Goal: Task Accomplishment & Management: Manage account settings

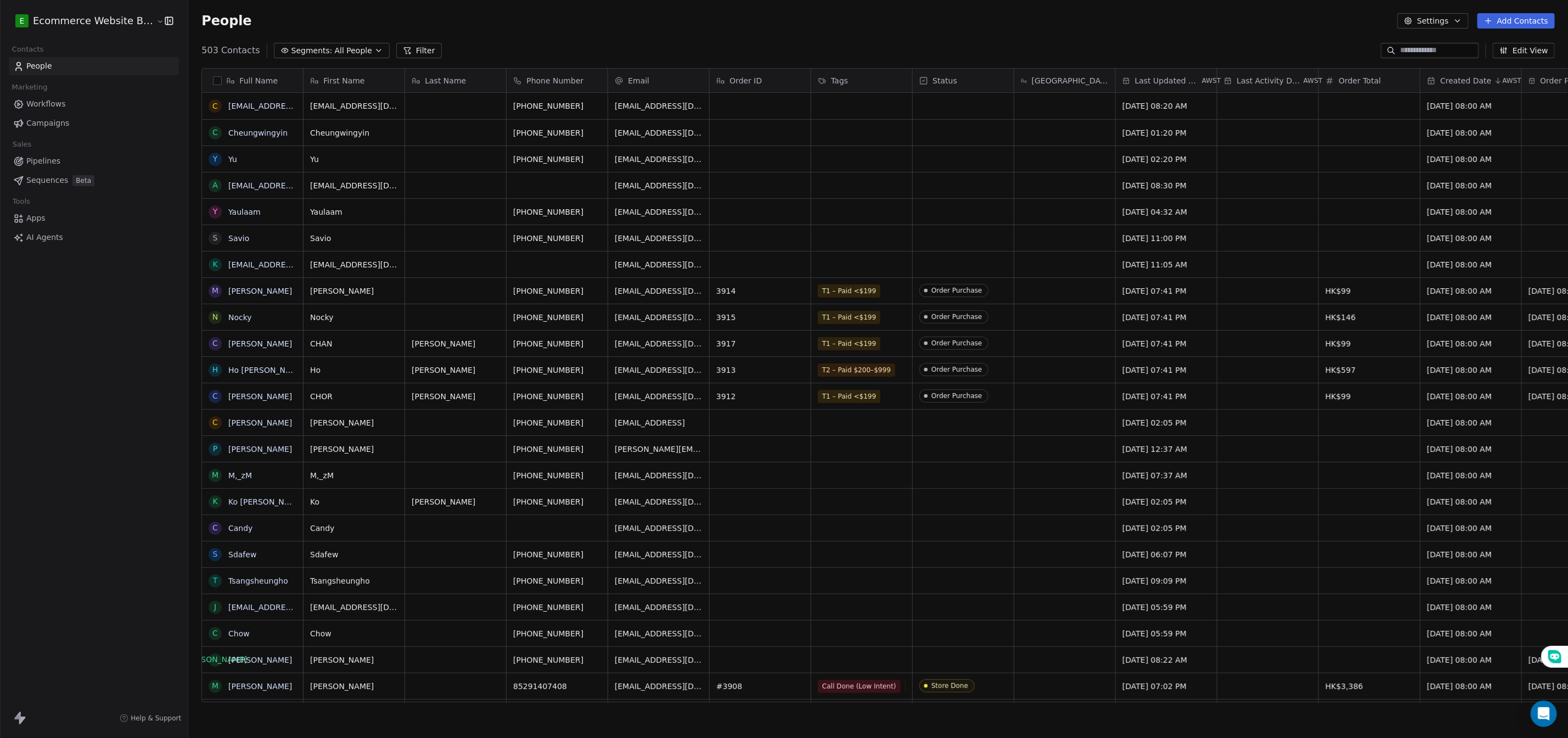
scroll to position [13, 13]
click at [1414, 52] on input at bounding box center [1439, 50] width 77 height 11
paste input "**********"
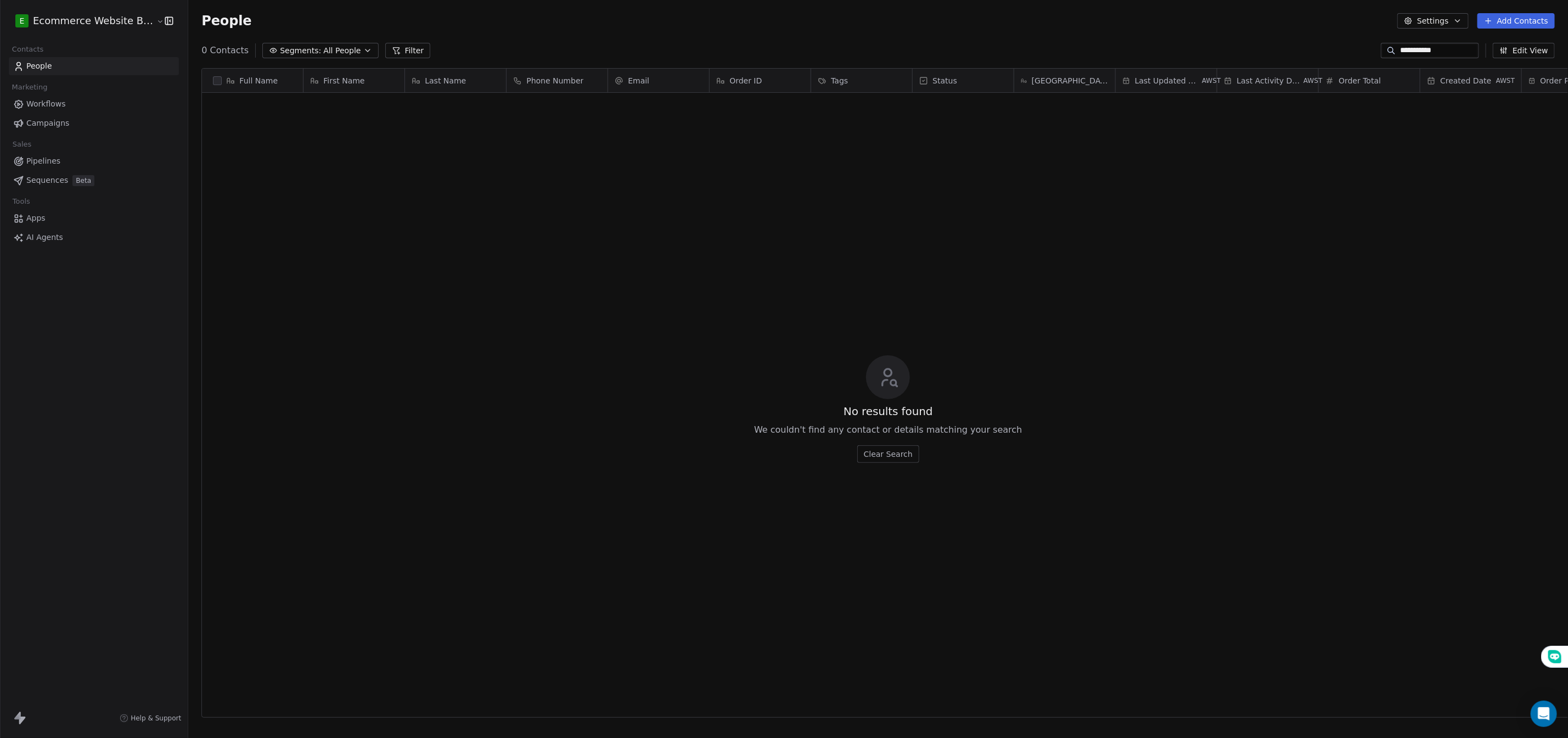
scroll to position [648, 1387]
type input "*"
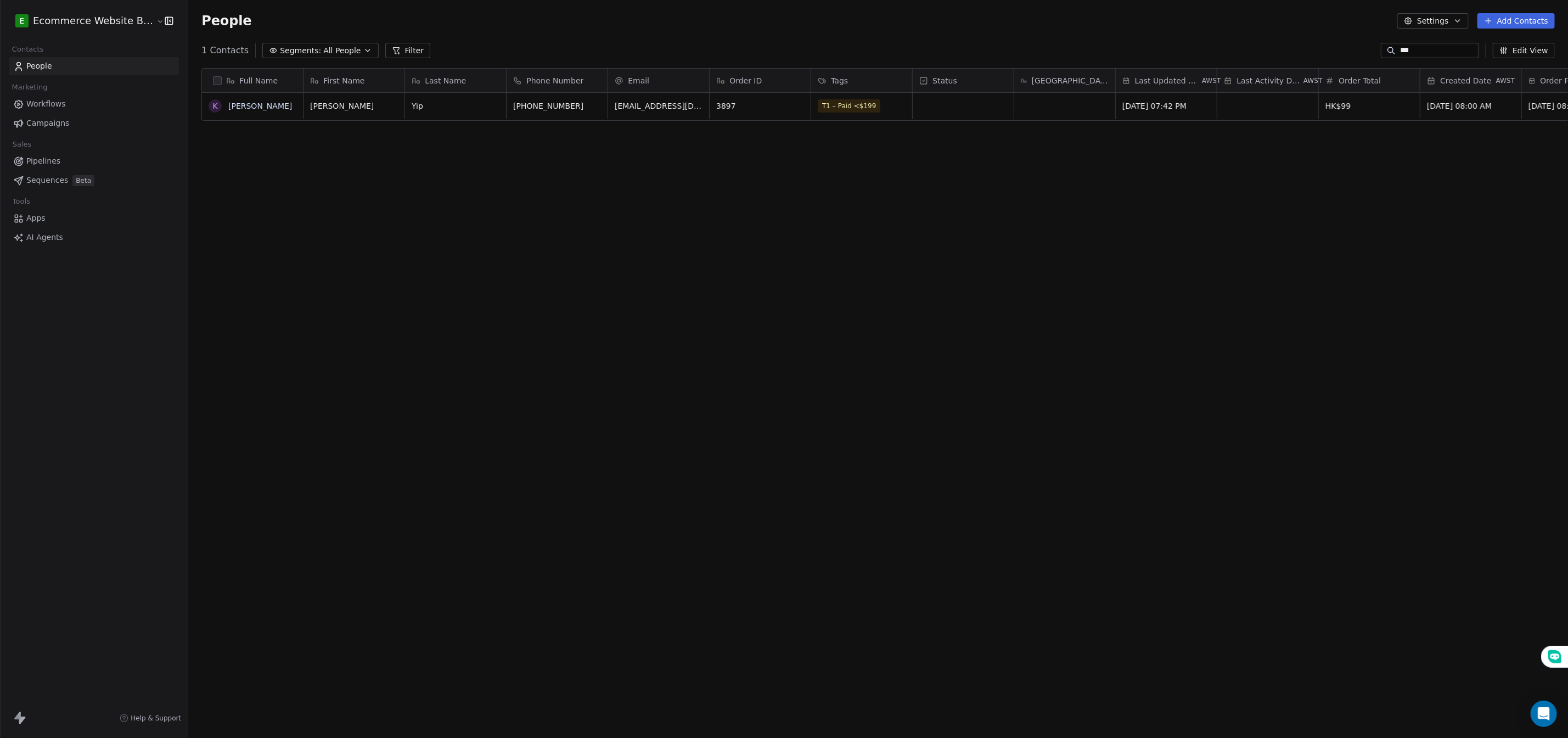
type input "***"
click at [949, 100] on div "grid" at bounding box center [963, 106] width 101 height 27
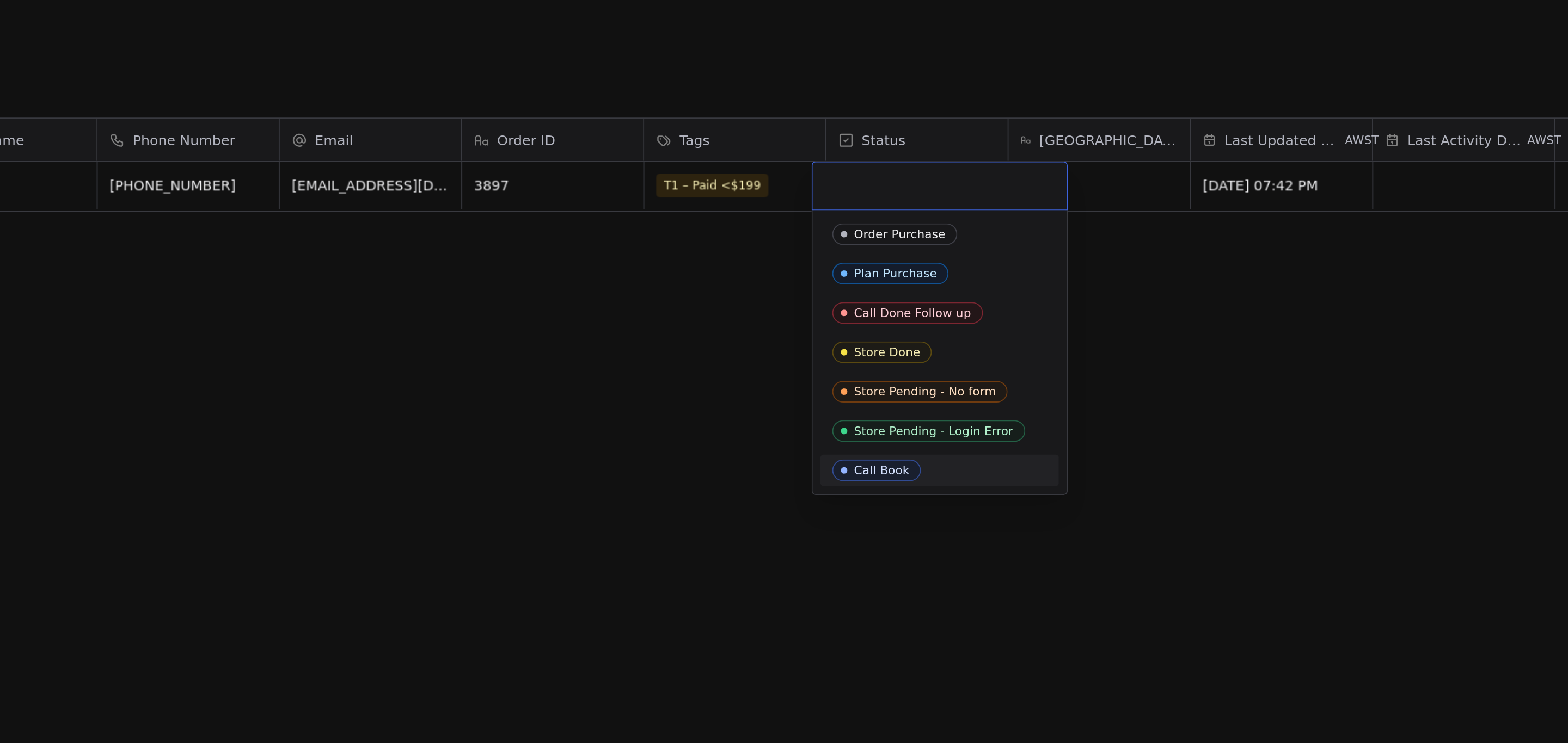
click at [938, 260] on div "Call Book" at bounding box center [936, 263] width 30 height 8
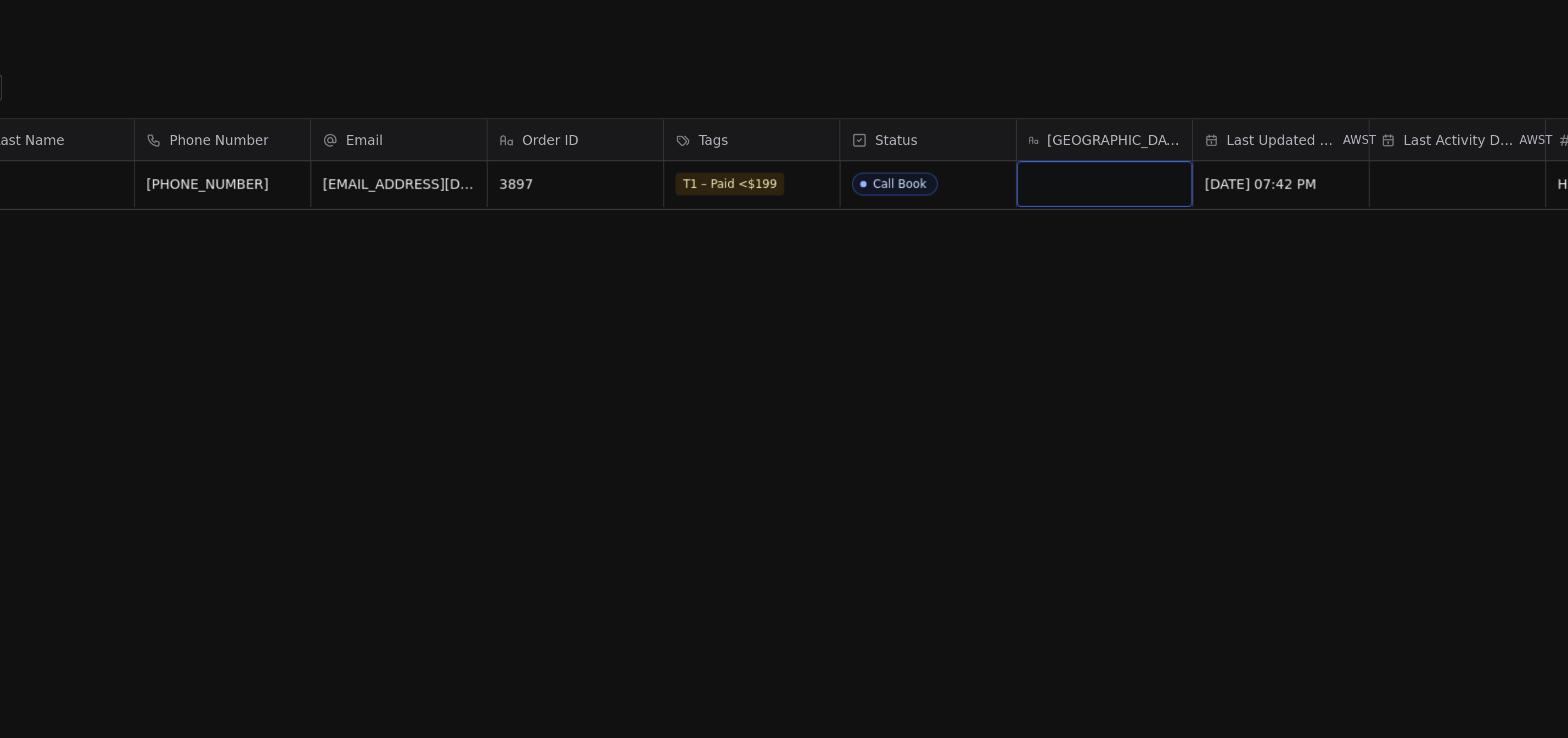
click at [1037, 111] on div "grid" at bounding box center [1065, 106] width 101 height 27
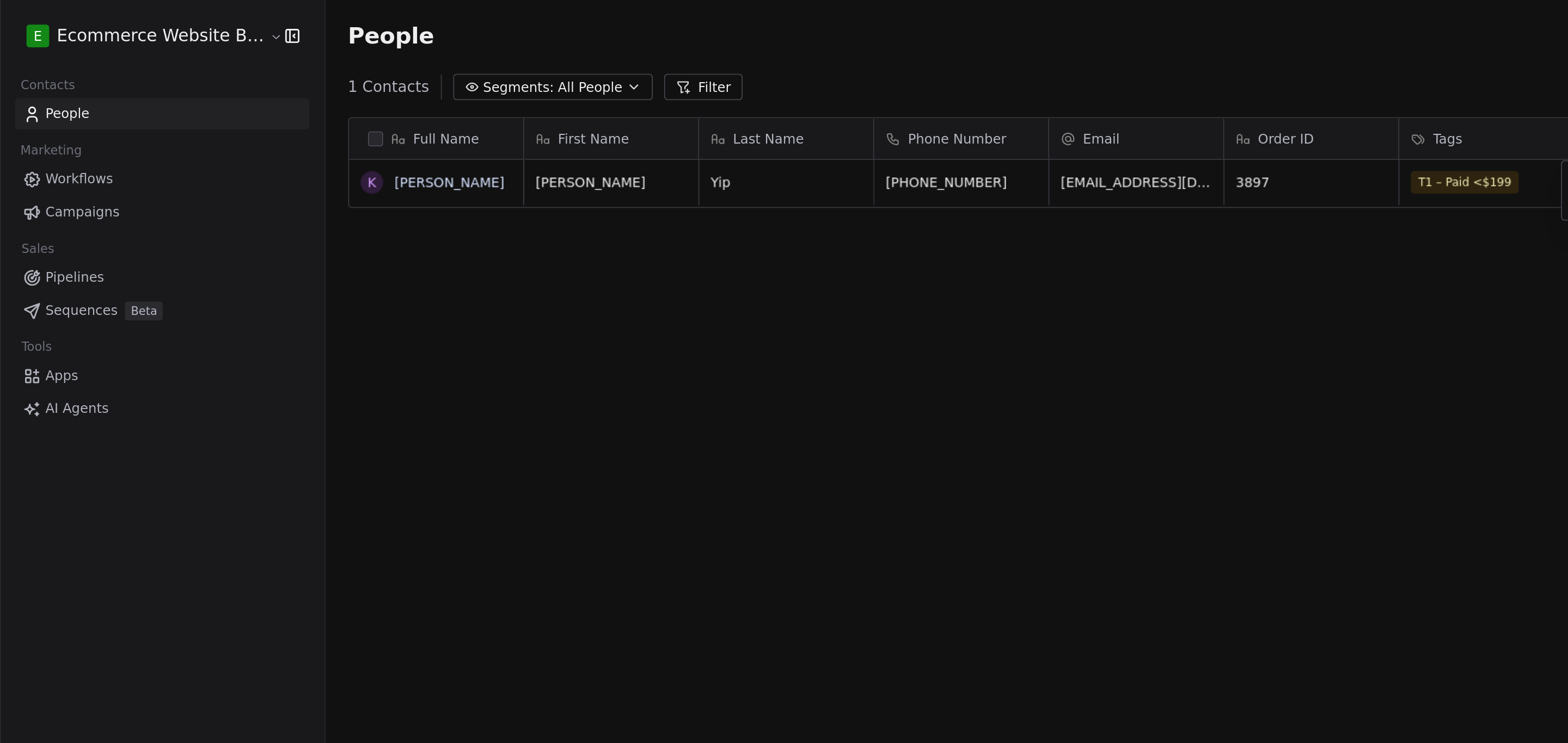
click at [208, 81] on html "E Ecommerce Website Builder Contacts People Marketing Workflows Campaigns Sales…" at bounding box center [784, 374] width 1568 height 748
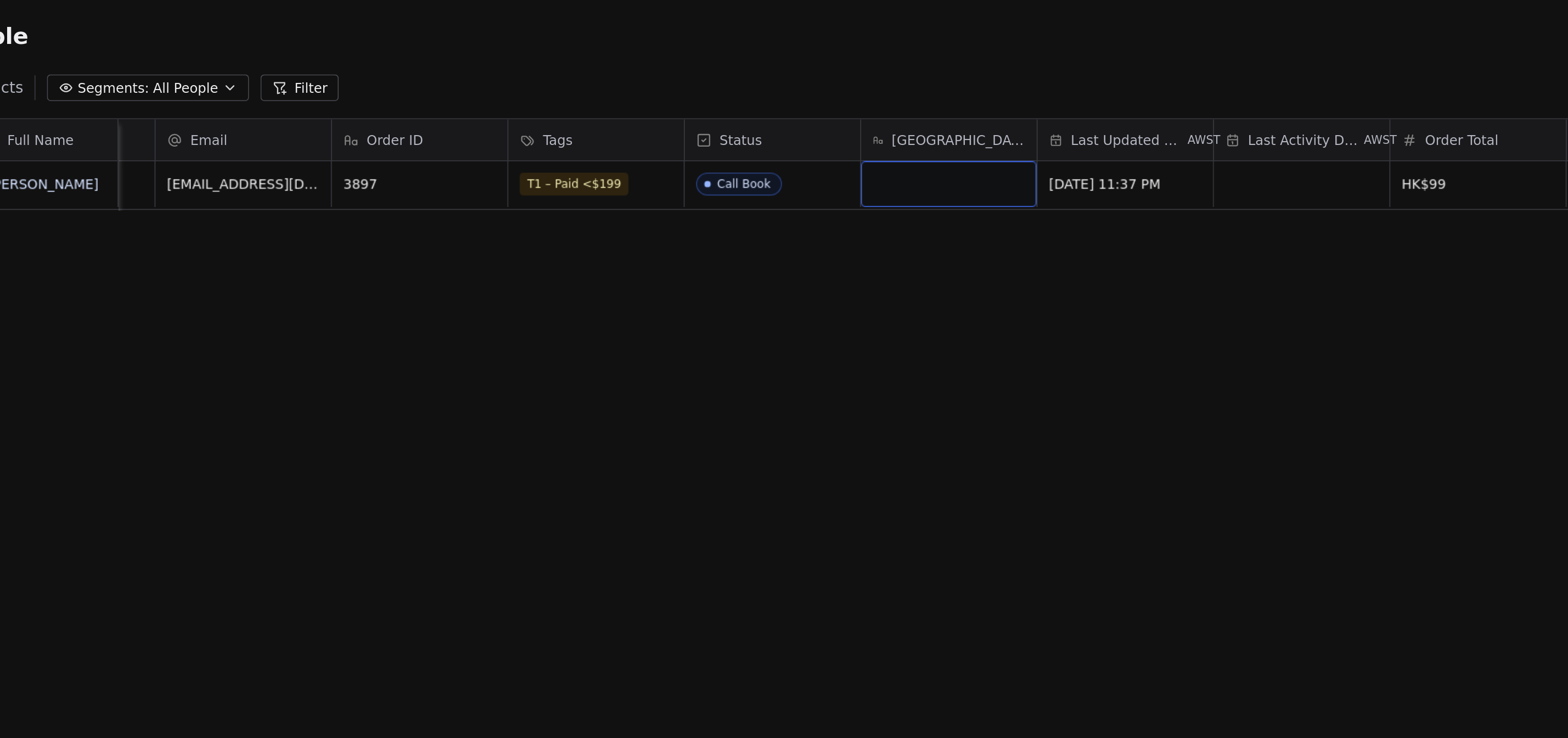
scroll to position [0, 284]
click at [750, 109] on div "grid" at bounding box center [781, 106] width 101 height 27
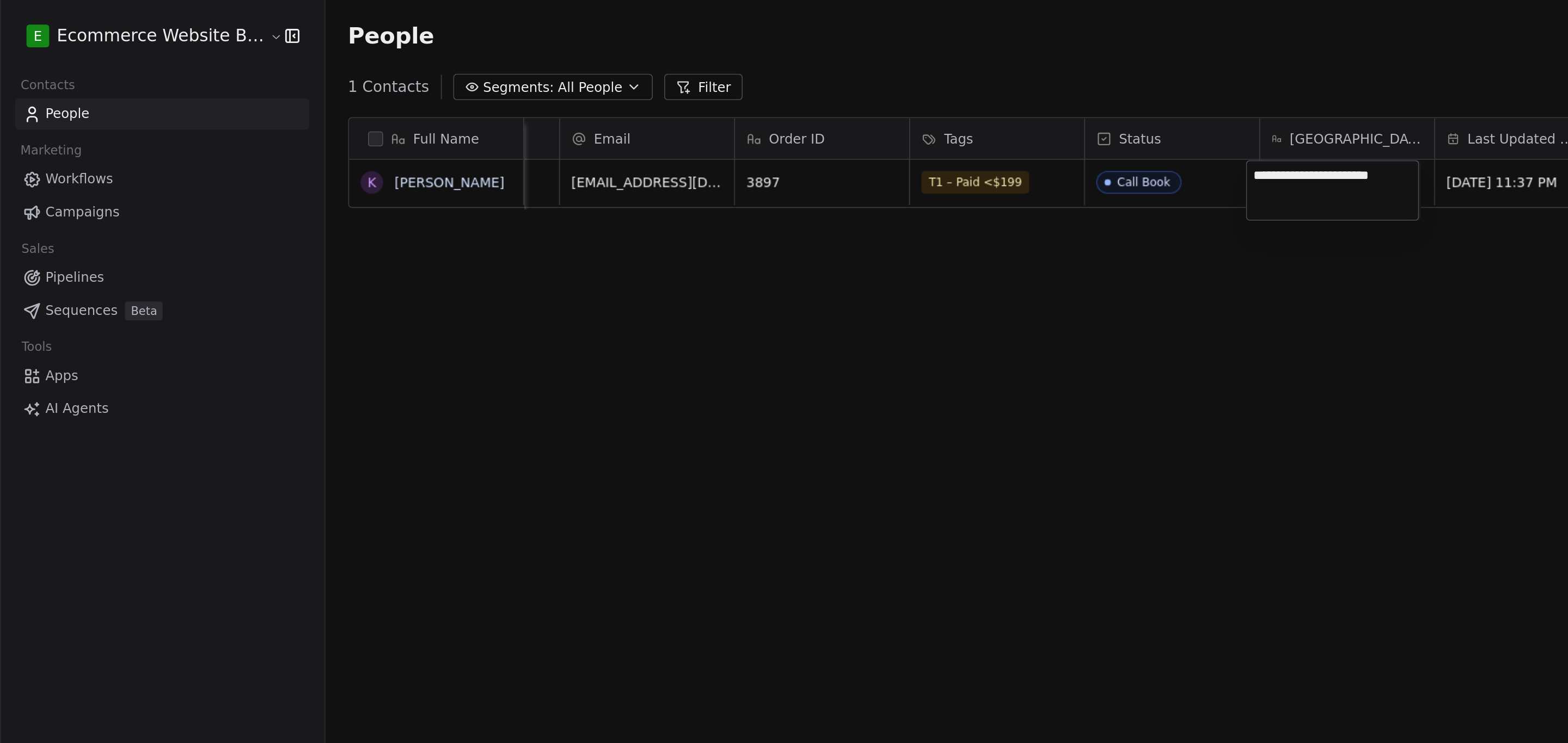
type textarea "**********"
drag, startPoint x: 767, startPoint y: 166, endPoint x: 773, endPoint y: 135, distance: 31.6
click at [767, 162] on html "**********" at bounding box center [784, 374] width 1568 height 748
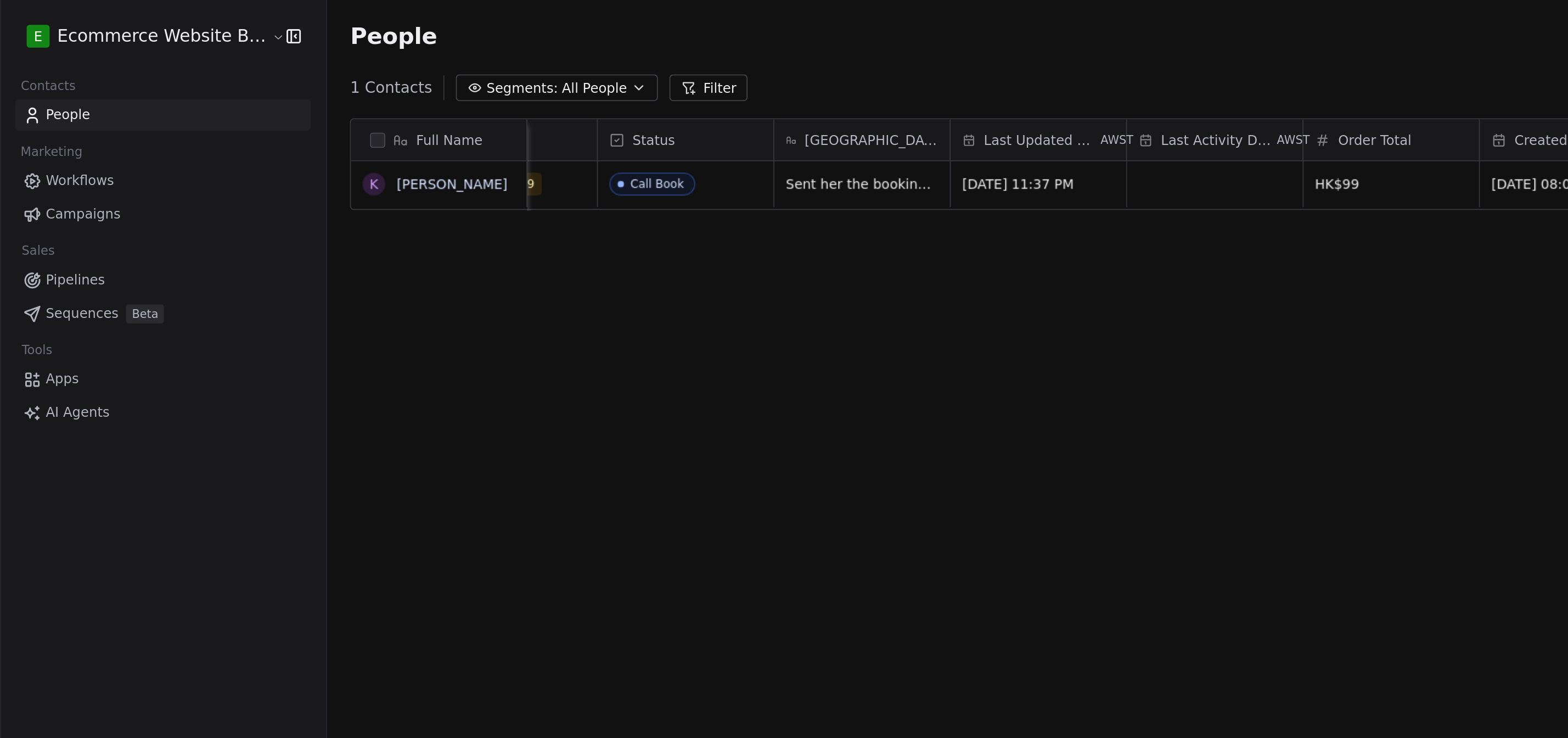
scroll to position [0, 570]
click at [692, 105] on div "grid" at bounding box center [698, 106] width 101 height 27
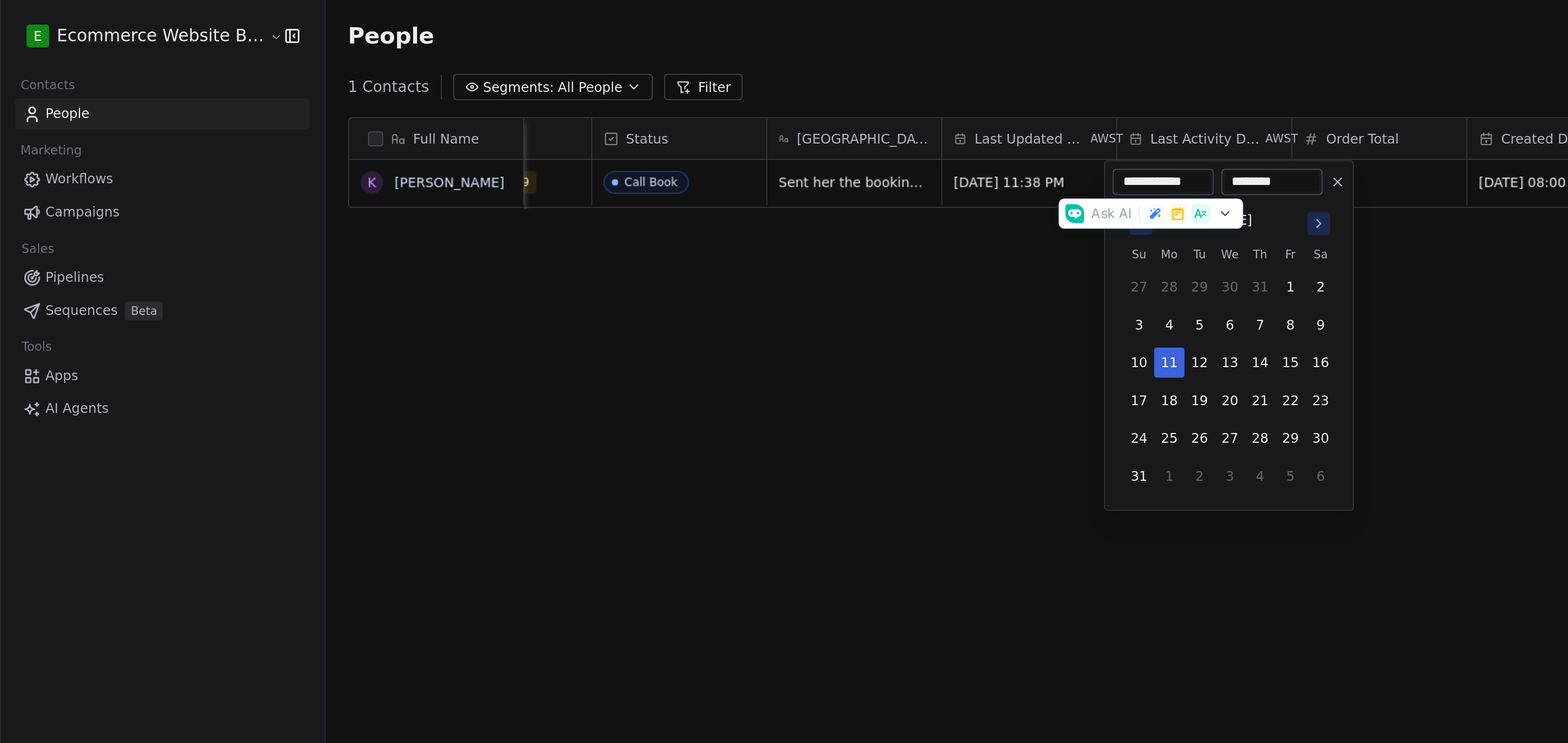
click at [593, 185] on html "**********" at bounding box center [784, 374] width 1568 height 748
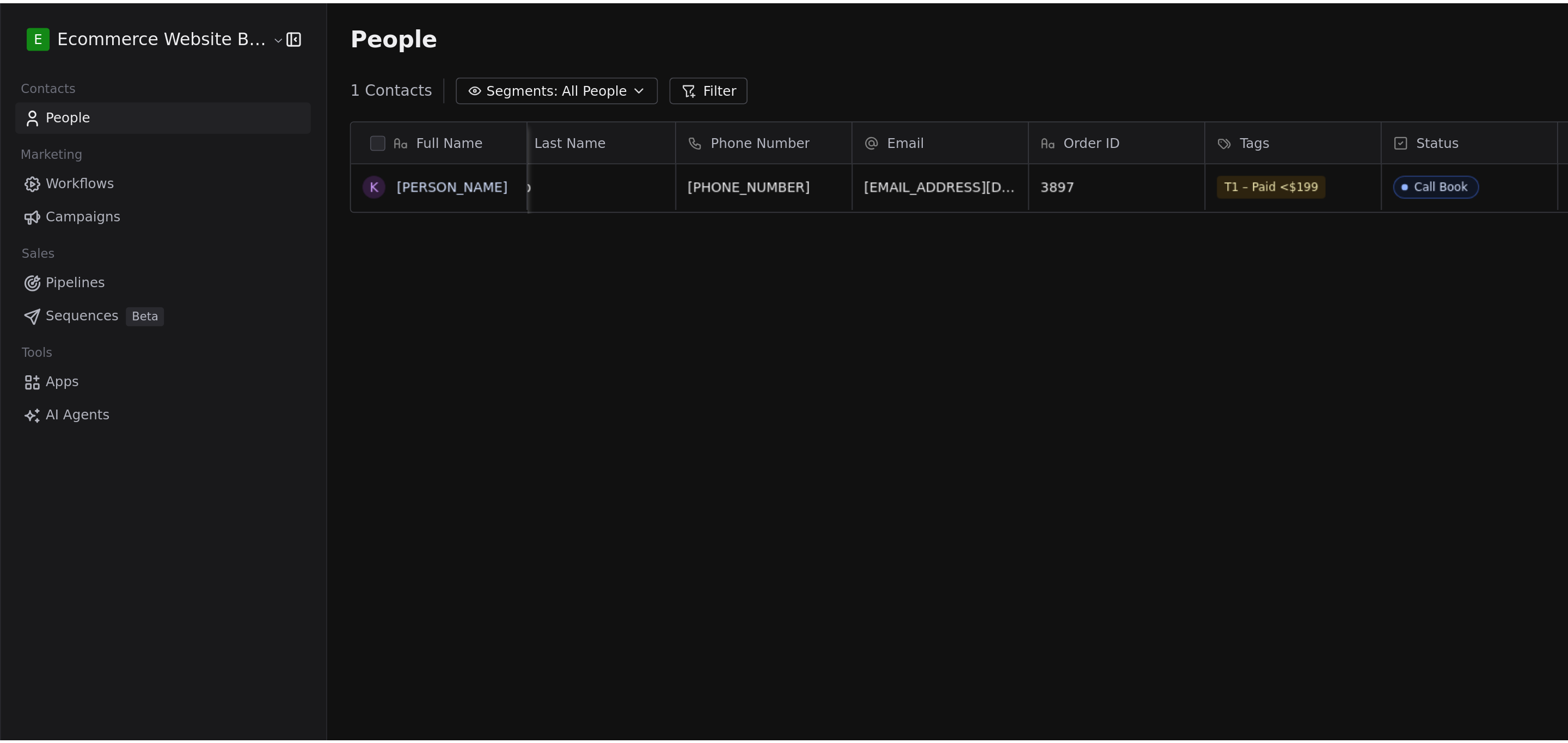
scroll to position [0, 117]
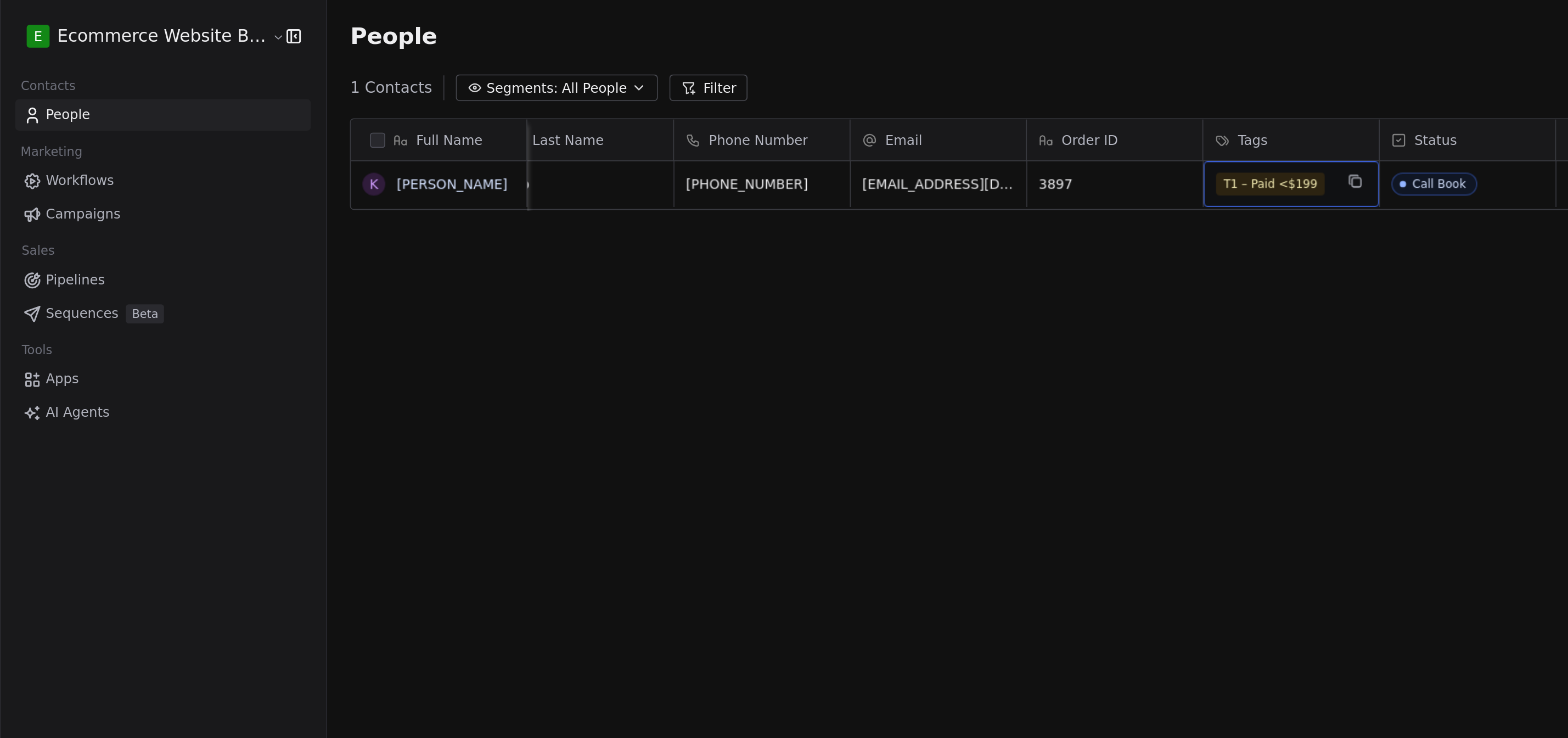
click at [748, 107] on span "T1 – Paid <$199" at bounding box center [731, 106] width 63 height 13
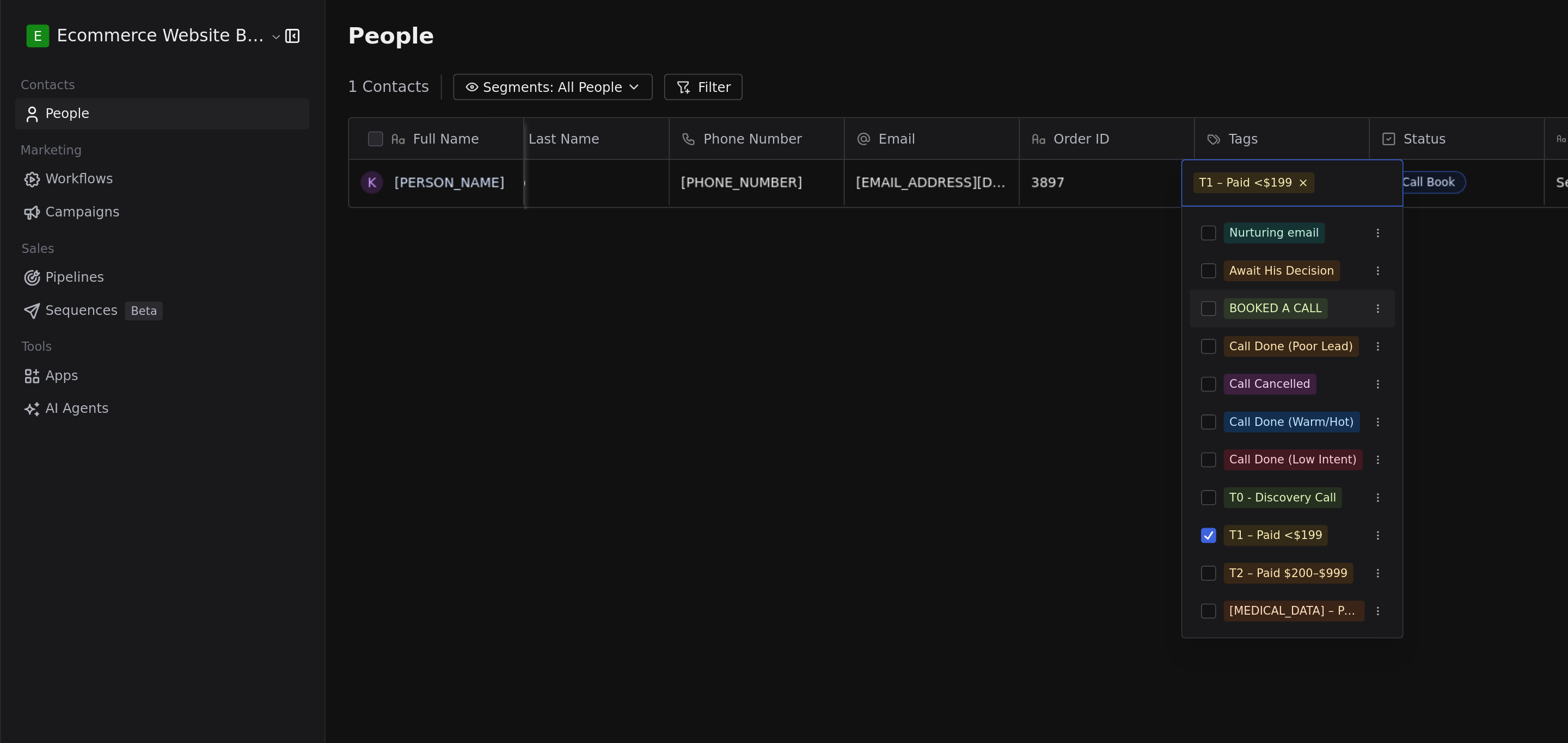
click at [793, 177] on icon "Suggestions" at bounding box center [793, 178] width 6 height 6
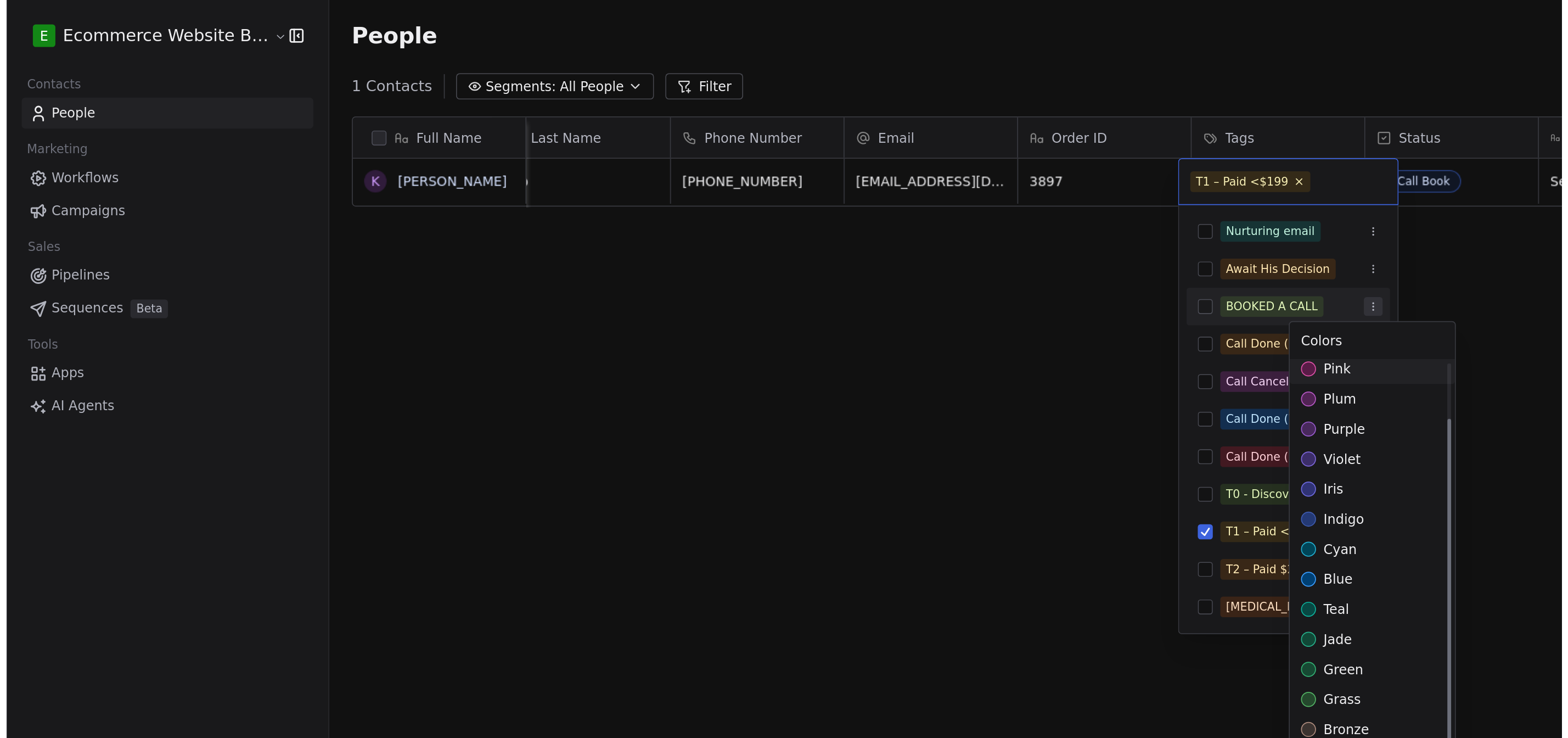
scroll to position [142, 0]
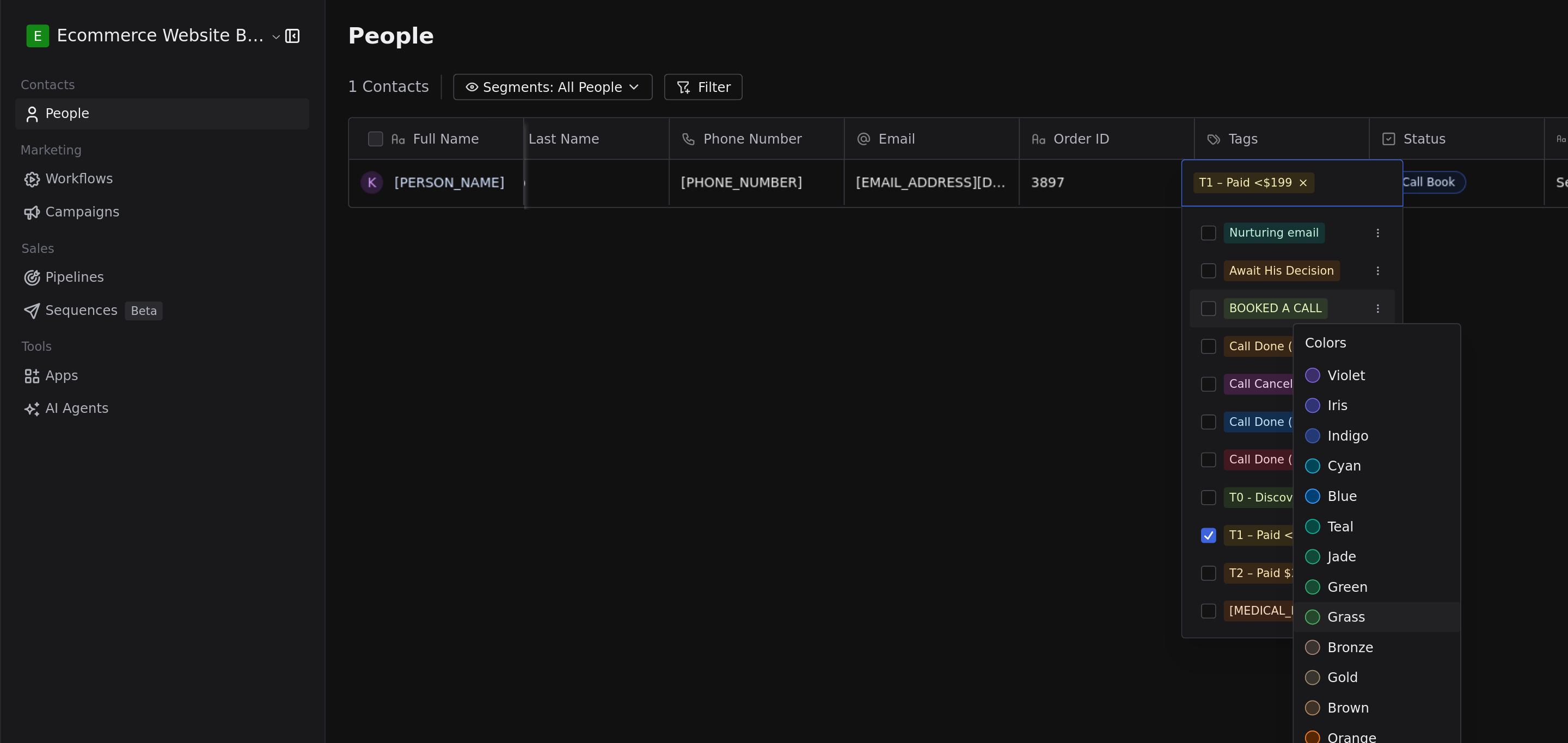
click at [855, 212] on html "E Ecommerce Website Builder Contacts People Marketing Workflows Campaigns Sales…" at bounding box center [784, 374] width 1568 height 748
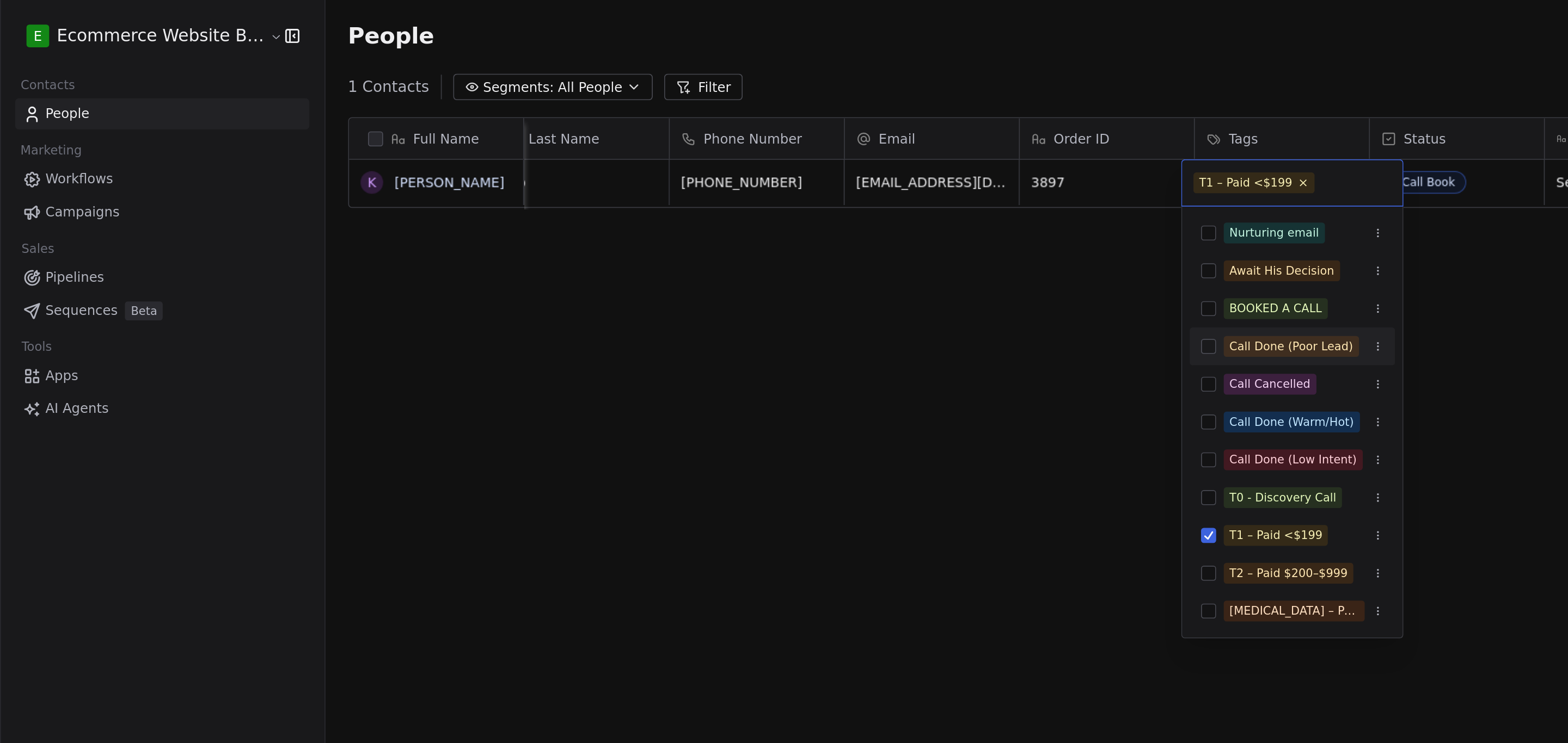
click at [836, 175] on html "E Ecommerce Website Builder Contacts People Marketing Workflows Campaigns Sales…" at bounding box center [784, 374] width 1568 height 748
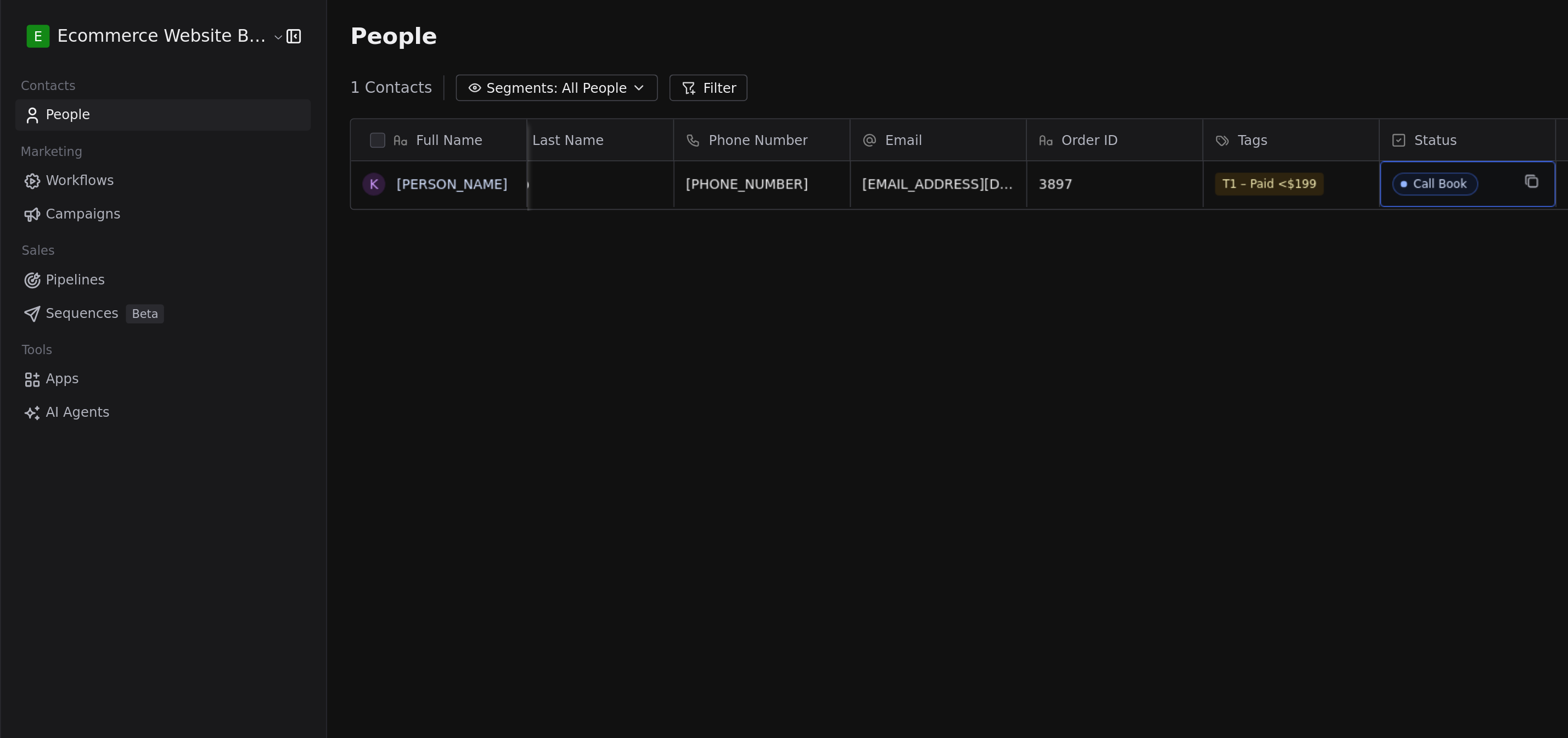
click at [845, 104] on span "Call Book" at bounding box center [834, 107] width 67 height 14
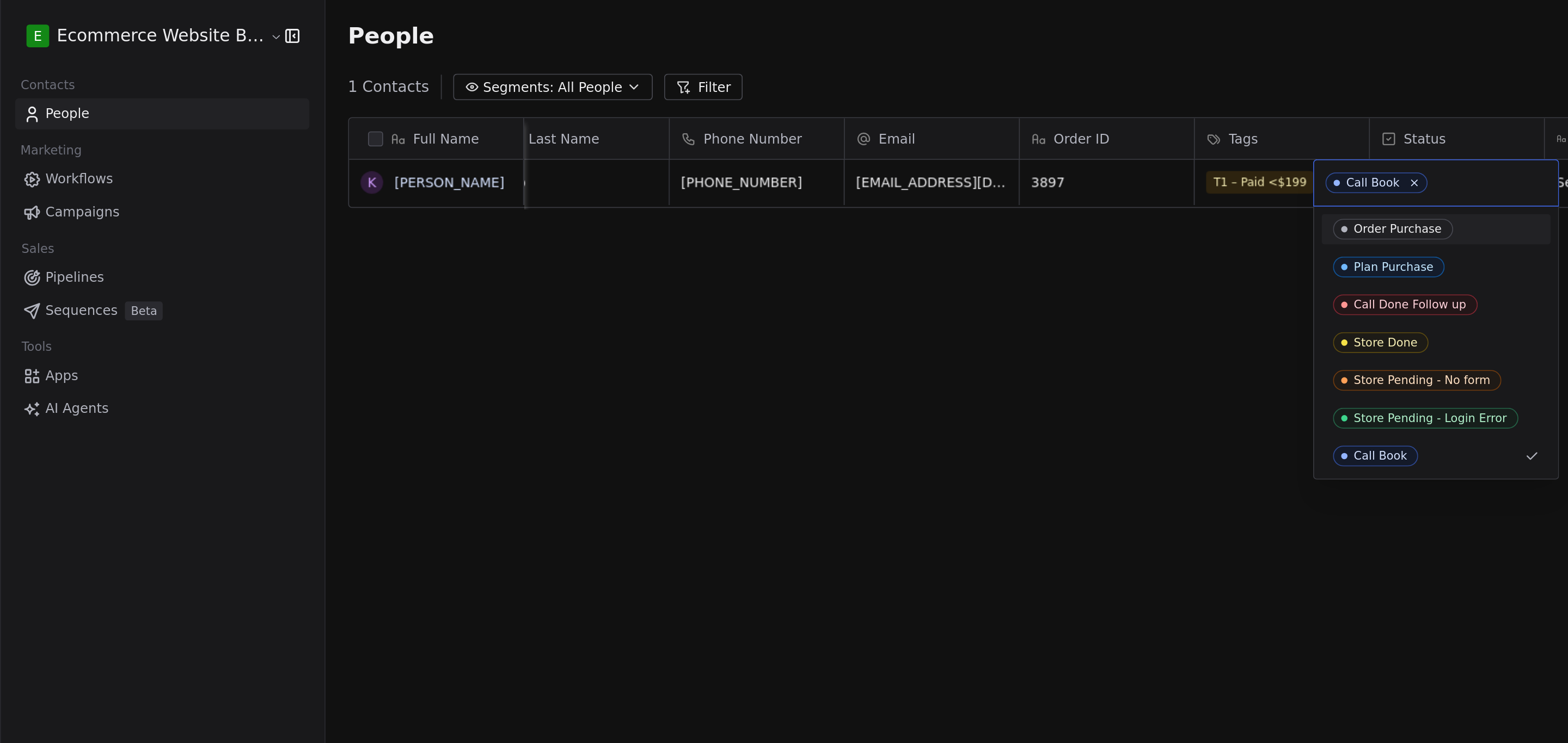
click at [819, 128] on div "Order Purchase" at bounding box center [804, 132] width 51 height 8
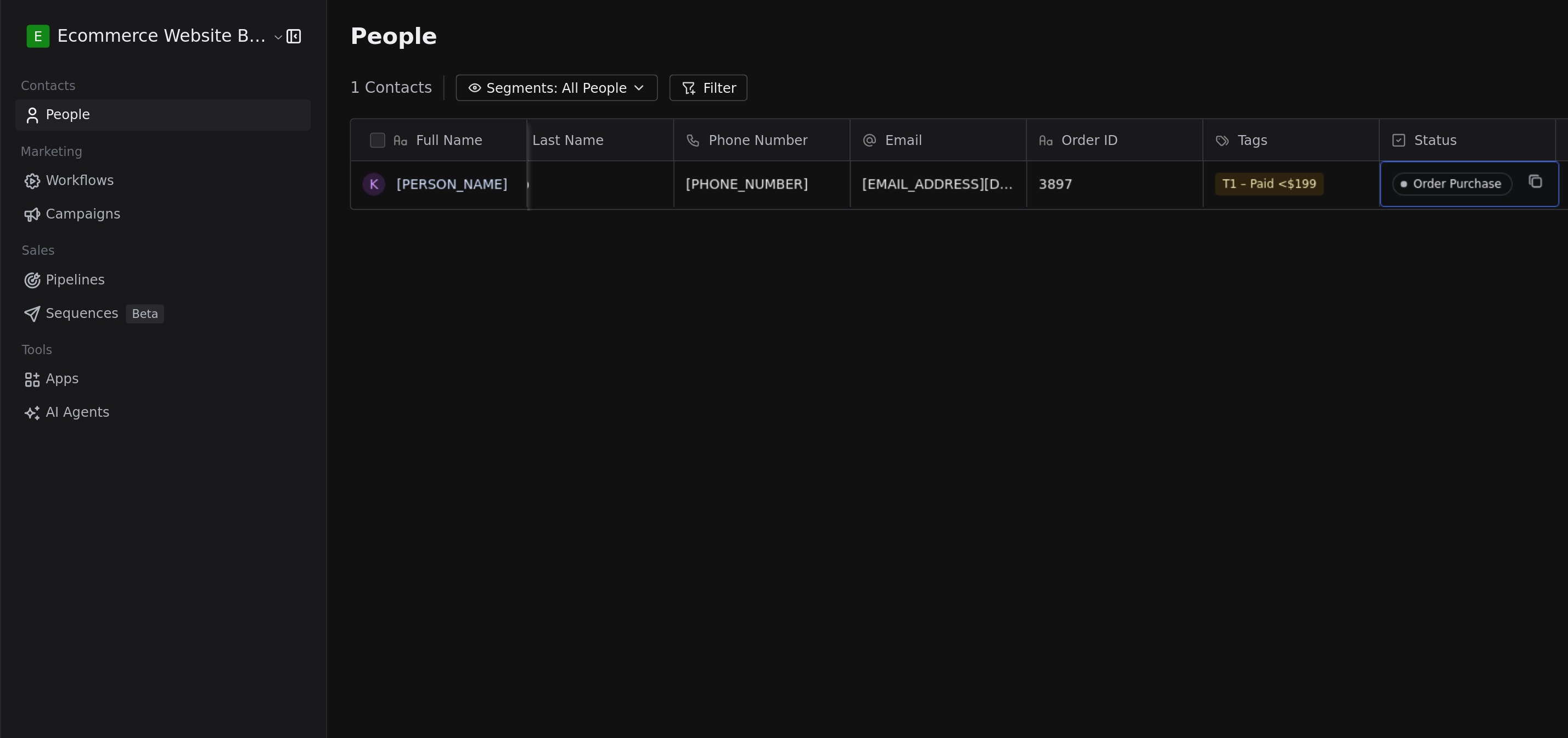
click at [837, 108] on div "Order Purchase" at bounding box center [839, 106] width 50 height 8
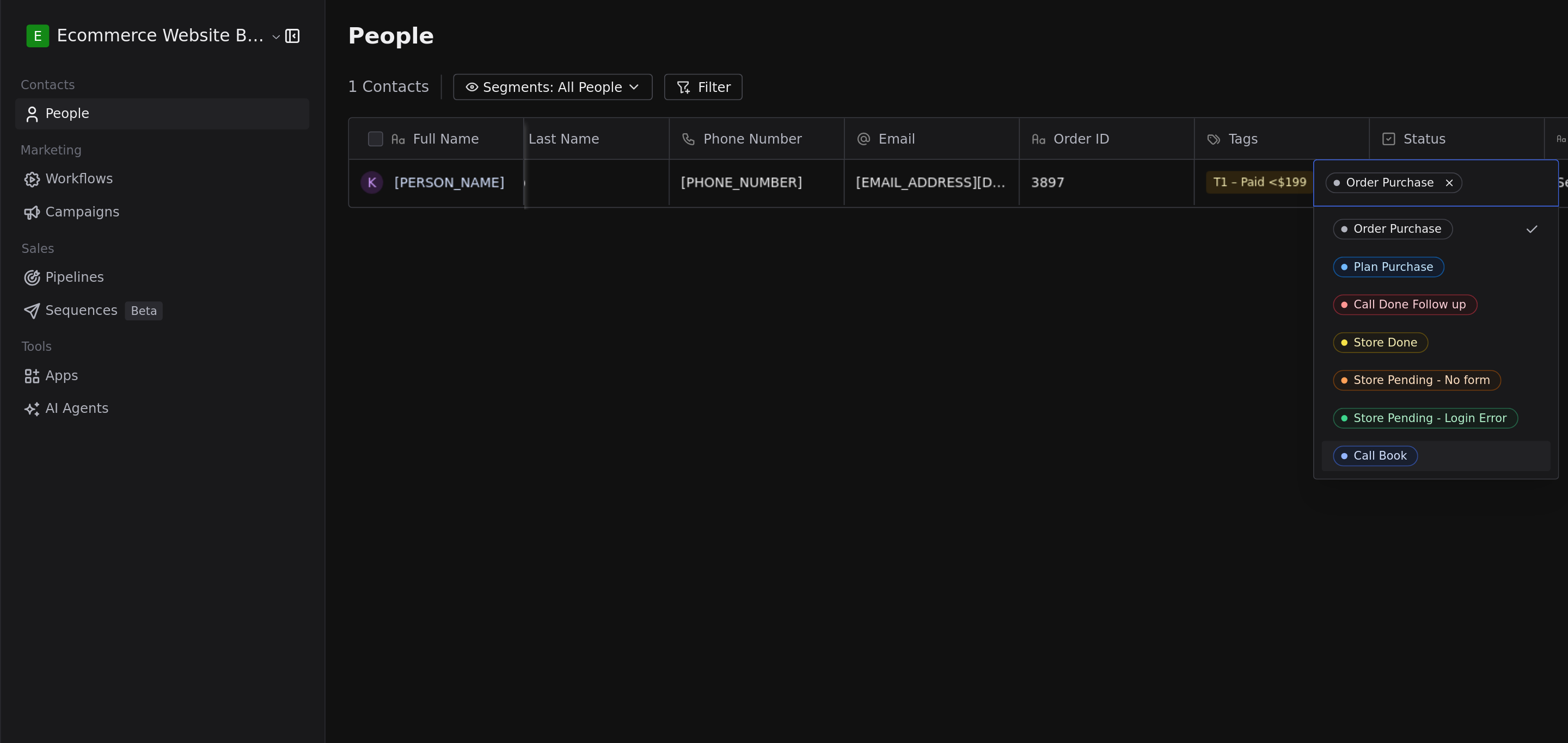
click at [792, 264] on div "Call Book" at bounding box center [794, 263] width 30 height 8
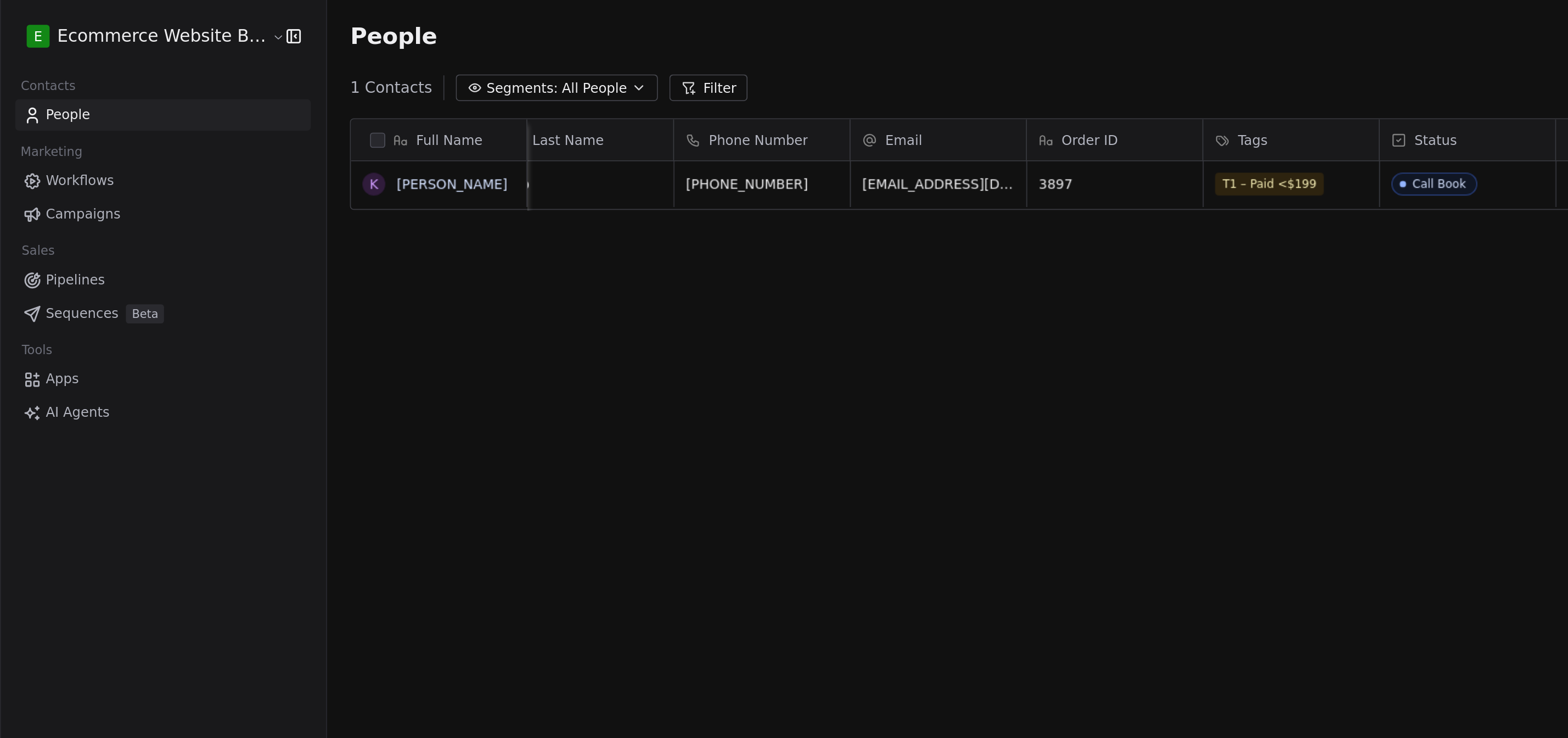
click at [593, 207] on div "Full Name K [PERSON_NAME] First Name Last Name Phone Number Email Order ID Tags…" at bounding box center [878, 384] width 1380 height 649
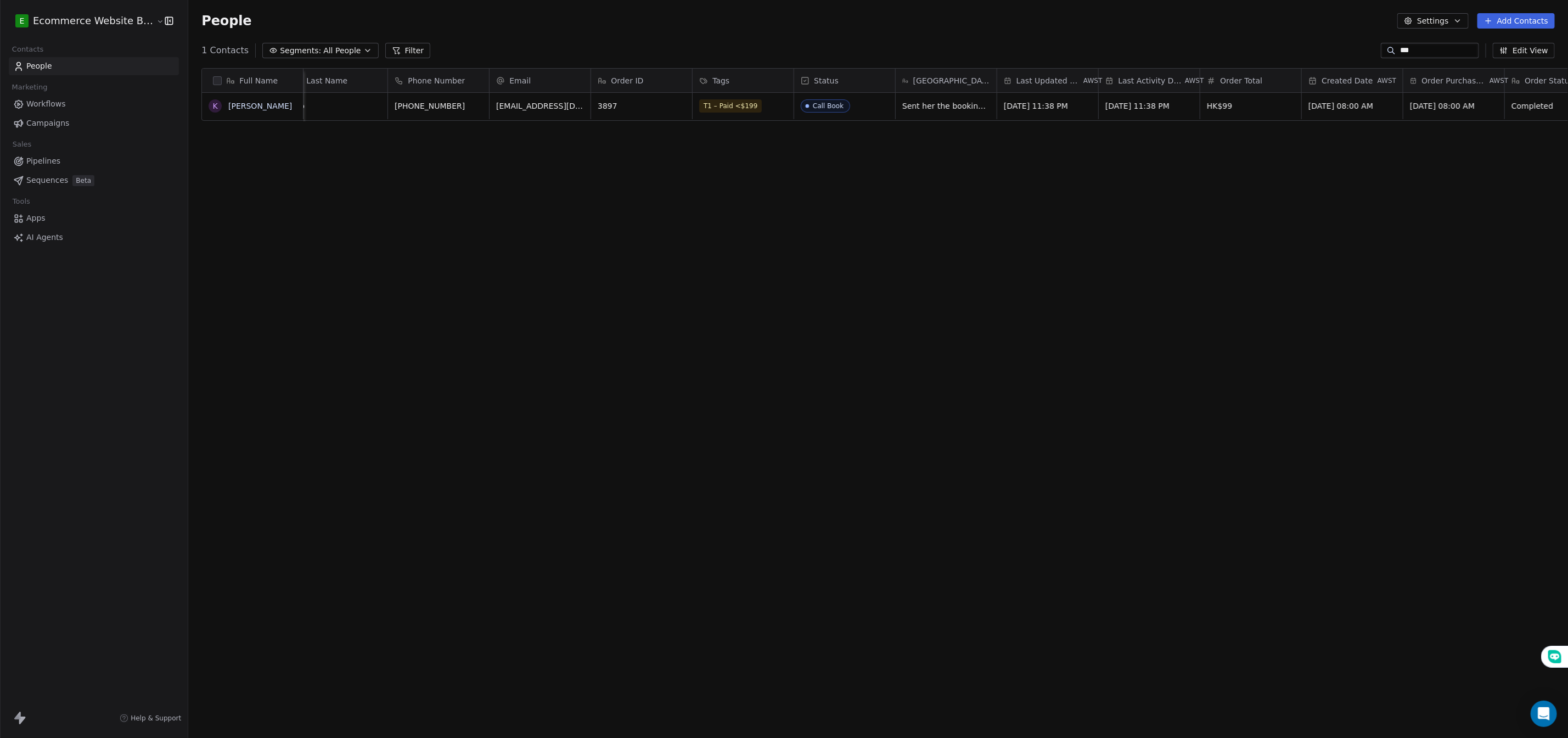
click at [58, 160] on link "Pipelines" at bounding box center [93, 161] width 170 height 18
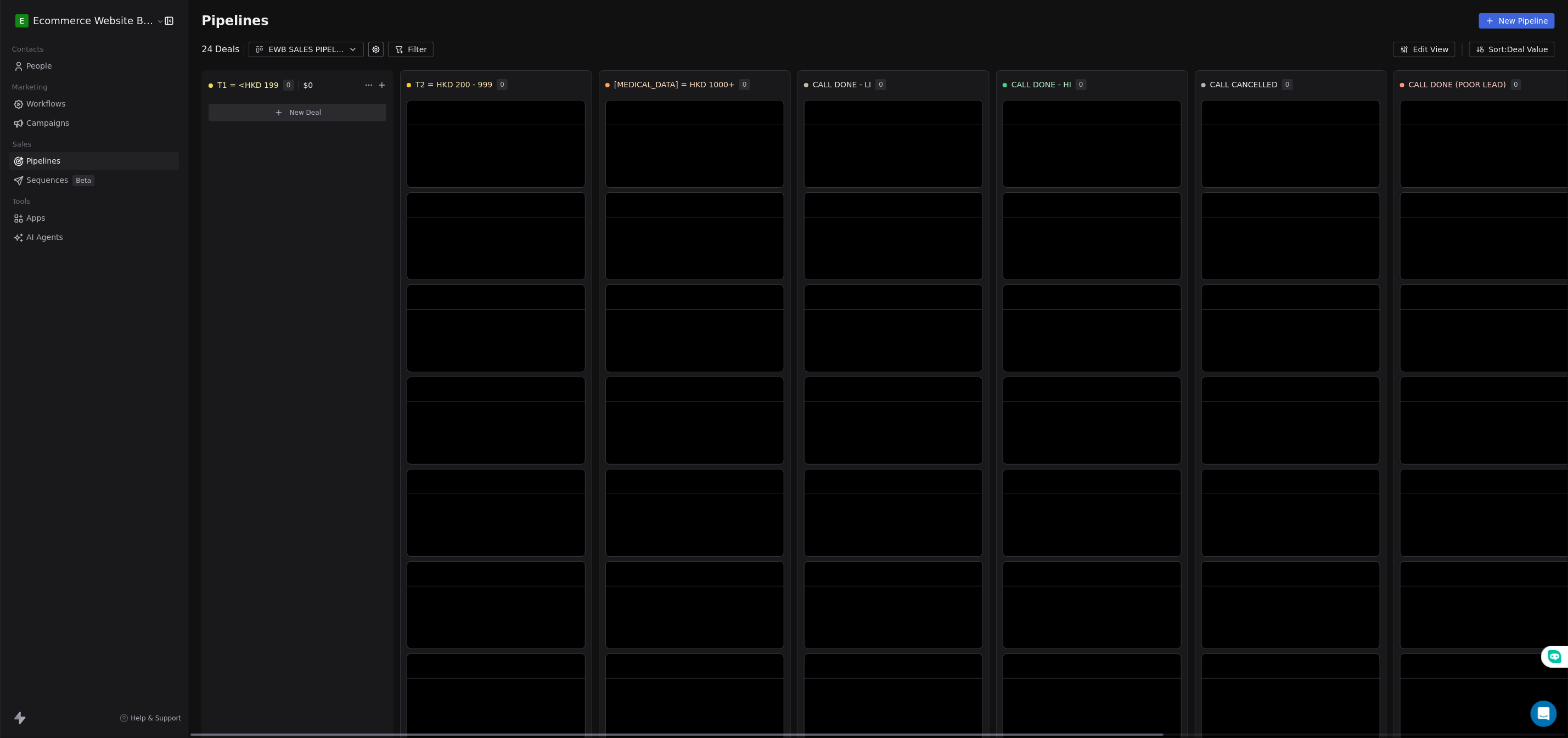
click at [55, 73] on link "People" at bounding box center [93, 66] width 170 height 18
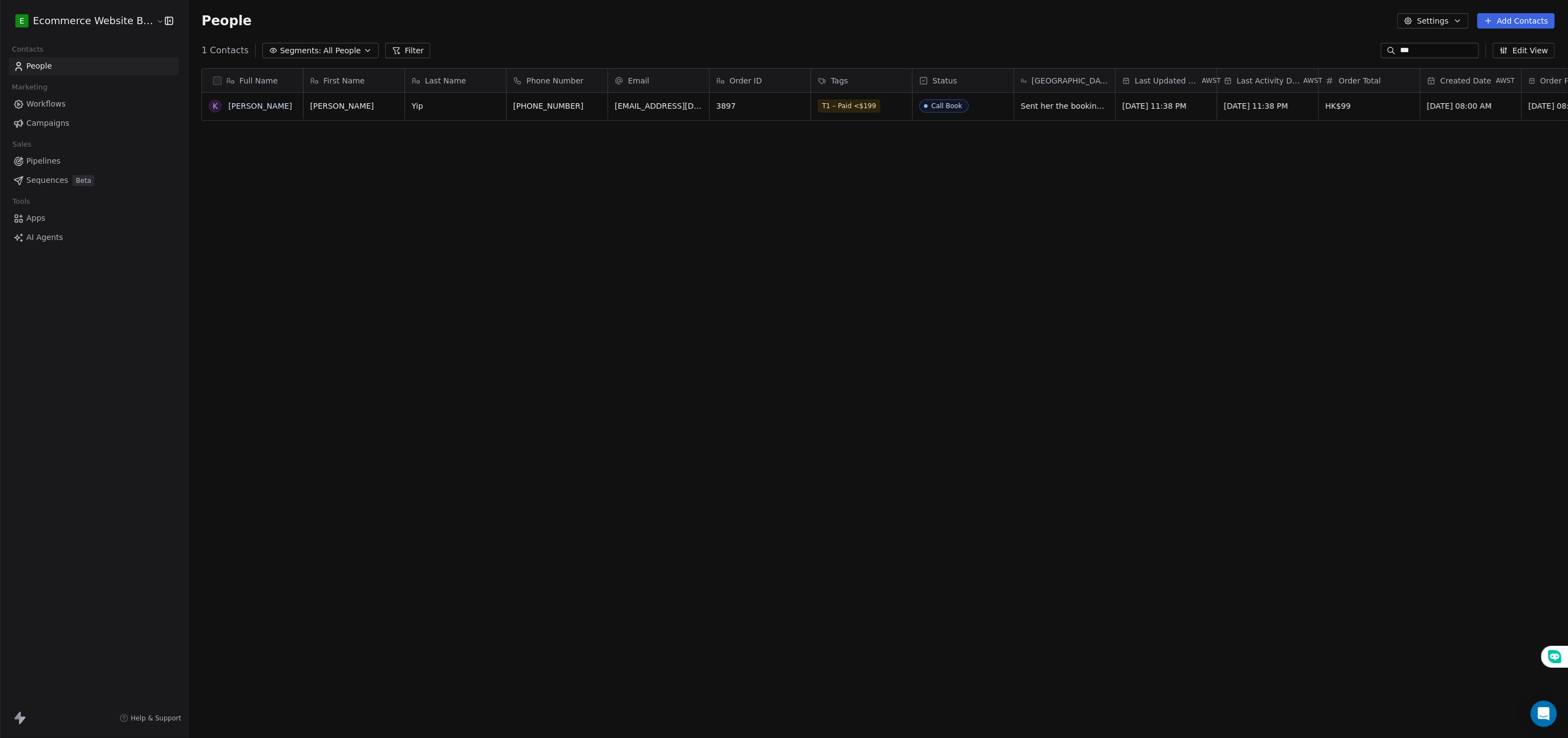
click at [55, 68] on link "People" at bounding box center [93, 66] width 170 height 18
click at [539, 107] on span "[PHONE_NUMBER]" at bounding box center [549, 106] width 71 height 11
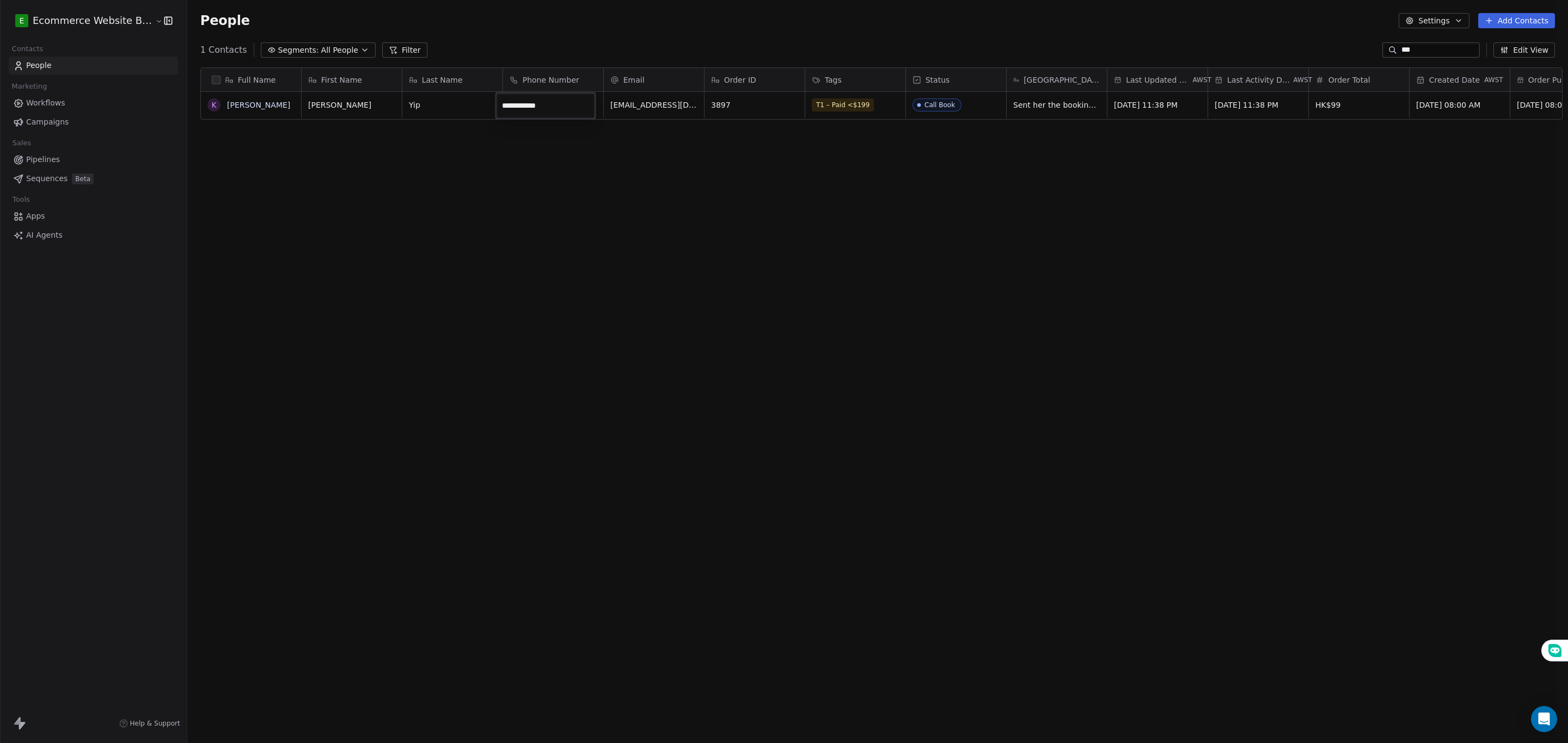
click at [535, 106] on input "**********" at bounding box center [546, 106] width 96 height 22
click at [670, 108] on html "**********" at bounding box center [784, 374] width 1568 height 748
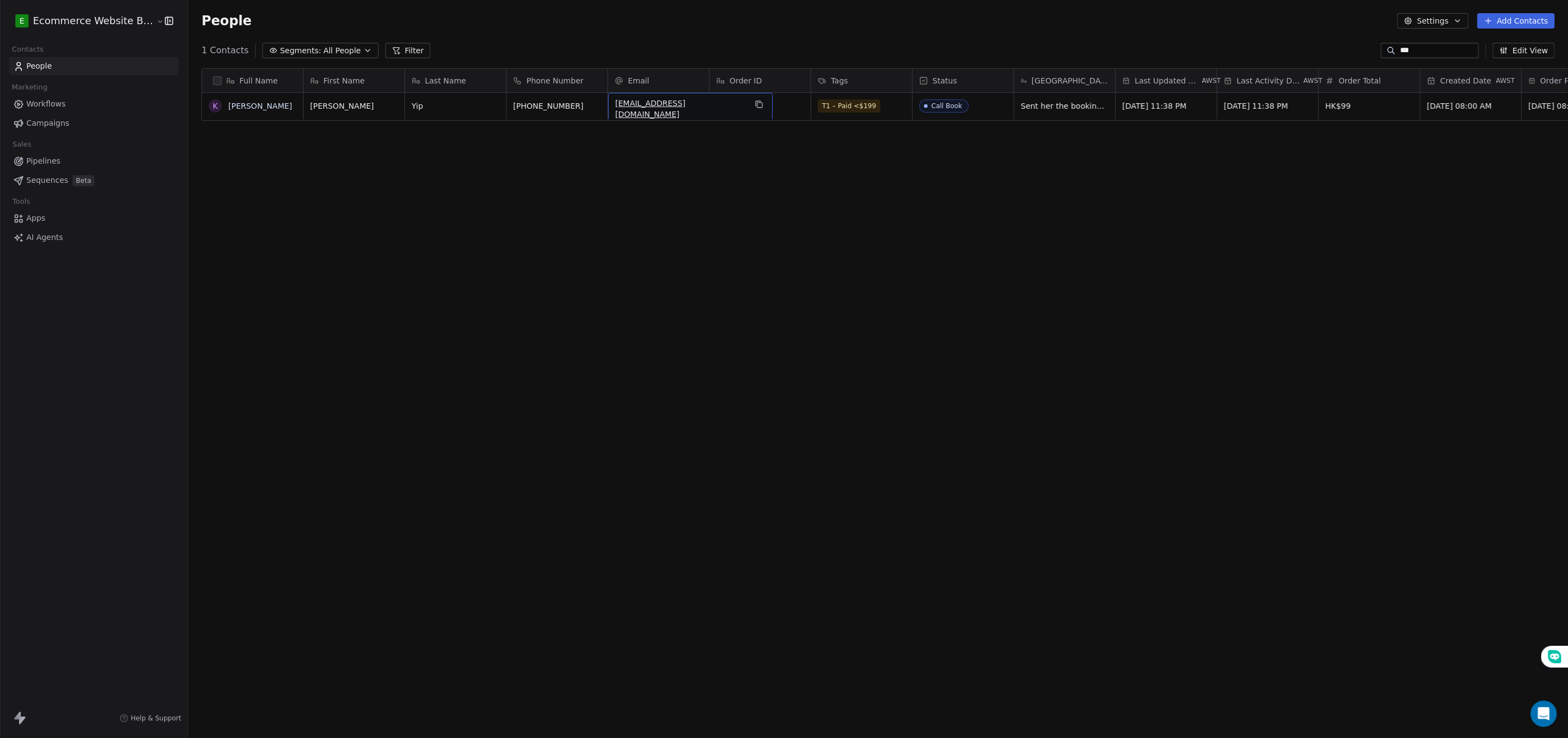
click at [655, 107] on span "[EMAIL_ADDRESS][DOMAIN_NAME]" at bounding box center [681, 109] width 131 height 22
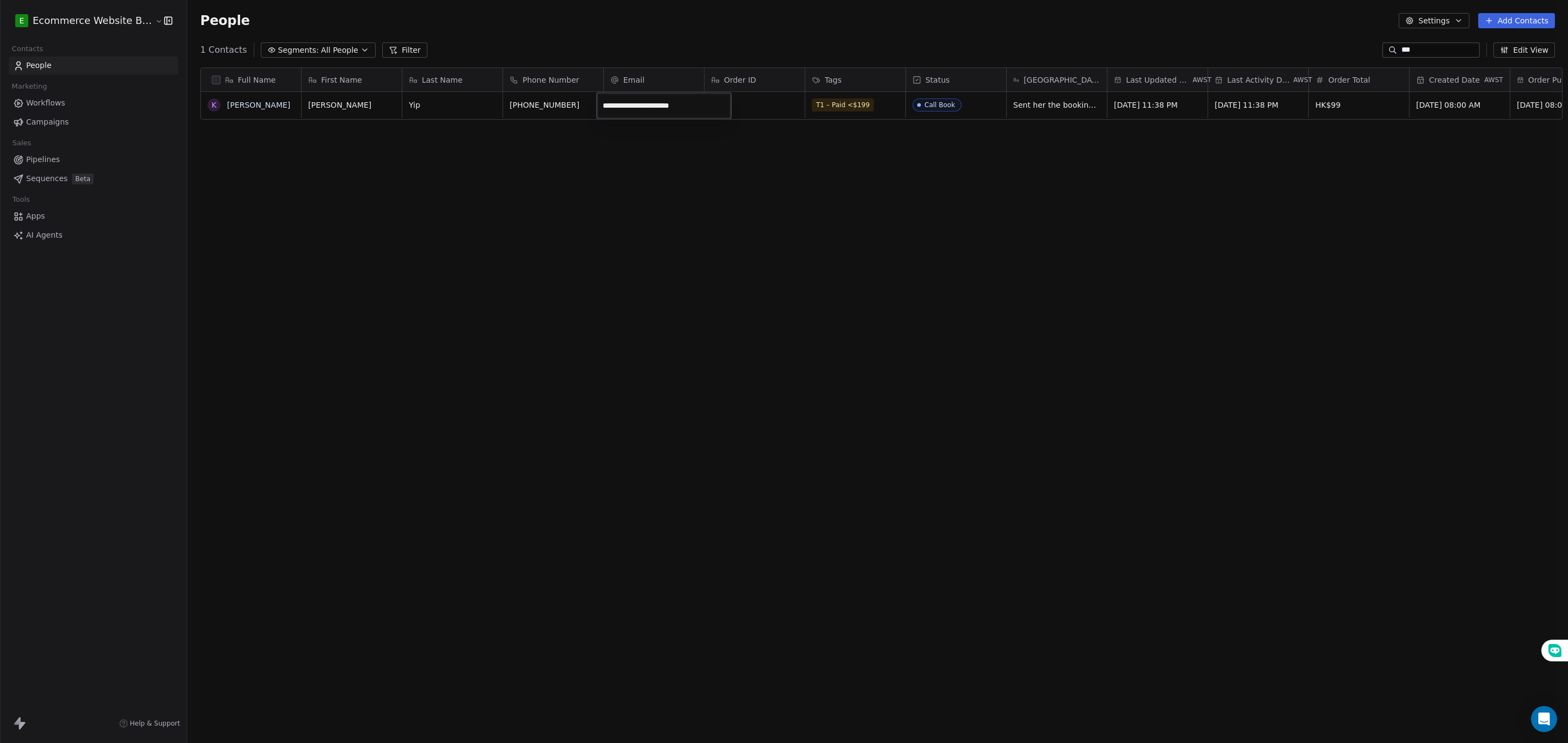
click at [687, 108] on input "**********" at bounding box center [663, 106] width 130 height 22
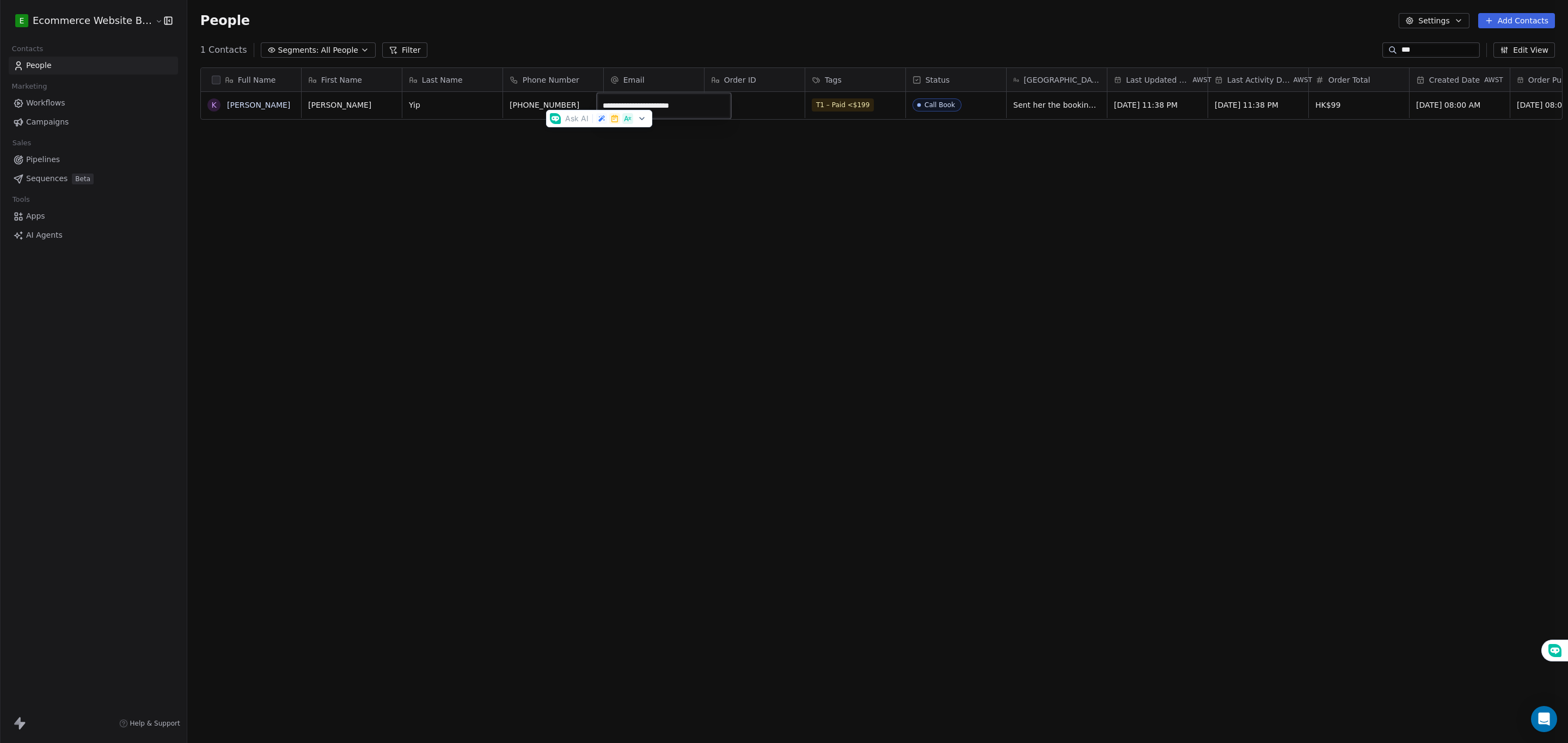
click at [53, 159] on html "**********" at bounding box center [784, 374] width 1568 height 748
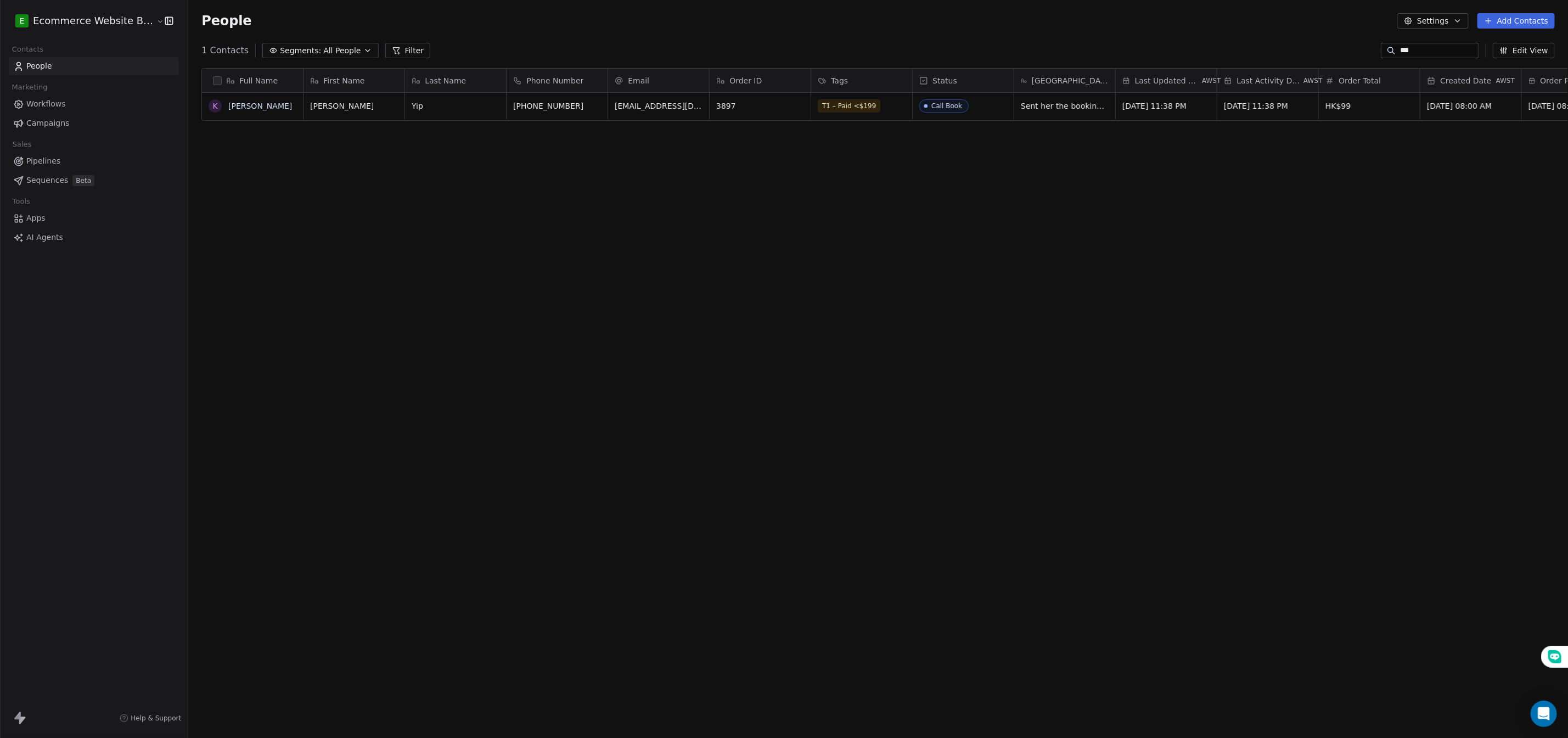
click at [38, 157] on span "Pipelines" at bounding box center [43, 161] width 34 height 12
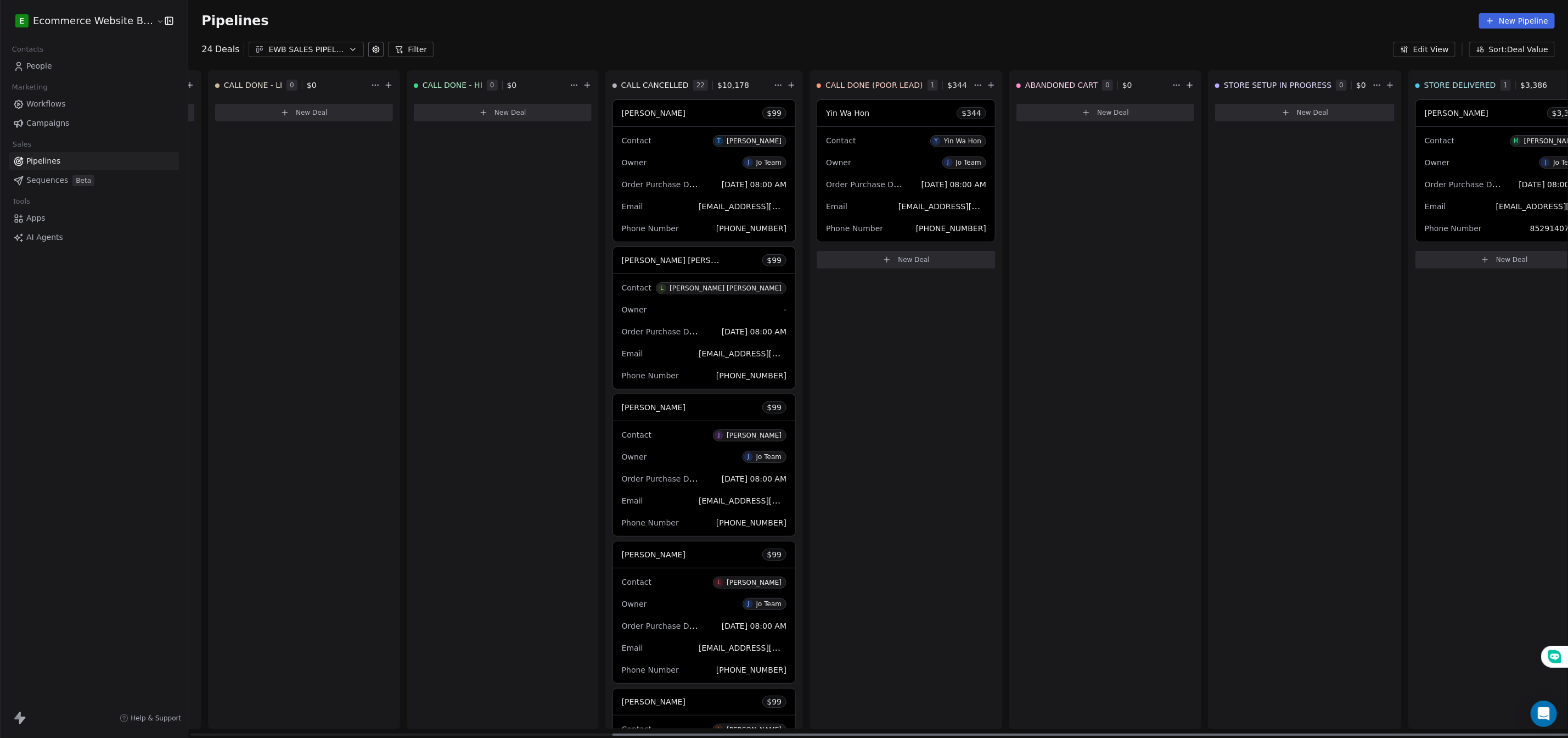
scroll to position [0, 607]
click at [1240, 165] on div "STORE SETUP IN PROGRESS 0 $ 0 New Deal" at bounding box center [1302, 400] width 194 height 659
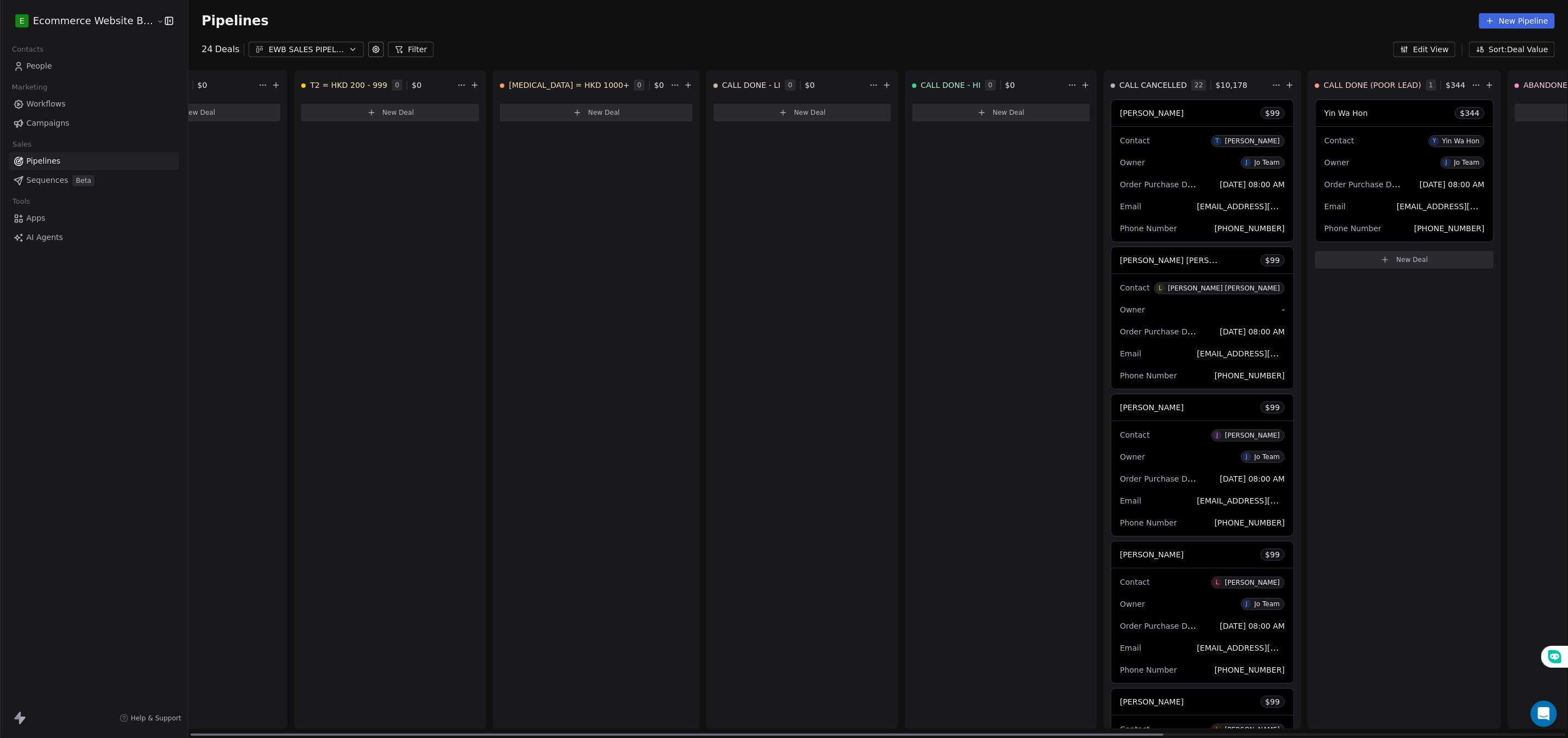
scroll to position [0, 0]
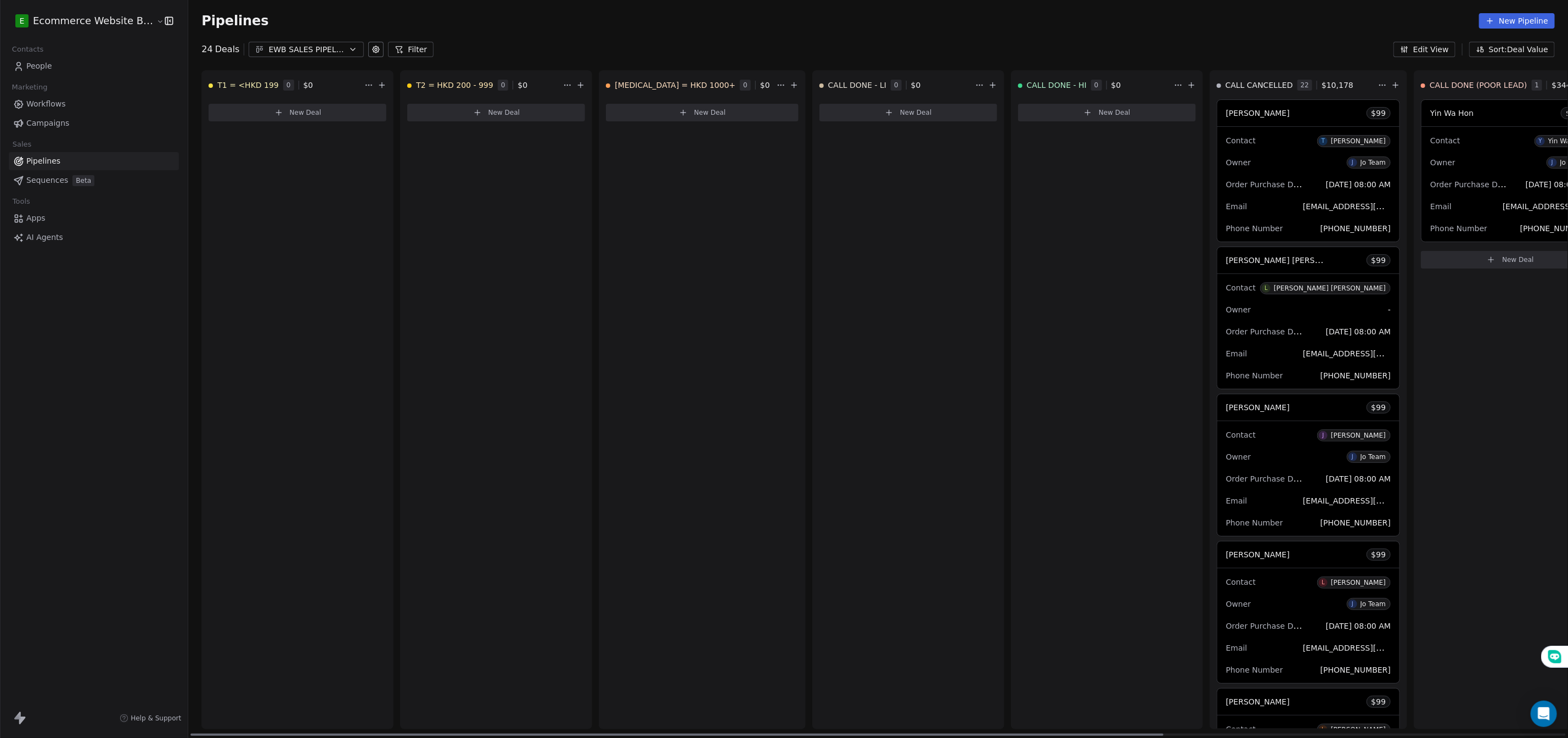
click at [272, 160] on div "T1 = <HKD 199 0 $ 0 New Deal" at bounding box center [297, 400] width 192 height 659
click at [270, 119] on button "New Deal" at bounding box center [297, 112] width 178 height 17
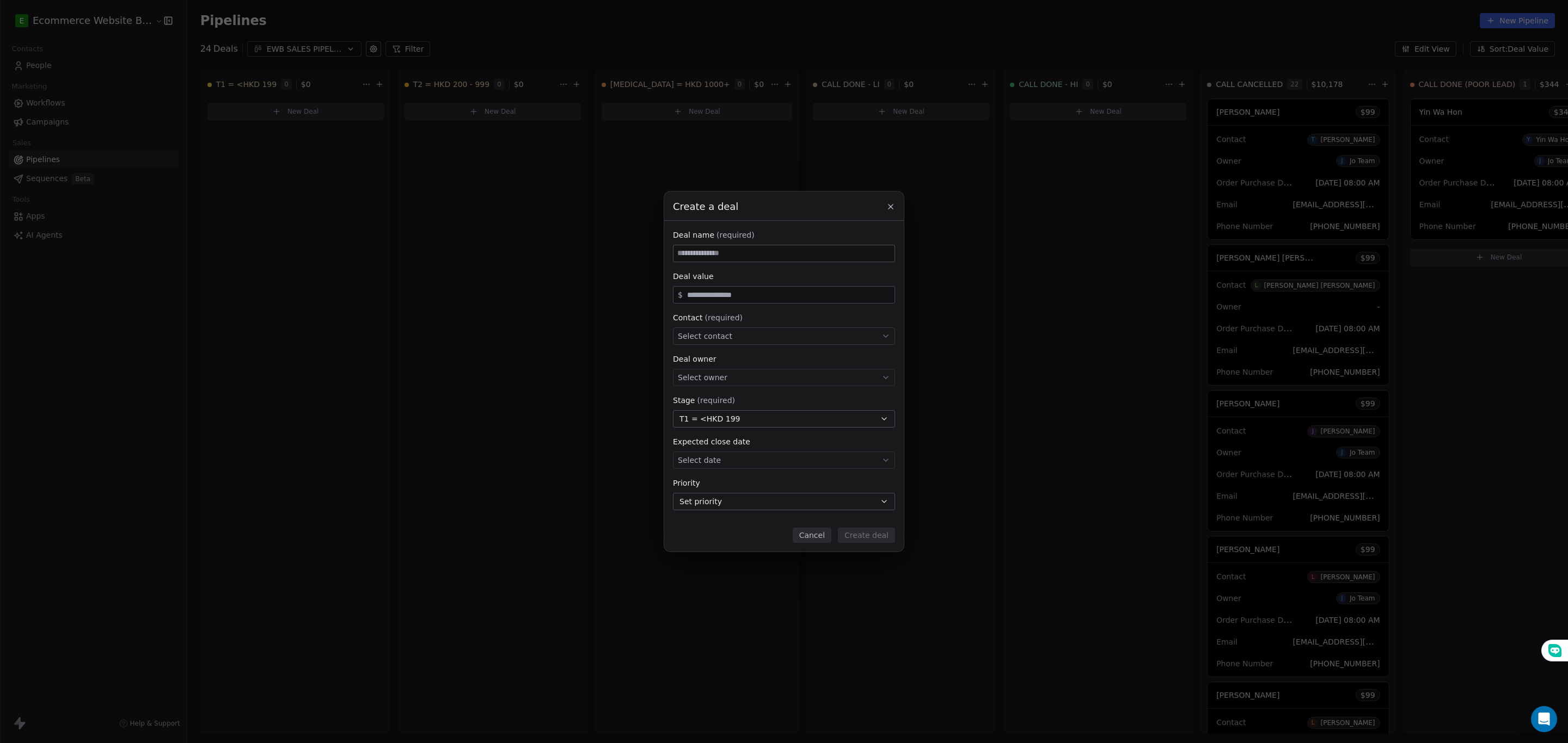
type input "**********"
click at [721, 335] on span "Select contact" at bounding box center [705, 337] width 54 height 11
type input "**********"
click at [718, 369] on div "[PERSON_NAME]" at bounding box center [725, 369] width 54 height 8
click at [714, 256] on input at bounding box center [784, 253] width 221 height 16
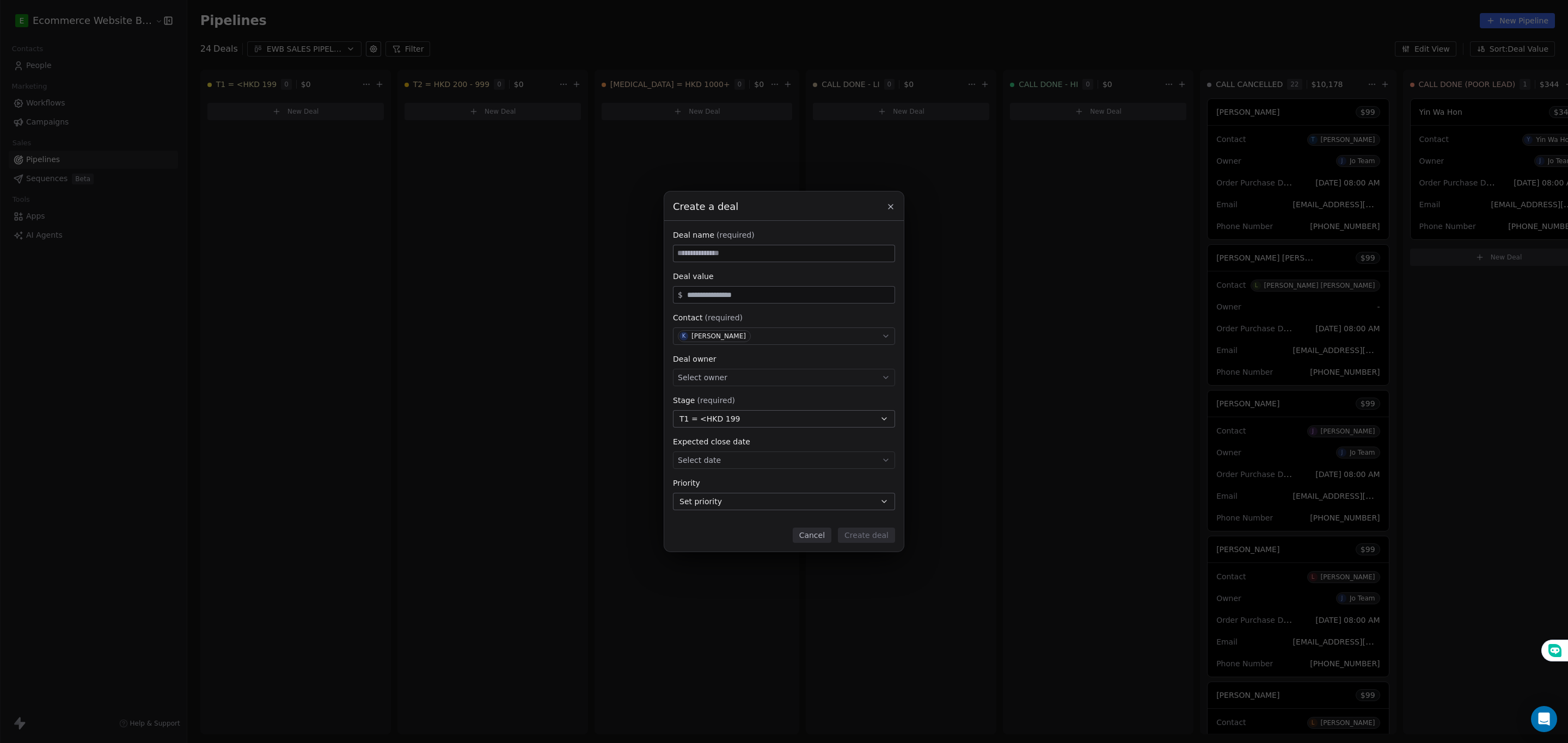
click at [714, 256] on input at bounding box center [784, 253] width 221 height 16
paste input "**********"
type input "**********"
click at [706, 298] on input "text" at bounding box center [788, 295] width 208 height 9
click at [742, 462] on body "E Ecommerce Website Builder Contacts People Marketing Workflows Campaigns Sales…" at bounding box center [777, 372] width 1555 height 743
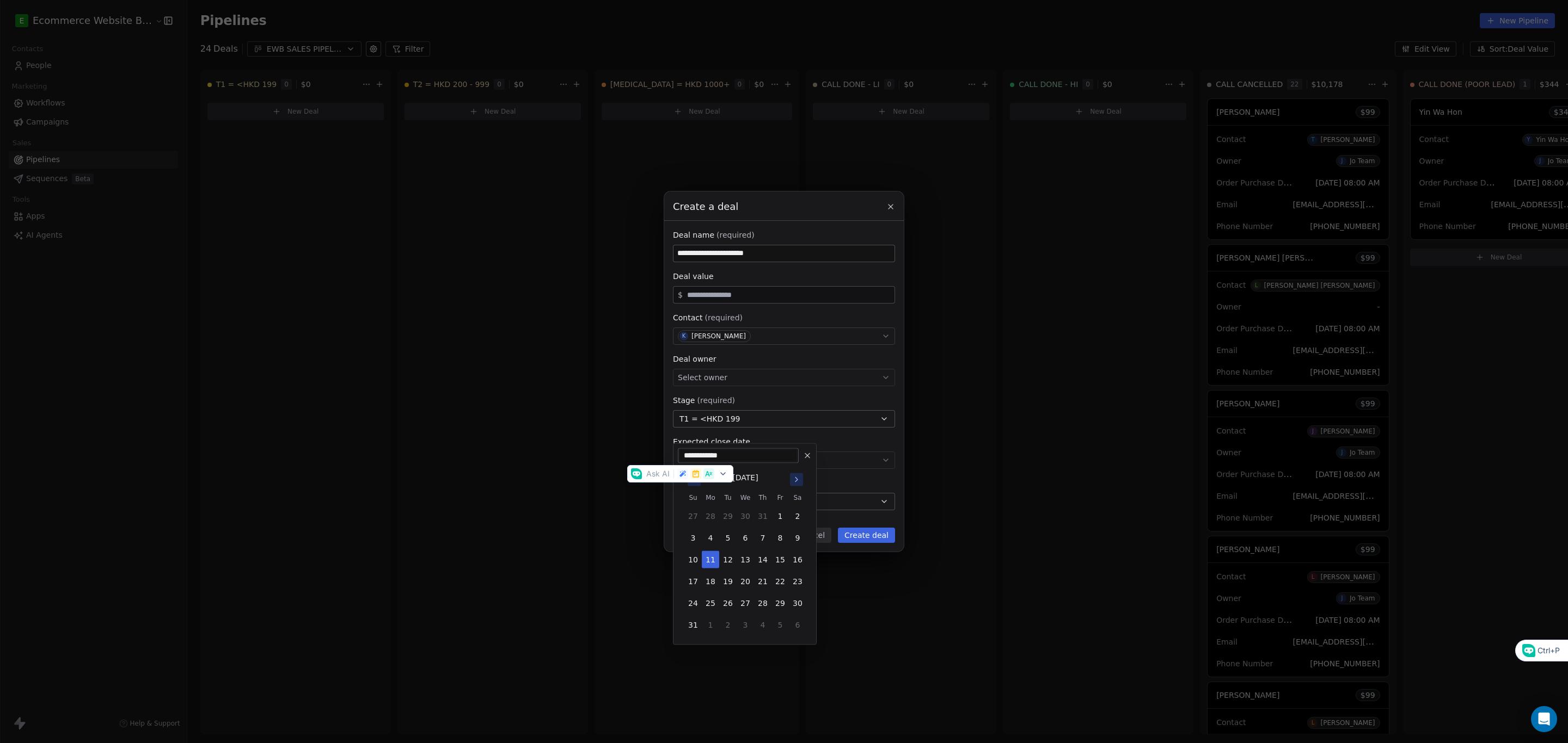
click at [954, 445] on div "**********" at bounding box center [784, 372] width 1568 height 361
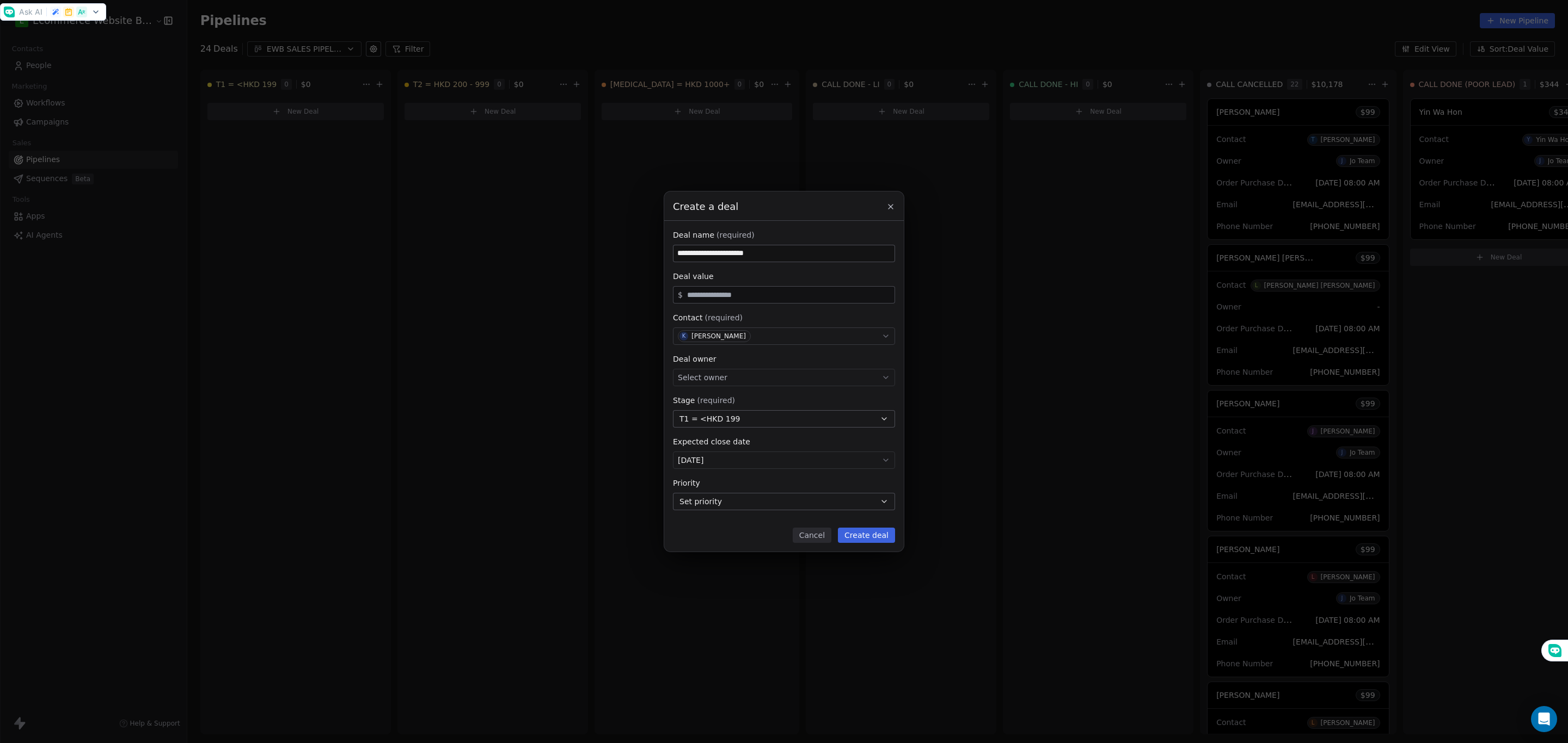
click at [766, 373] on div "Select owner" at bounding box center [784, 378] width 222 height 17
click at [709, 406] on span "J Jo Team" at bounding box center [710, 410] width 44 height 12
click at [850, 540] on button "Create deal" at bounding box center [867, 535] width 58 height 16
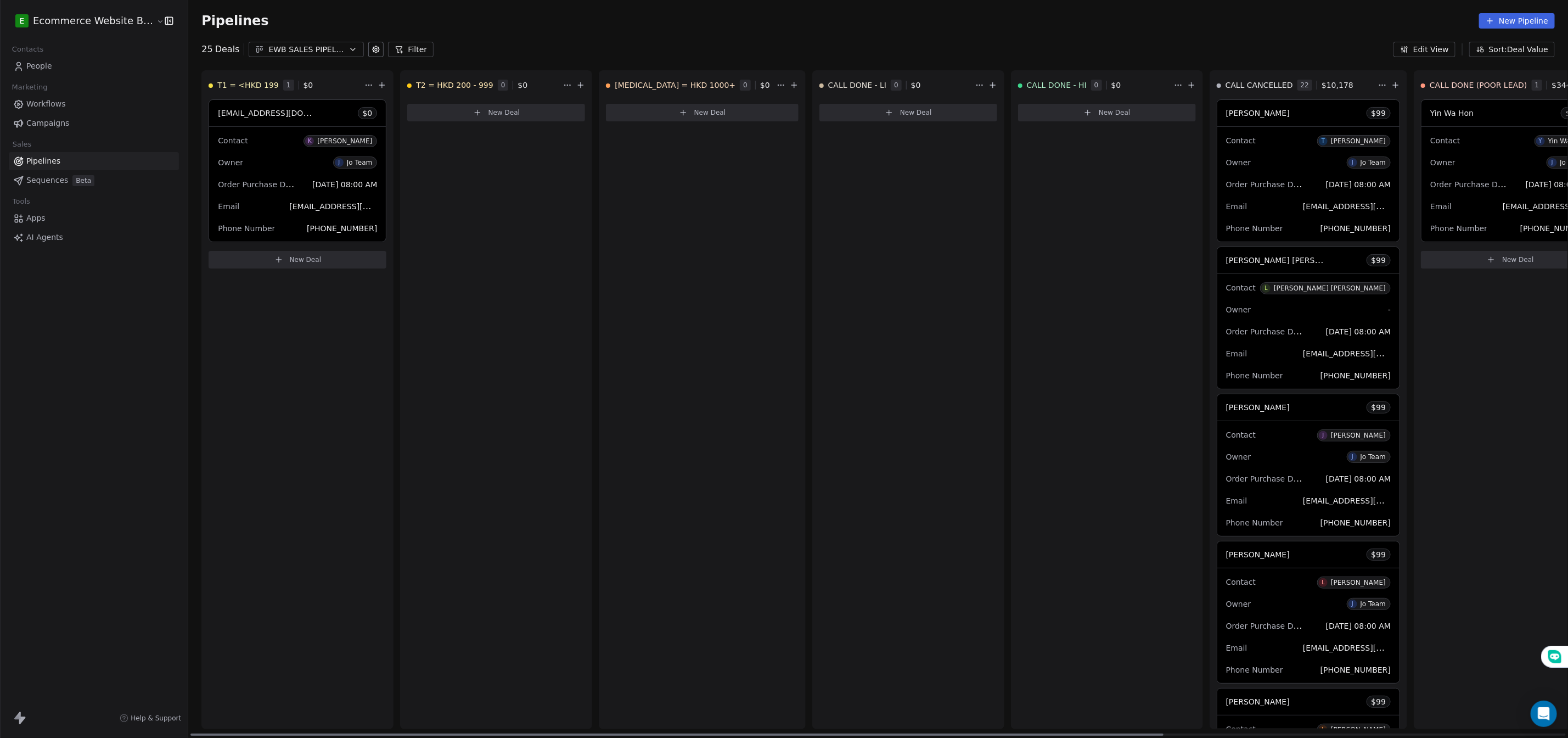
click at [328, 111] on div "[EMAIL_ADDRESS][DOMAIN_NAME] $ 0" at bounding box center [297, 113] width 176 height 27
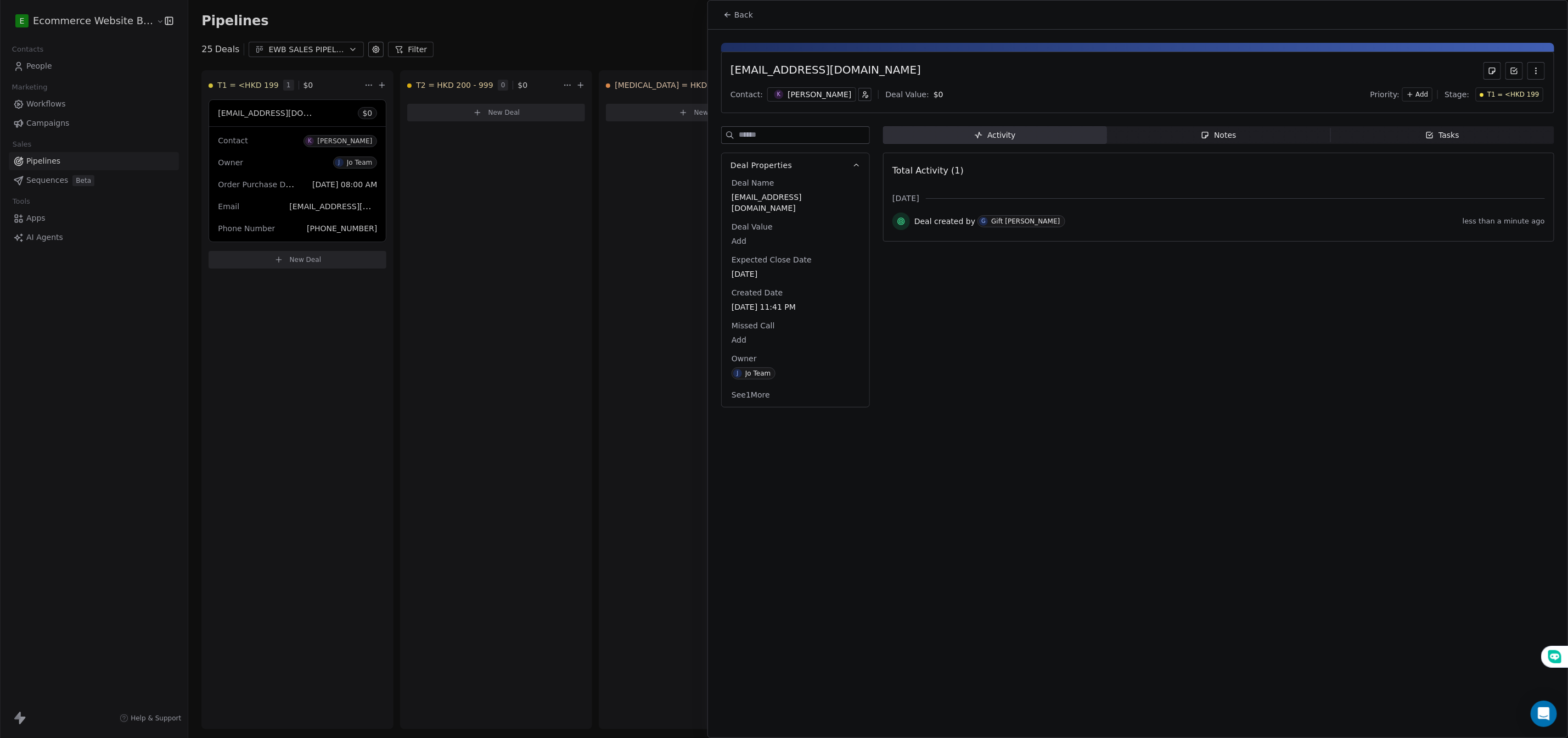
click at [1236, 136] on div "Notes" at bounding box center [1218, 135] width 35 height 12
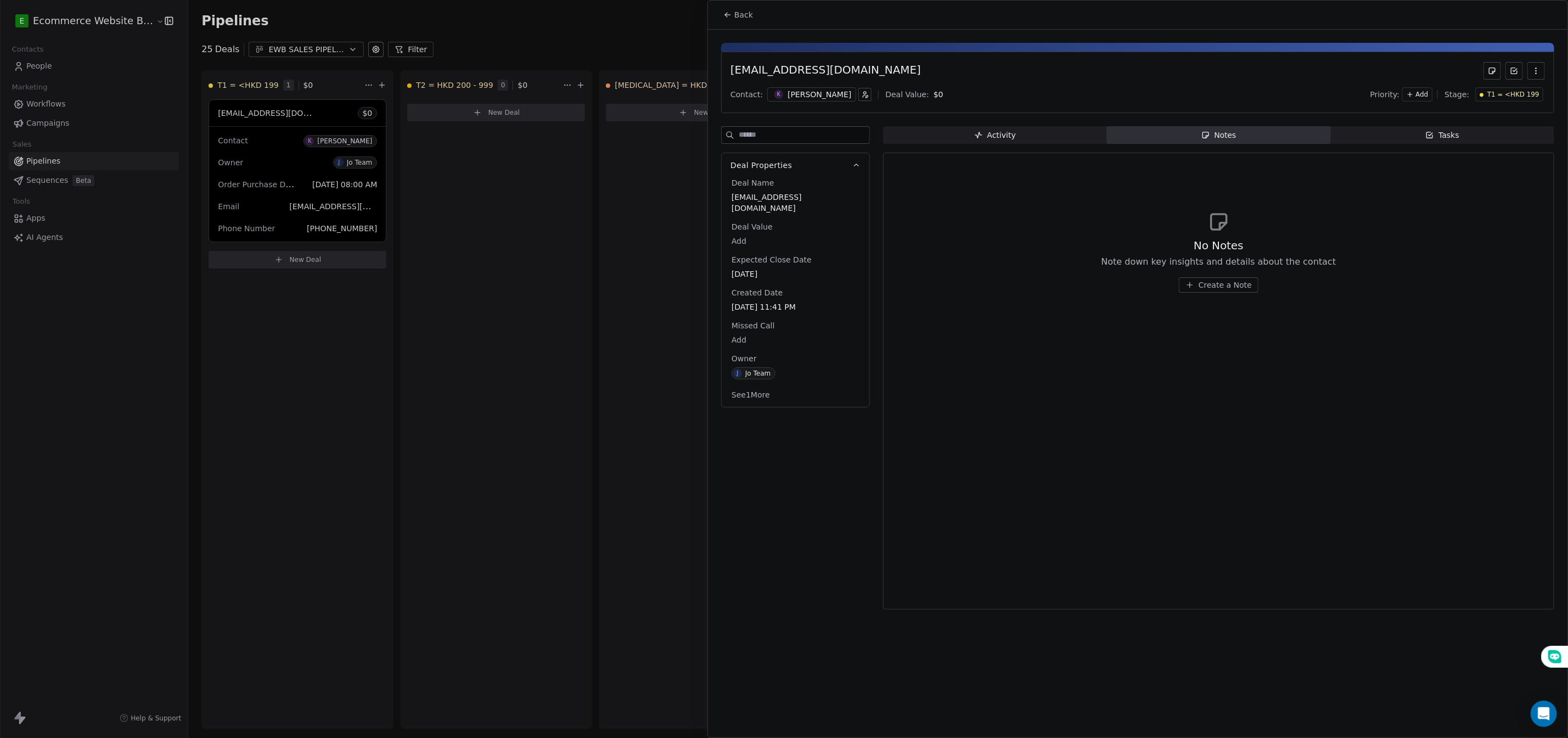
click at [1195, 289] on icon "button" at bounding box center [1189, 285] width 9 height 9
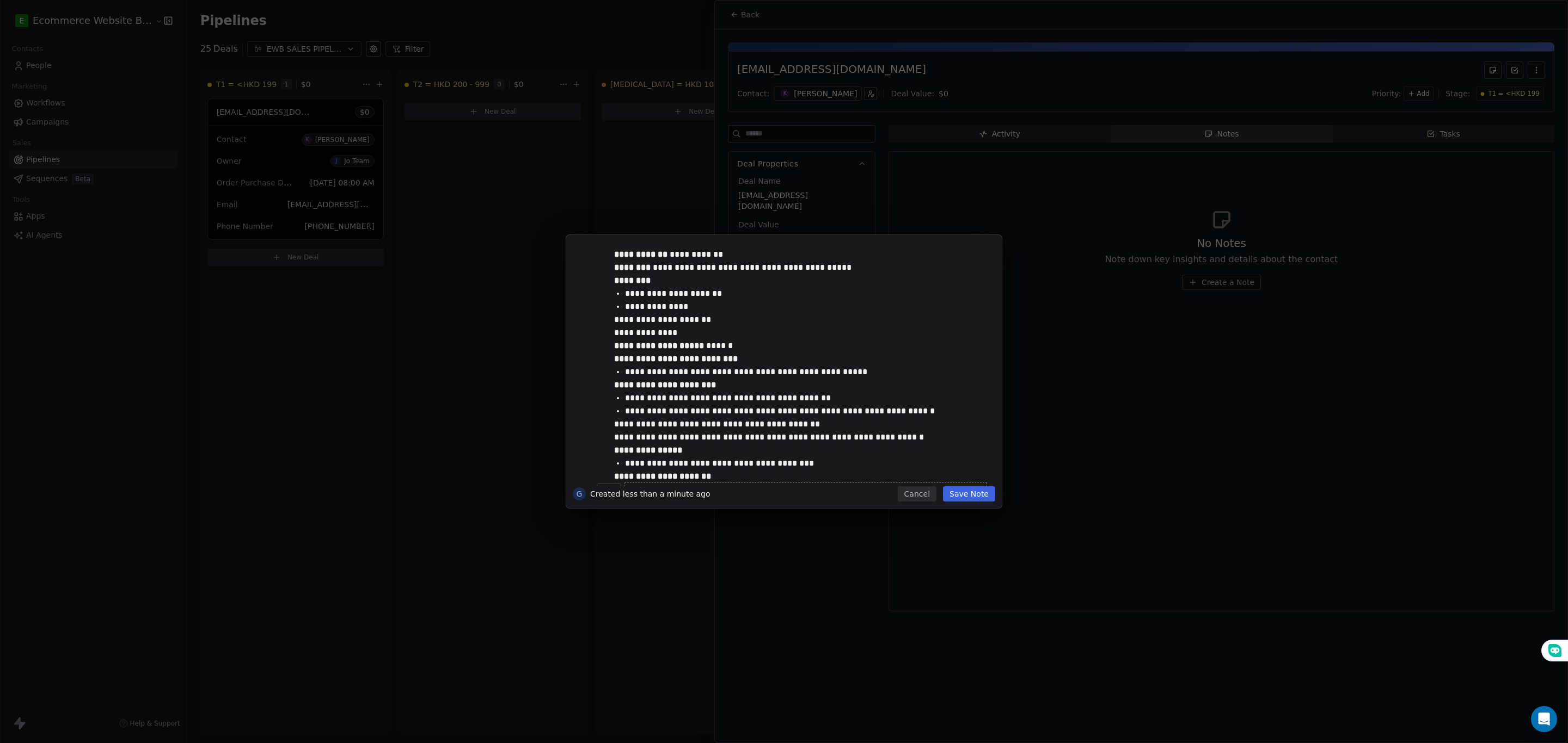
click at [964, 498] on button "Save Note" at bounding box center [969, 494] width 52 height 16
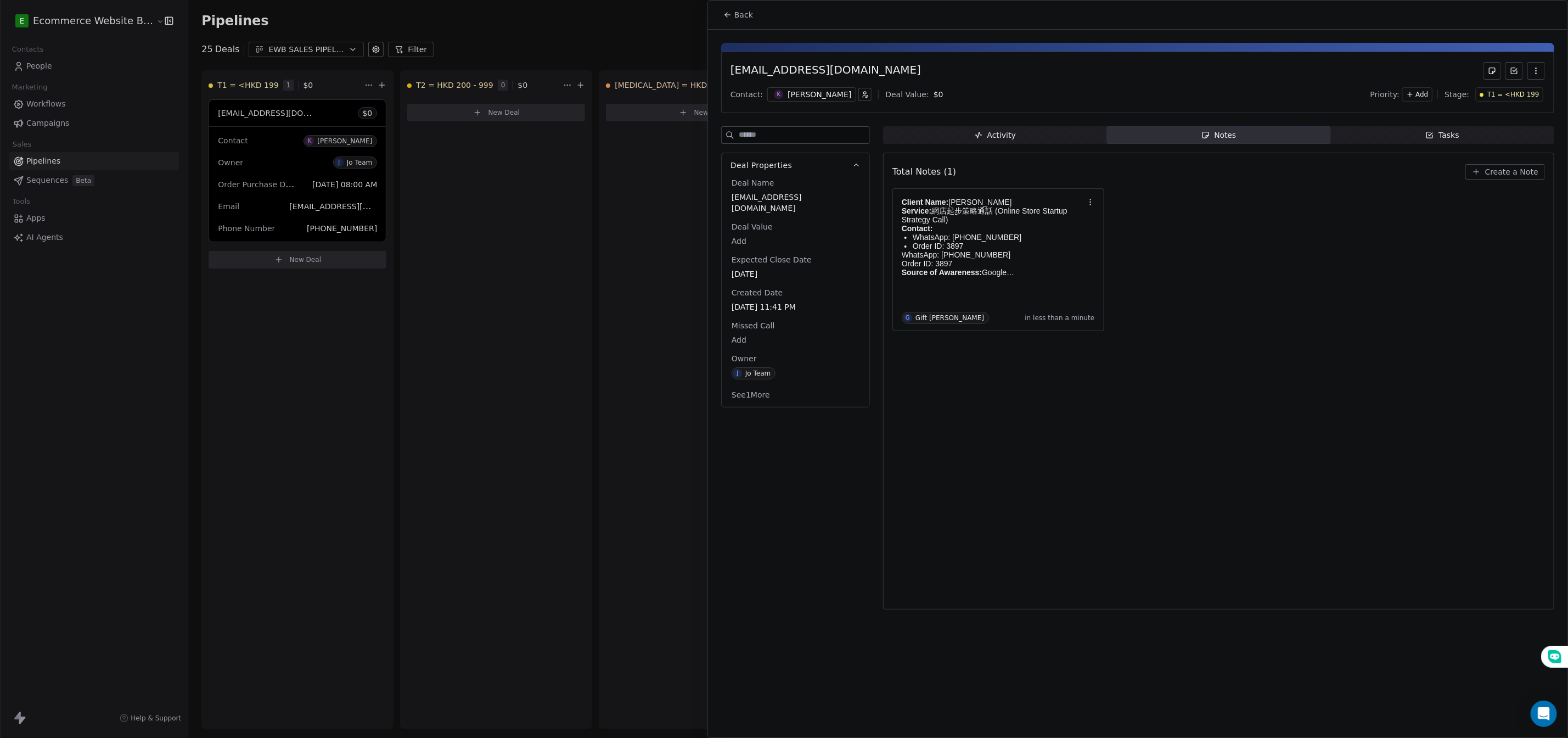
click at [1511, 71] on icon at bounding box center [1514, 71] width 9 height 9
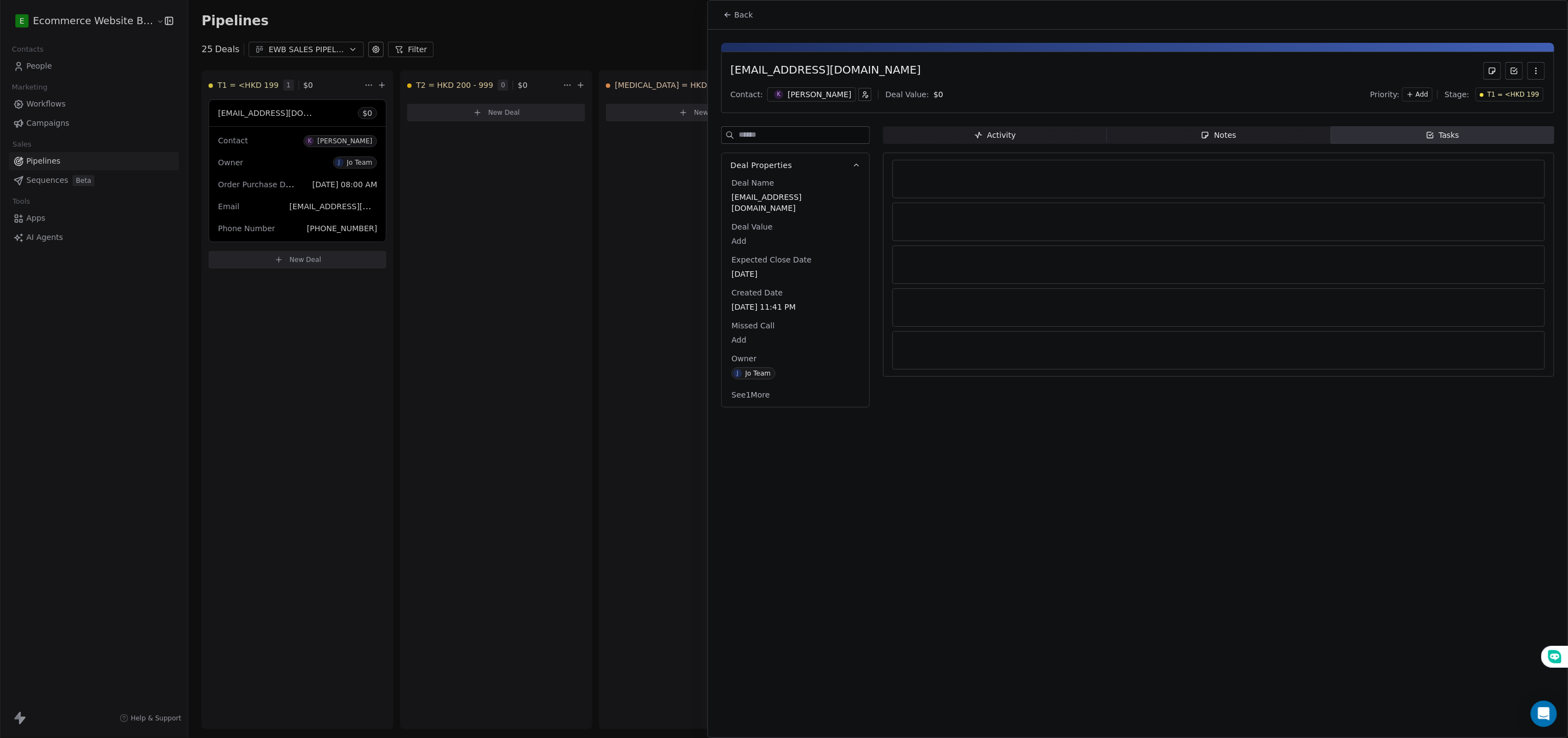
click at [1530, 76] on button "button" at bounding box center [1537, 71] width 17 height 17
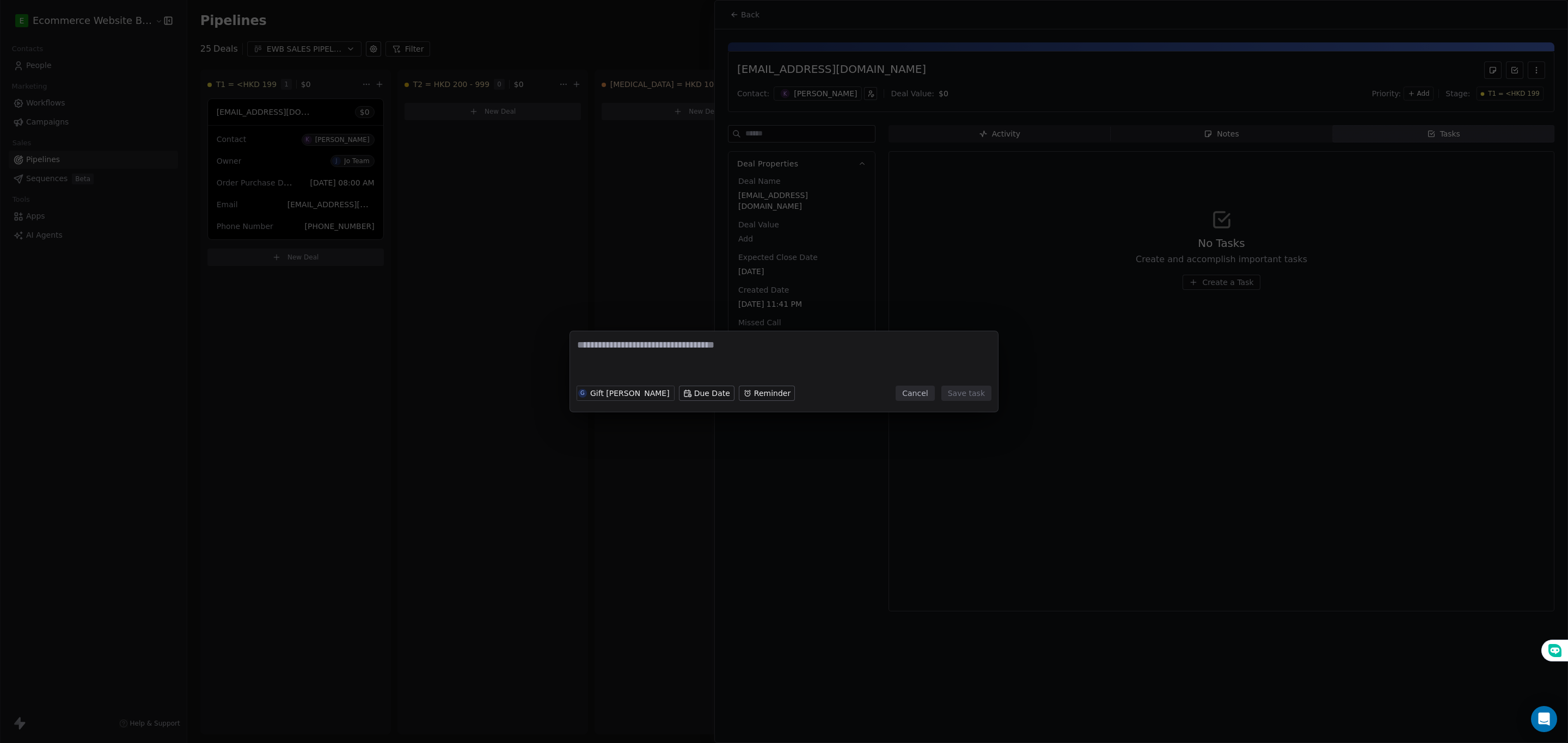
click at [923, 395] on button "Cancel" at bounding box center [915, 393] width 39 height 16
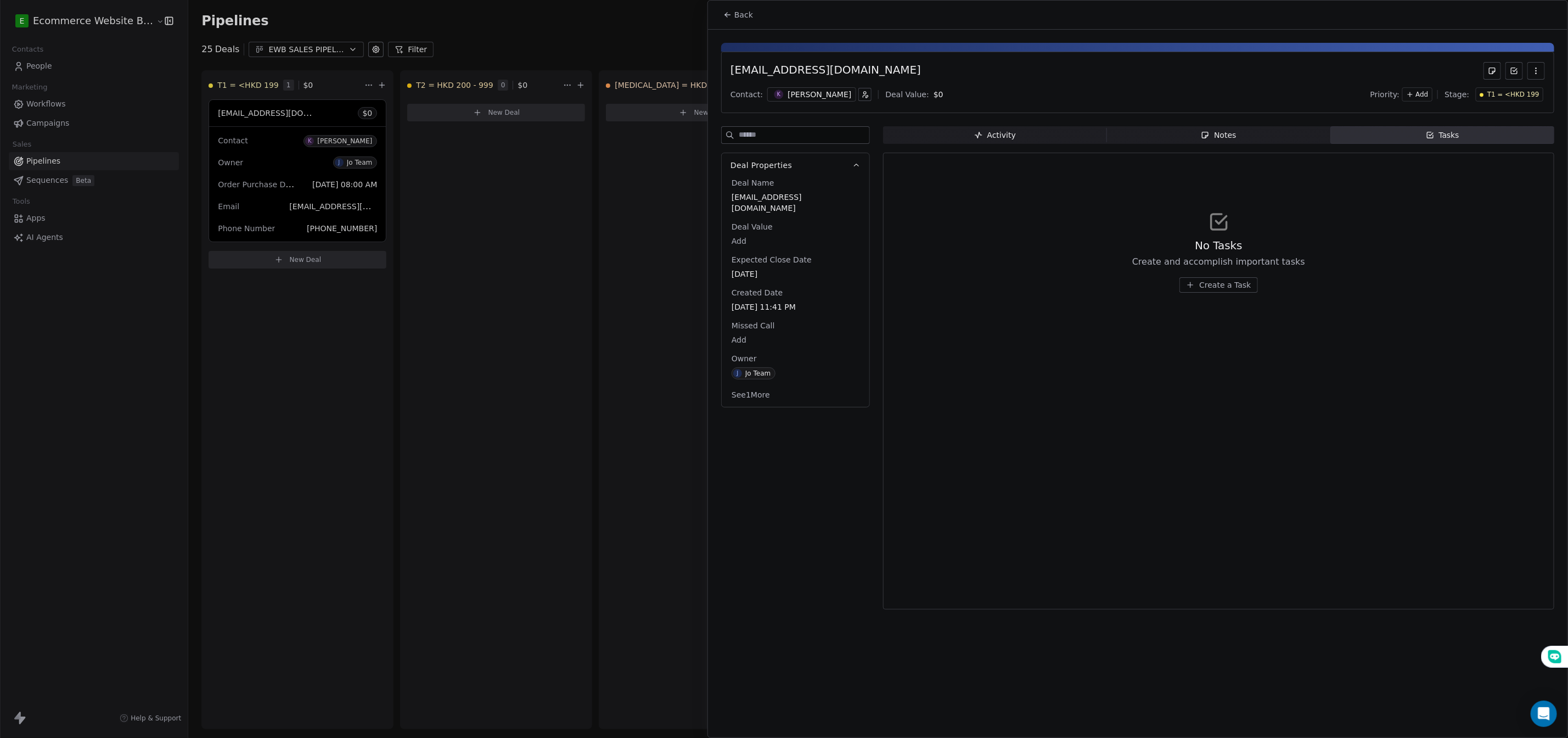
click at [1224, 136] on div "Notes" at bounding box center [1218, 135] width 35 height 12
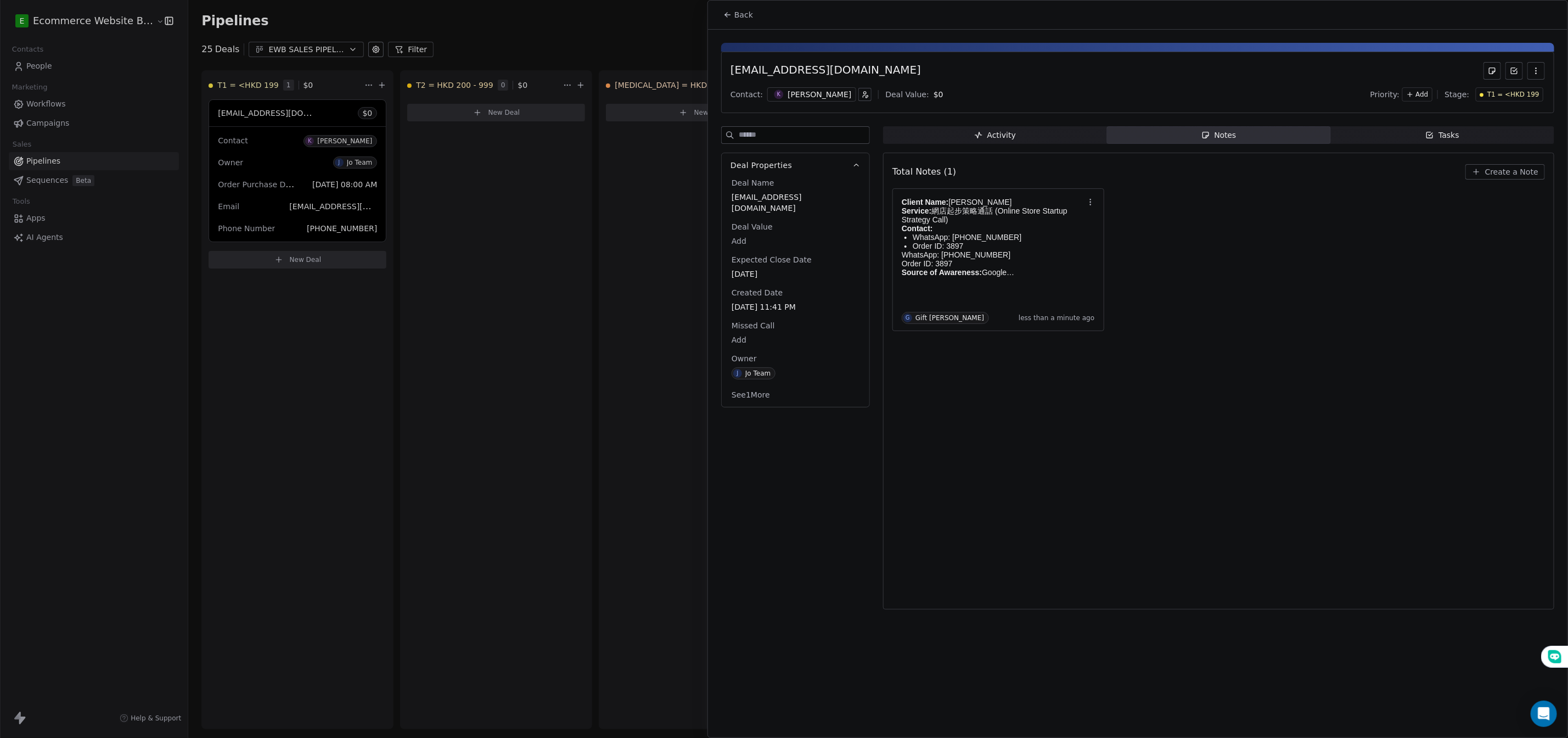
click at [915, 138] on span "Activity Activity" at bounding box center [996, 135] width 224 height 17
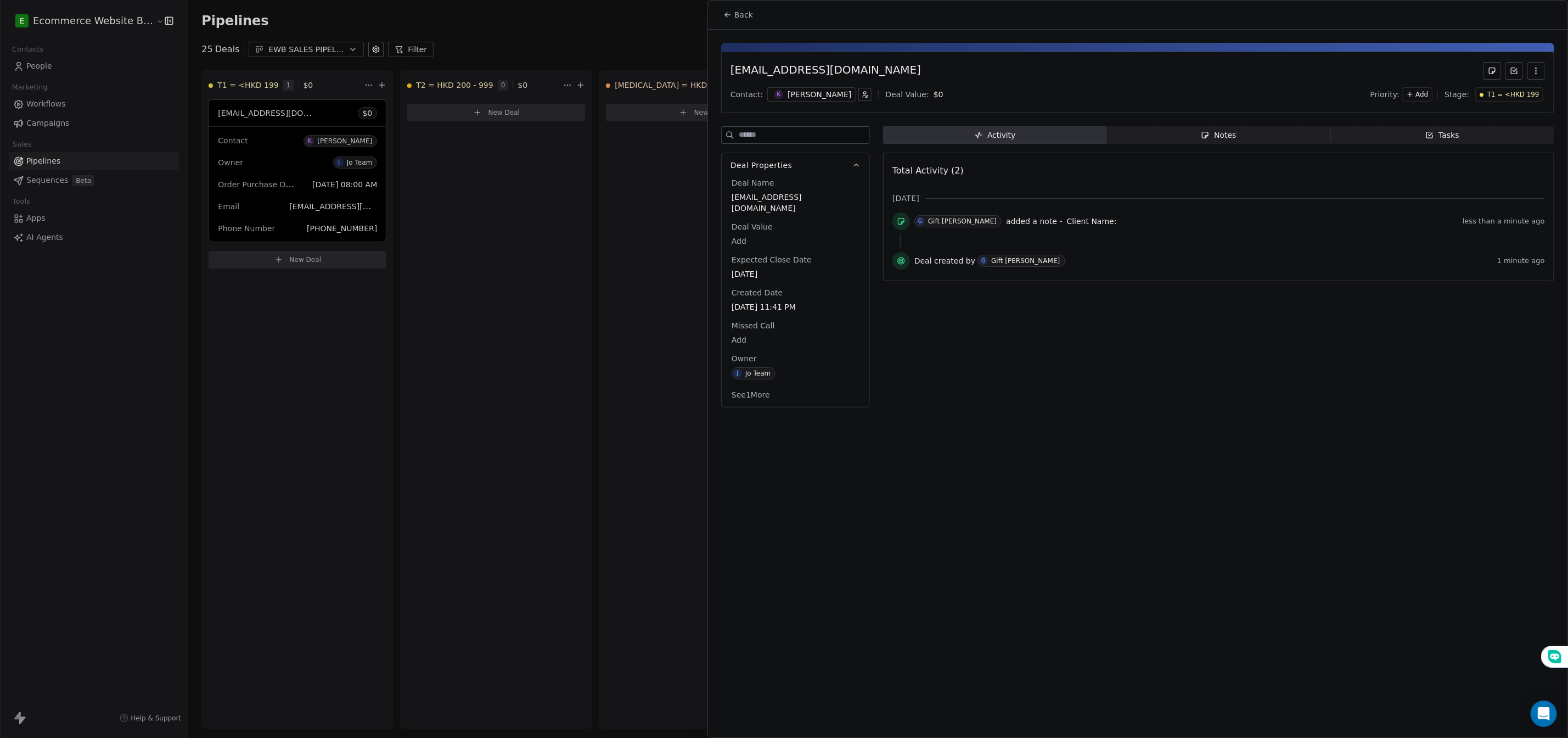
click at [1026, 351] on div "Activity Activity Notes Notes Tasks Tasks Total Activity (2) [DATE] G Gift [PER…" at bounding box center [1219, 270] width 671 height 288
click at [239, 344] on div at bounding box center [784, 369] width 1568 height 738
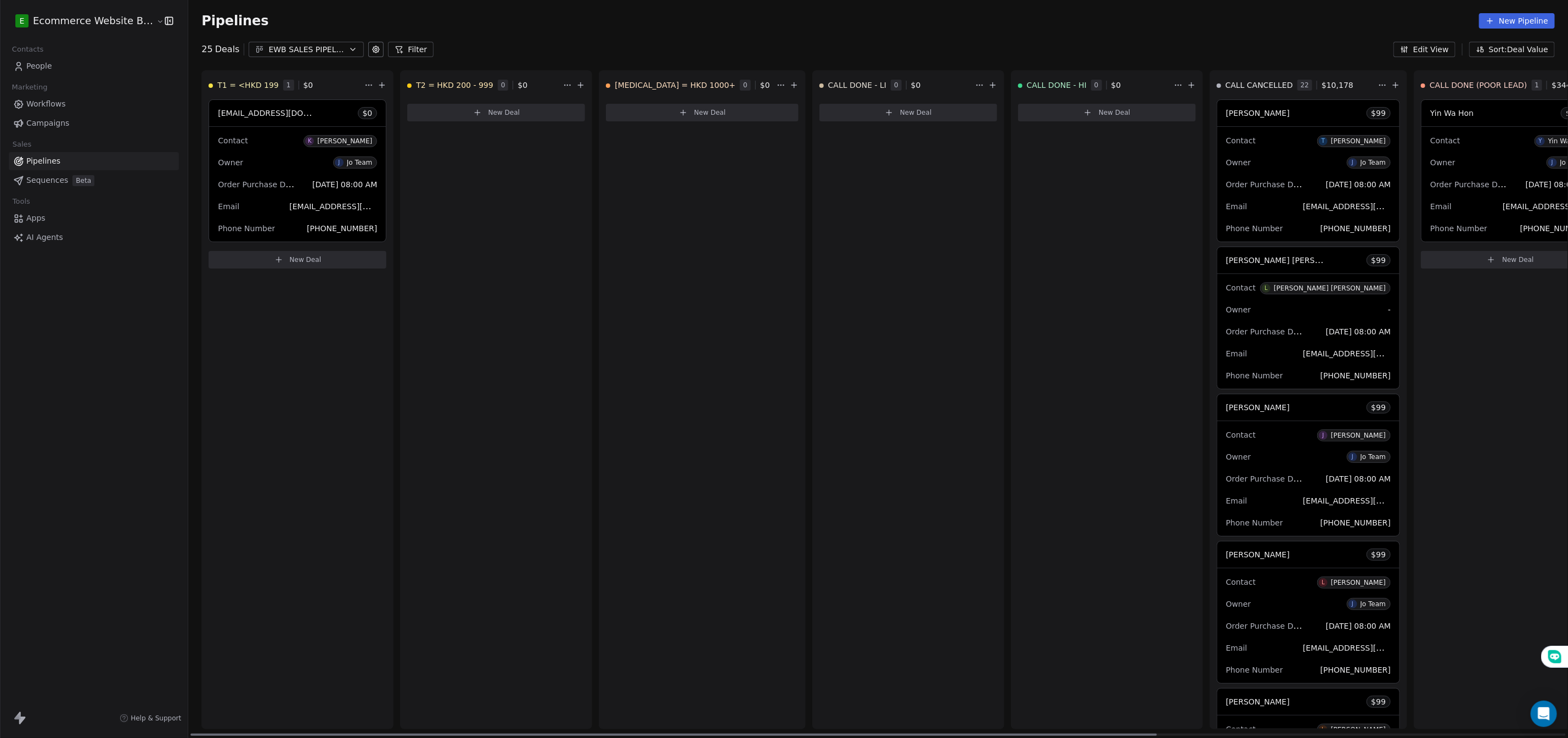
click at [438, 218] on div "T2 = HKD 200 - 999 0 $ 0 New Deal" at bounding box center [495, 400] width 192 height 659
click at [477, 117] on button "New Deal" at bounding box center [496, 112] width 178 height 17
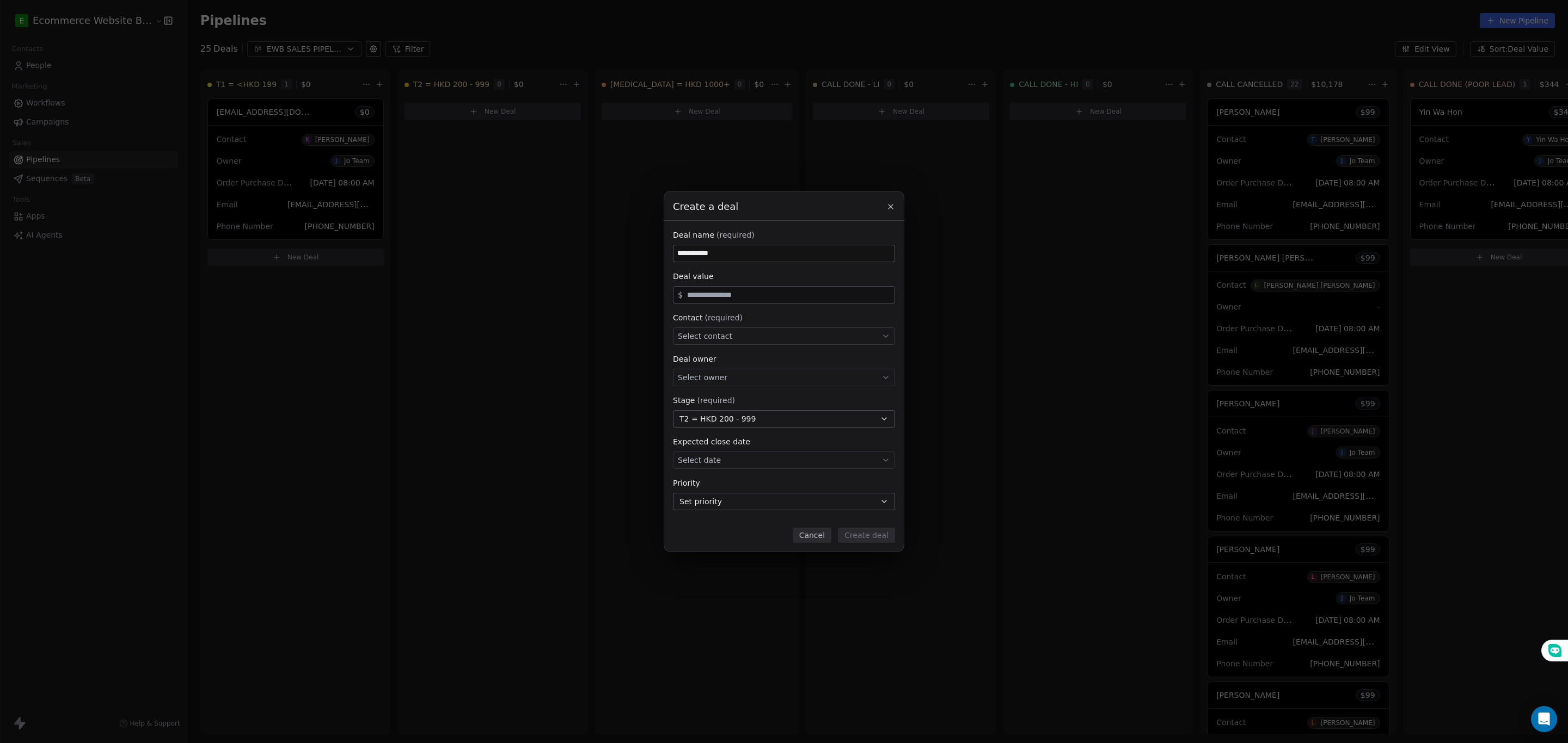
type input "**********"
click at [713, 337] on span "Select contact" at bounding box center [705, 337] width 54 height 11
type input "***"
click at [715, 399] on span "H Ho [PERSON_NAME]" at bounding box center [727, 403] width 84 height 12
click at [713, 378] on span "Select owner" at bounding box center [703, 378] width 50 height 11
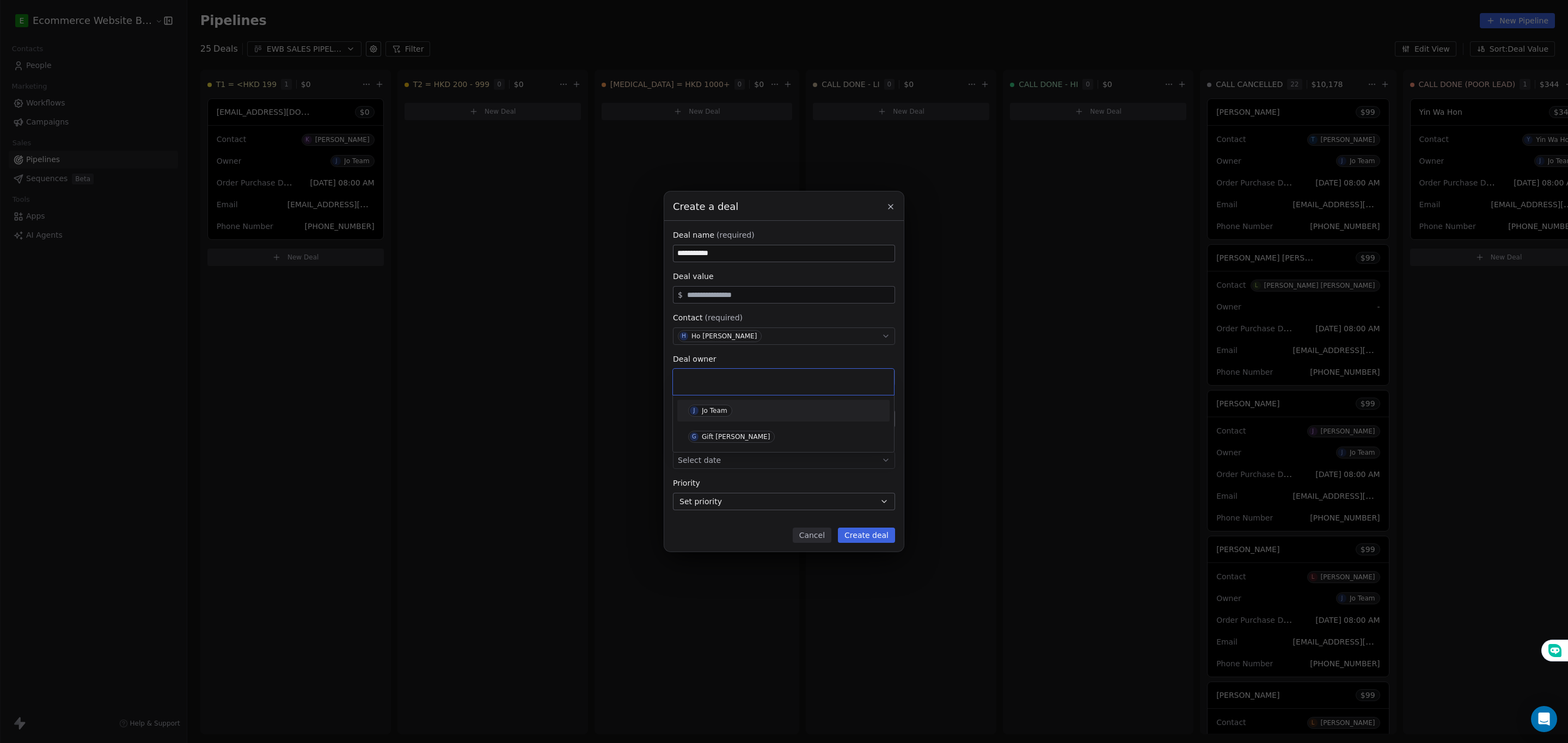
click at [718, 409] on div "Jo Team" at bounding box center [714, 411] width 26 height 8
click at [727, 459] on body "E Ecommerce Website Builder Contacts People Marketing Workflows Campaigns Sales…" at bounding box center [777, 372] width 1555 height 743
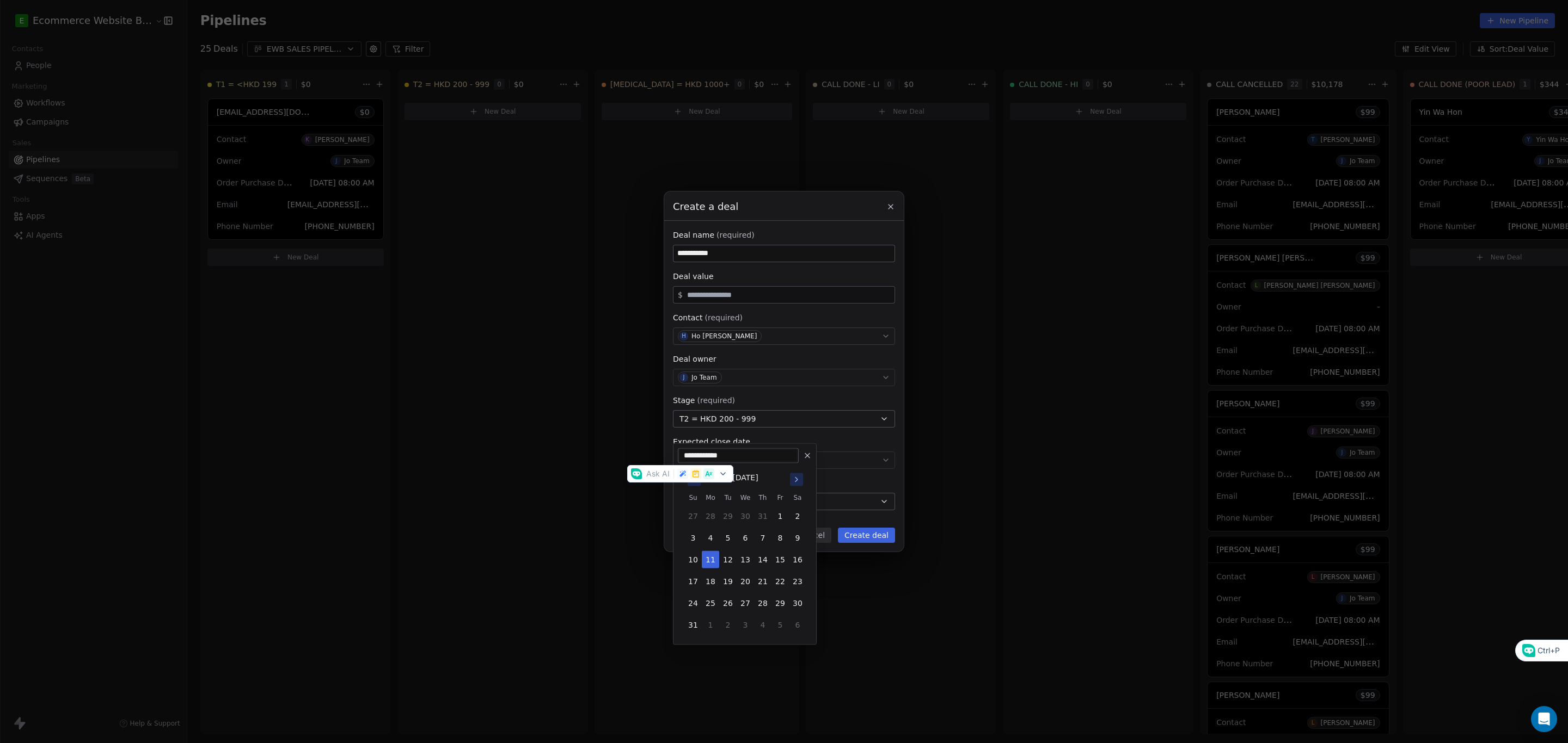
click at [638, 460] on div "**********" at bounding box center [784, 372] width 1568 height 361
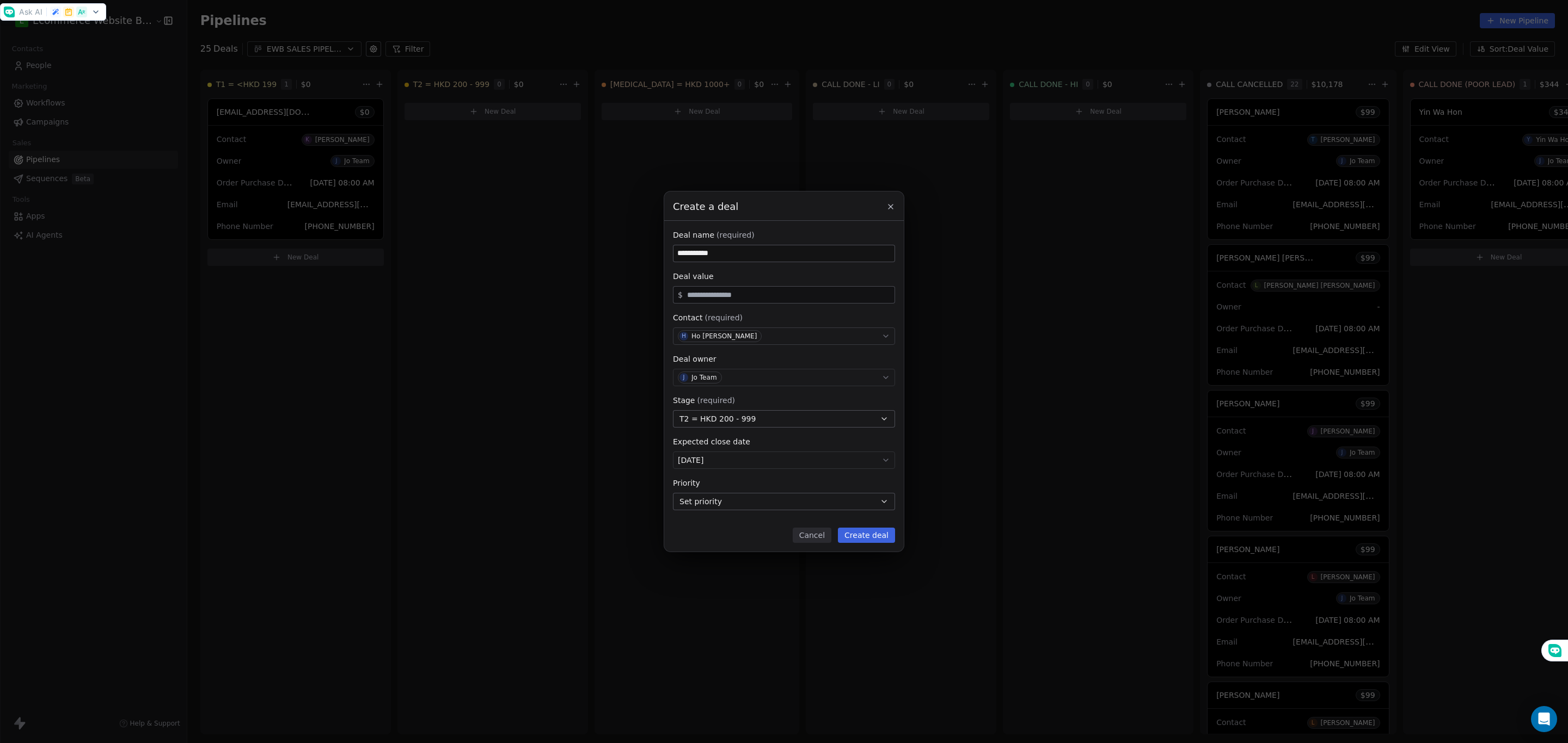
click at [856, 539] on button "Create deal" at bounding box center [867, 535] width 58 height 16
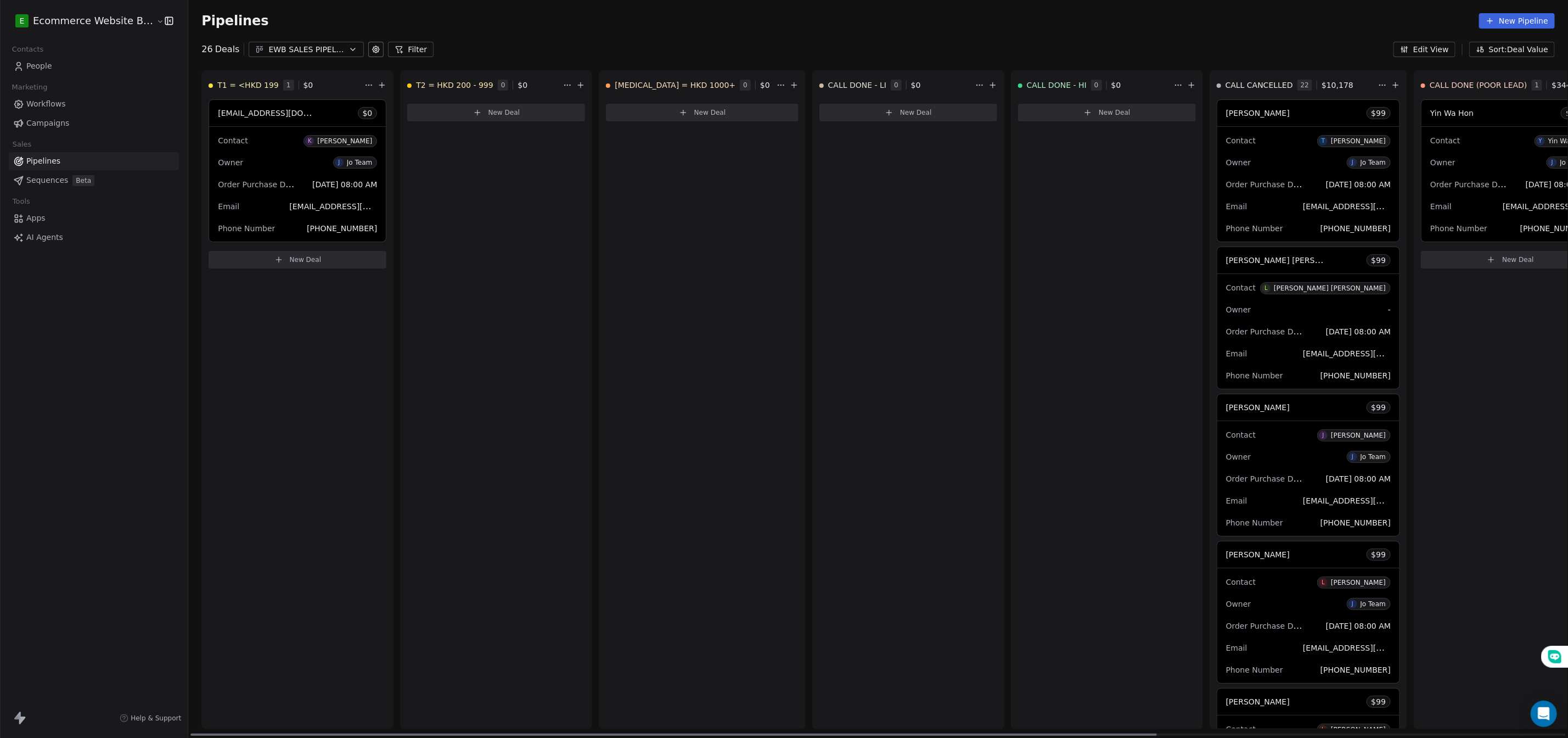
click at [461, 106] on button "New Deal" at bounding box center [496, 112] width 178 height 17
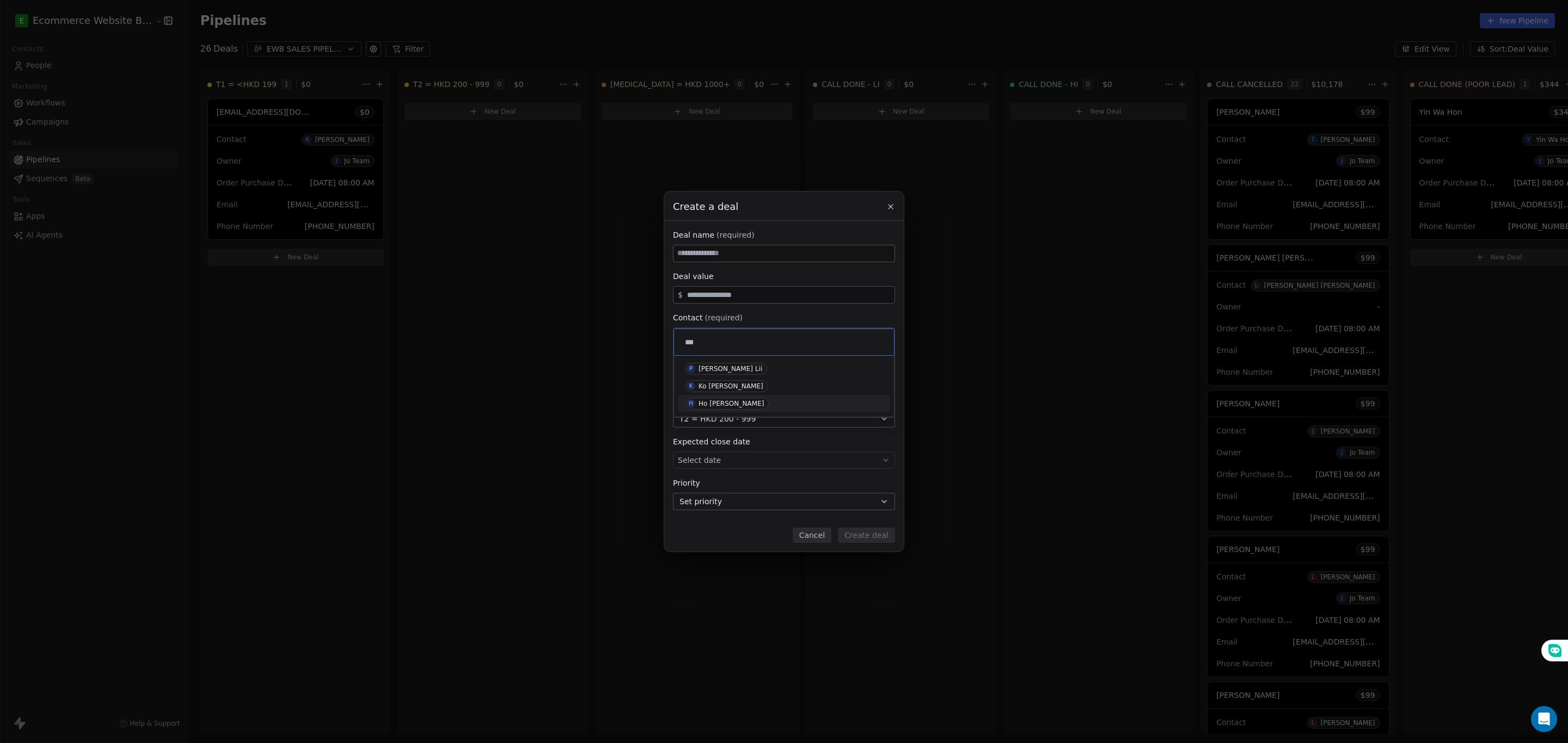
type input "***"
click at [705, 402] on div "Ho [PERSON_NAME]" at bounding box center [731, 404] width 65 height 8
click at [689, 253] on input at bounding box center [784, 253] width 221 height 16
type input "*"
click at [735, 375] on div "Select owner" at bounding box center [784, 378] width 222 height 17
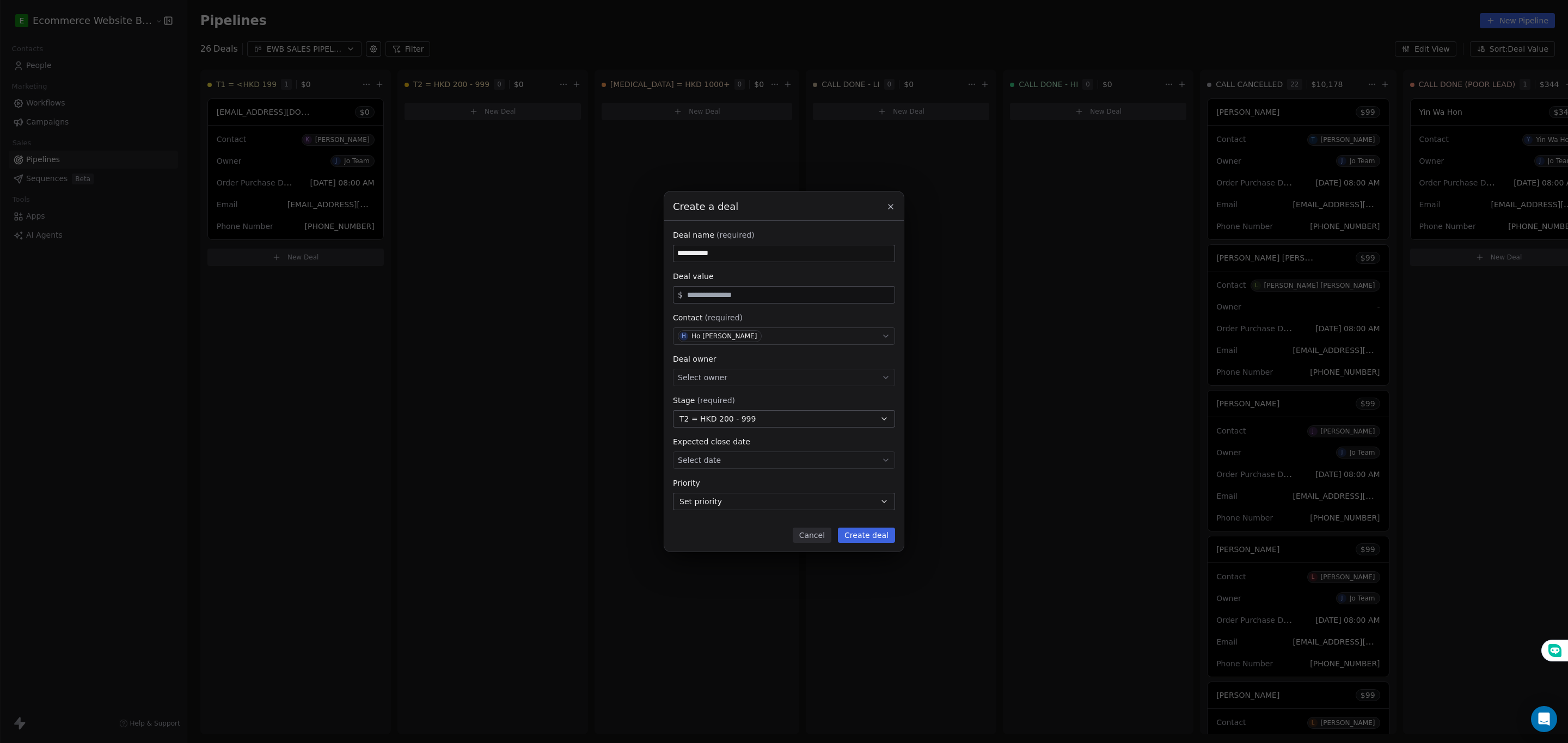
type input "**********"
click at [718, 406] on span "J Jo Team" at bounding box center [710, 410] width 44 height 12
click at [732, 459] on body "E Ecommerce Website Builder Contacts People Marketing Workflows Campaigns Sales…" at bounding box center [777, 372] width 1555 height 743
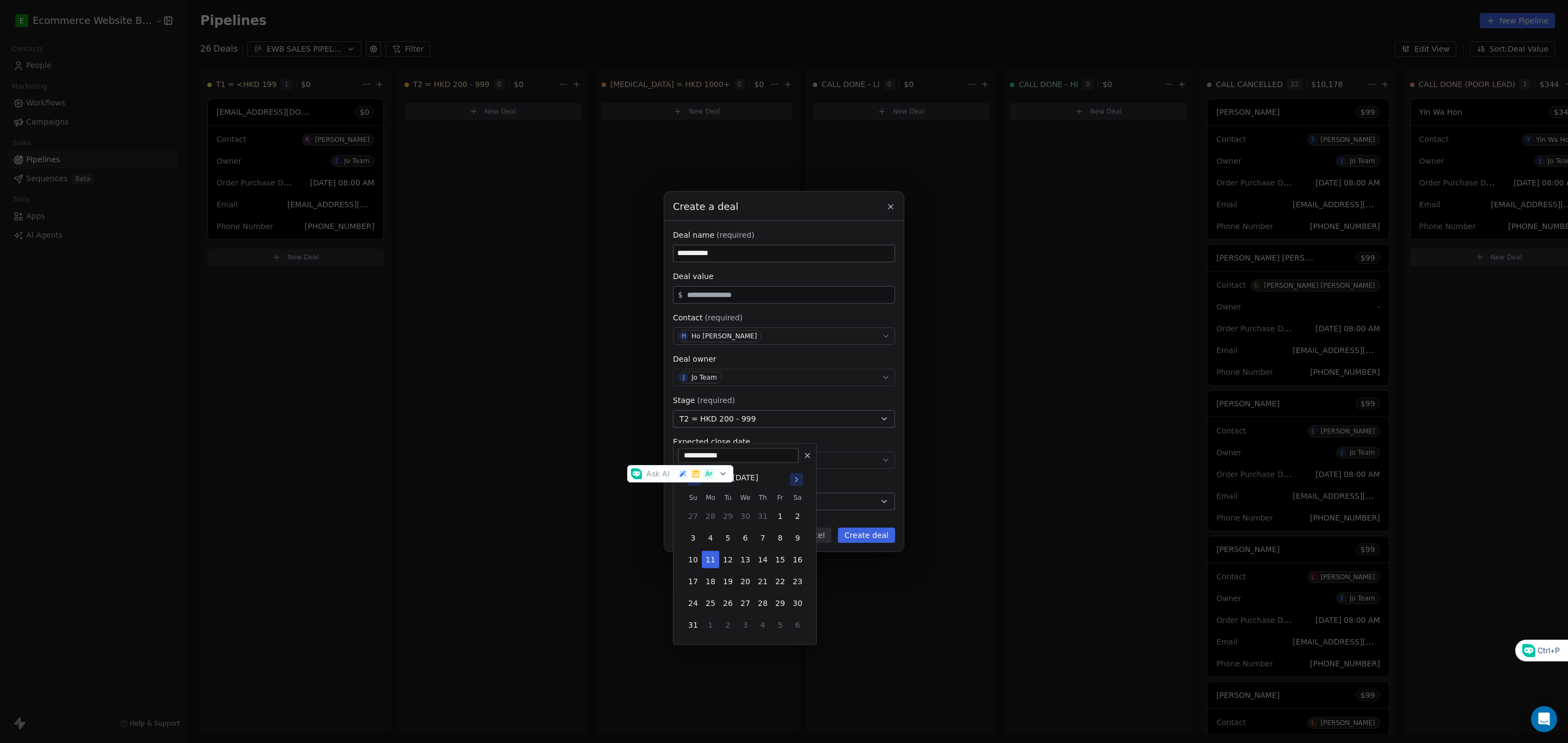
click at [619, 434] on div "**********" at bounding box center [784, 372] width 1568 height 361
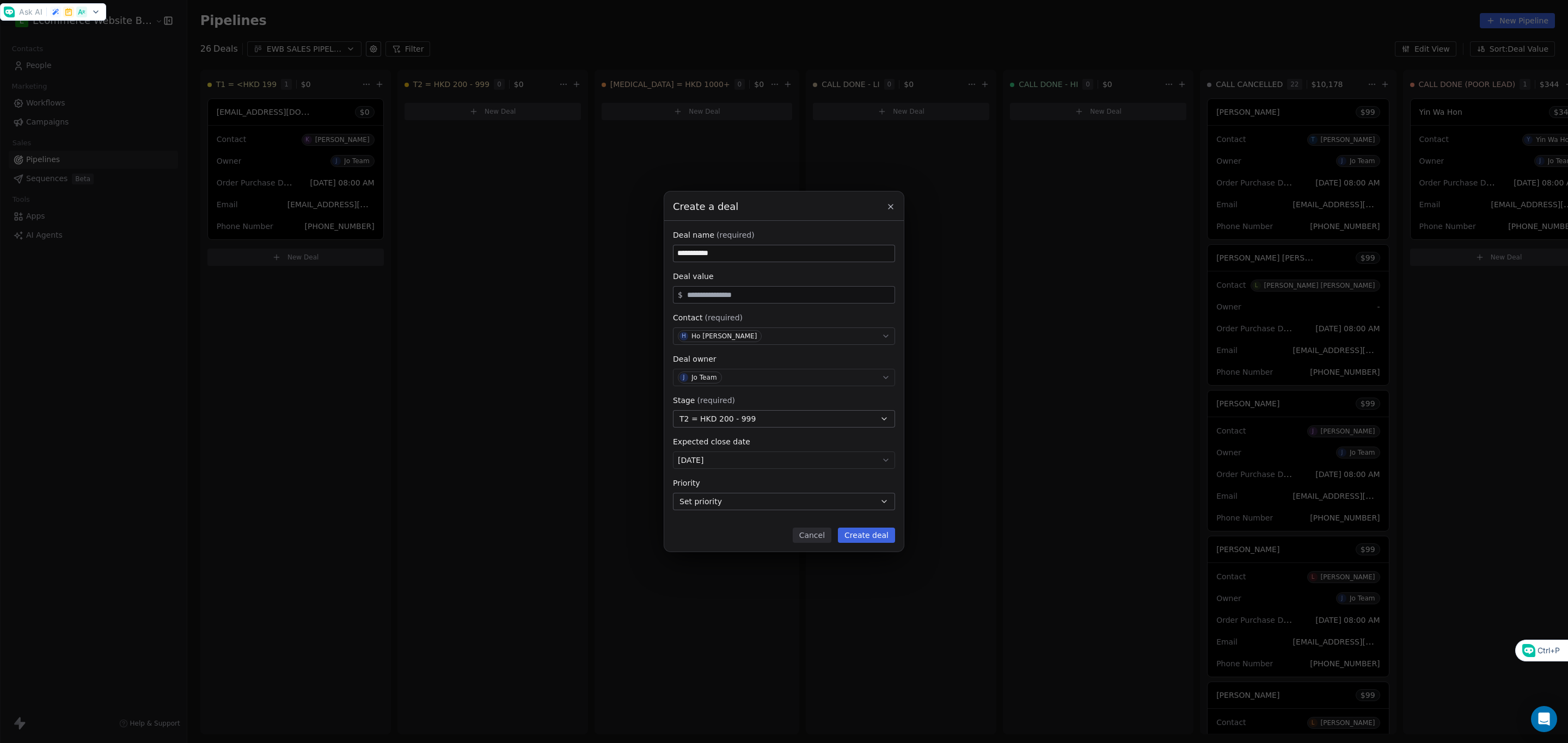
click at [885, 539] on button "Create deal" at bounding box center [867, 535] width 58 height 16
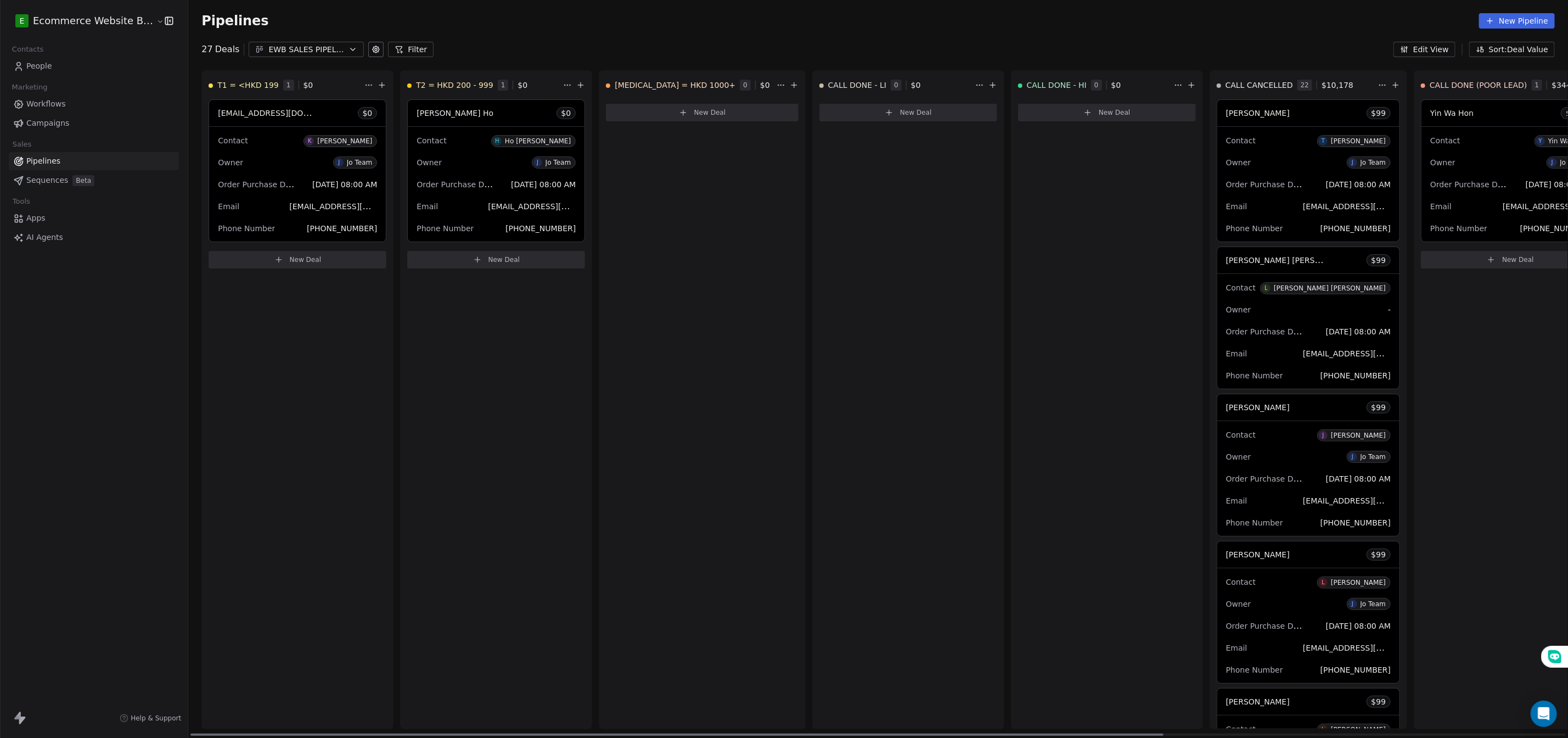
click at [488, 109] on div "[PERSON_NAME] Ho $ 0" at bounding box center [495, 113] width 176 height 27
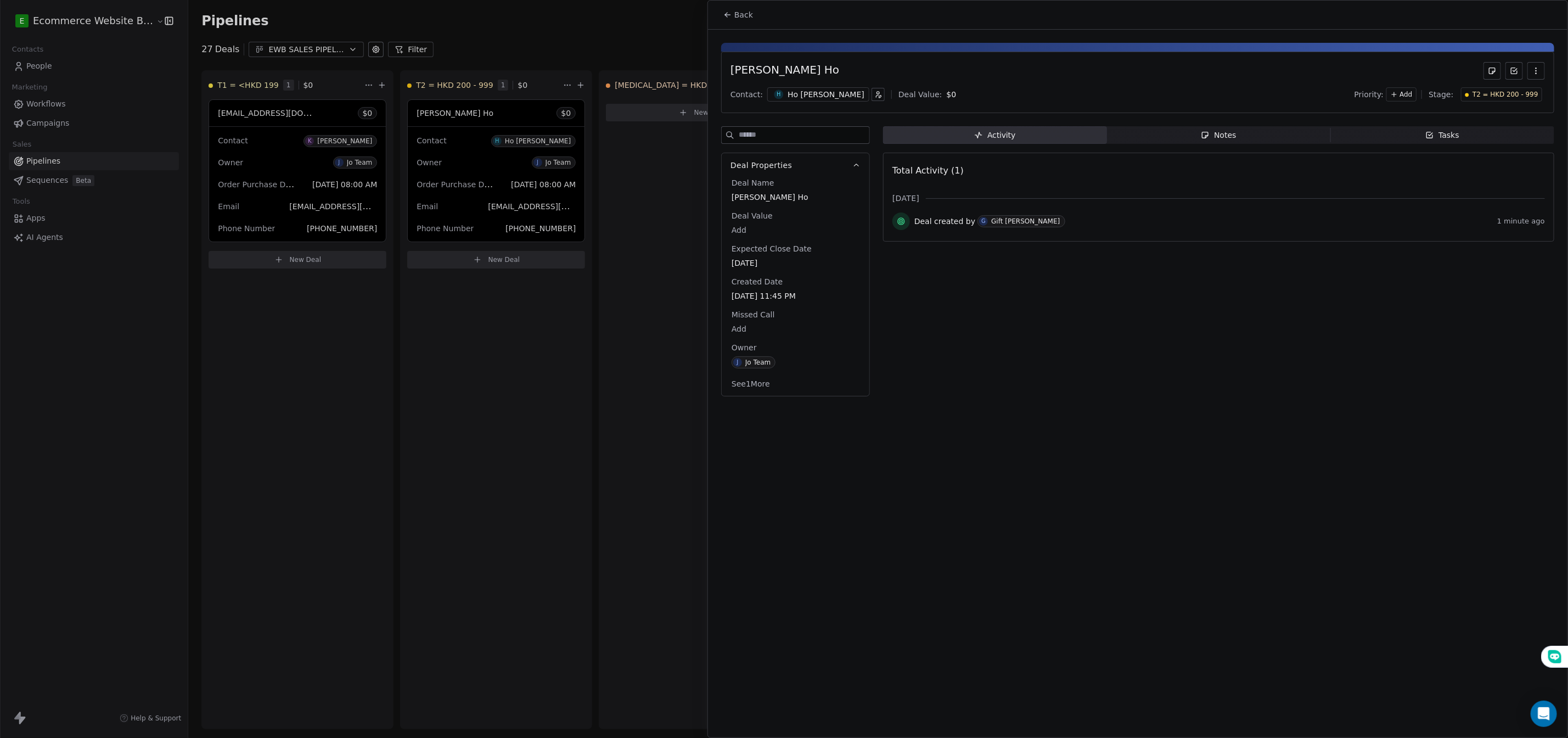
click at [1196, 129] on span "Notes Notes" at bounding box center [1219, 135] width 224 height 17
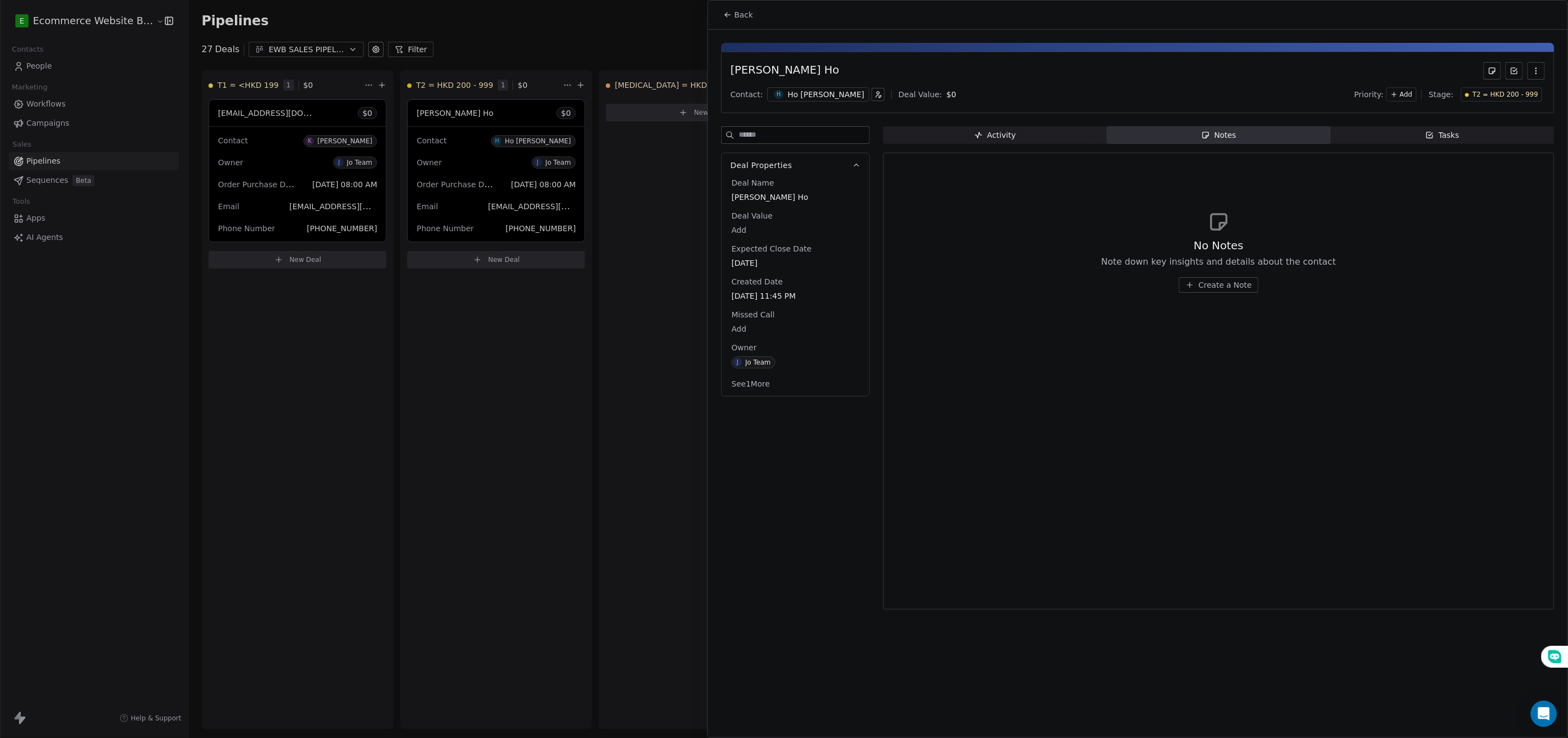
click at [1218, 287] on span "Create a Note" at bounding box center [1225, 285] width 53 height 11
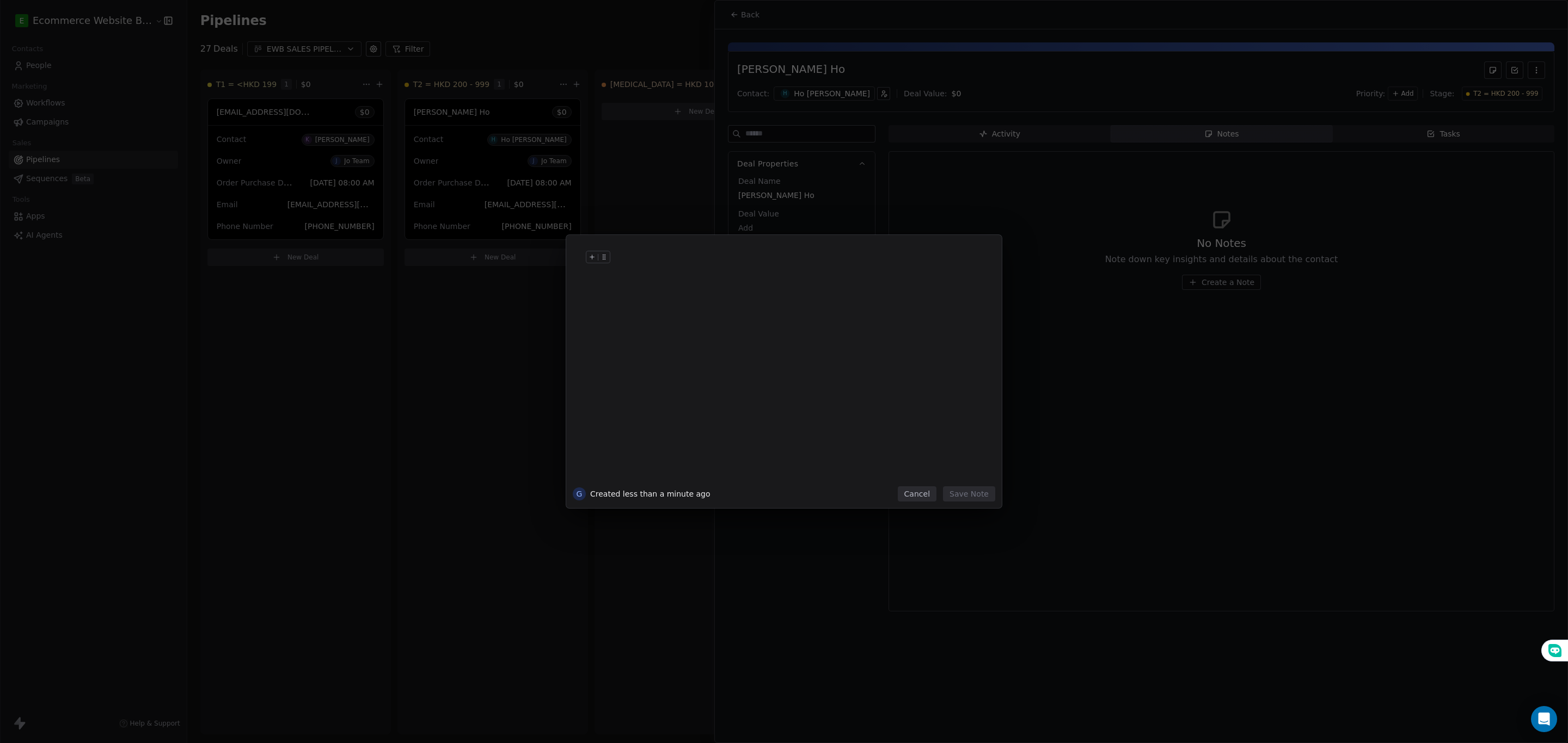
click at [667, 282] on h1 at bounding box center [800, 268] width 372 height 35
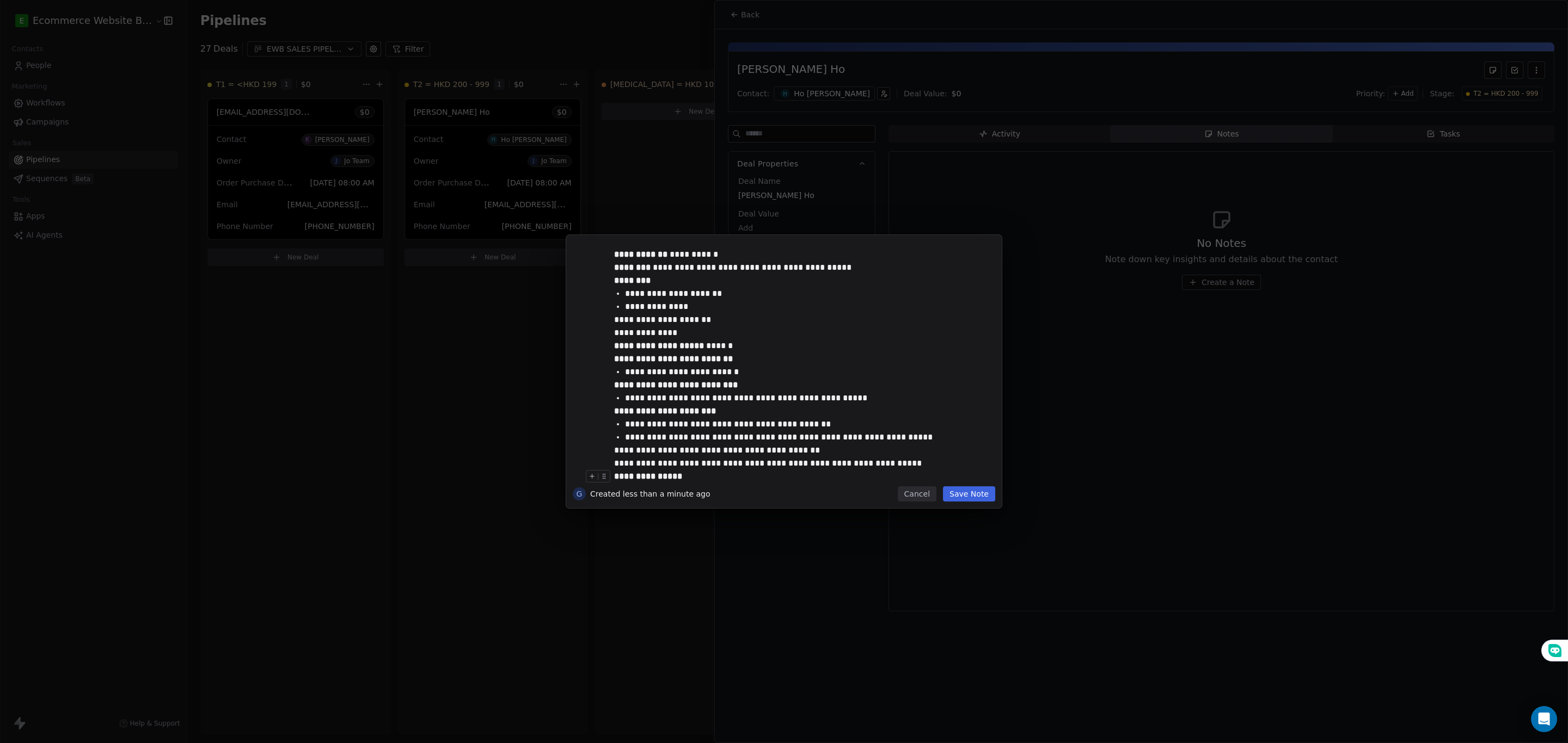
click at [959, 497] on button "Save Note" at bounding box center [969, 494] width 52 height 16
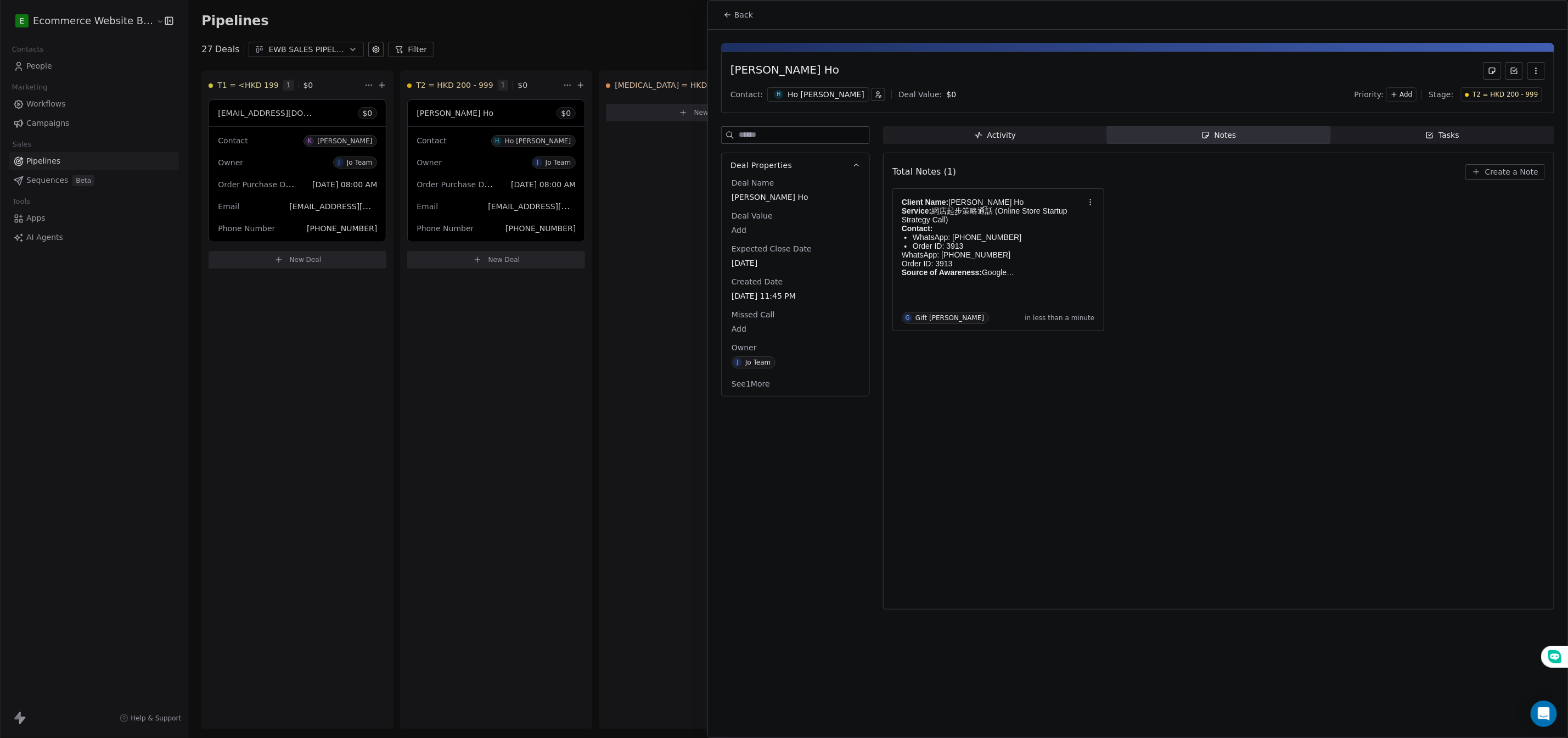
click at [919, 409] on div "Total Notes (1) Create a Note Client Name: [PERSON_NAME] Ho Service: 網店起步策略通話 (…" at bounding box center [1219, 381] width 653 height 442
click at [453, 341] on div at bounding box center [784, 369] width 1568 height 738
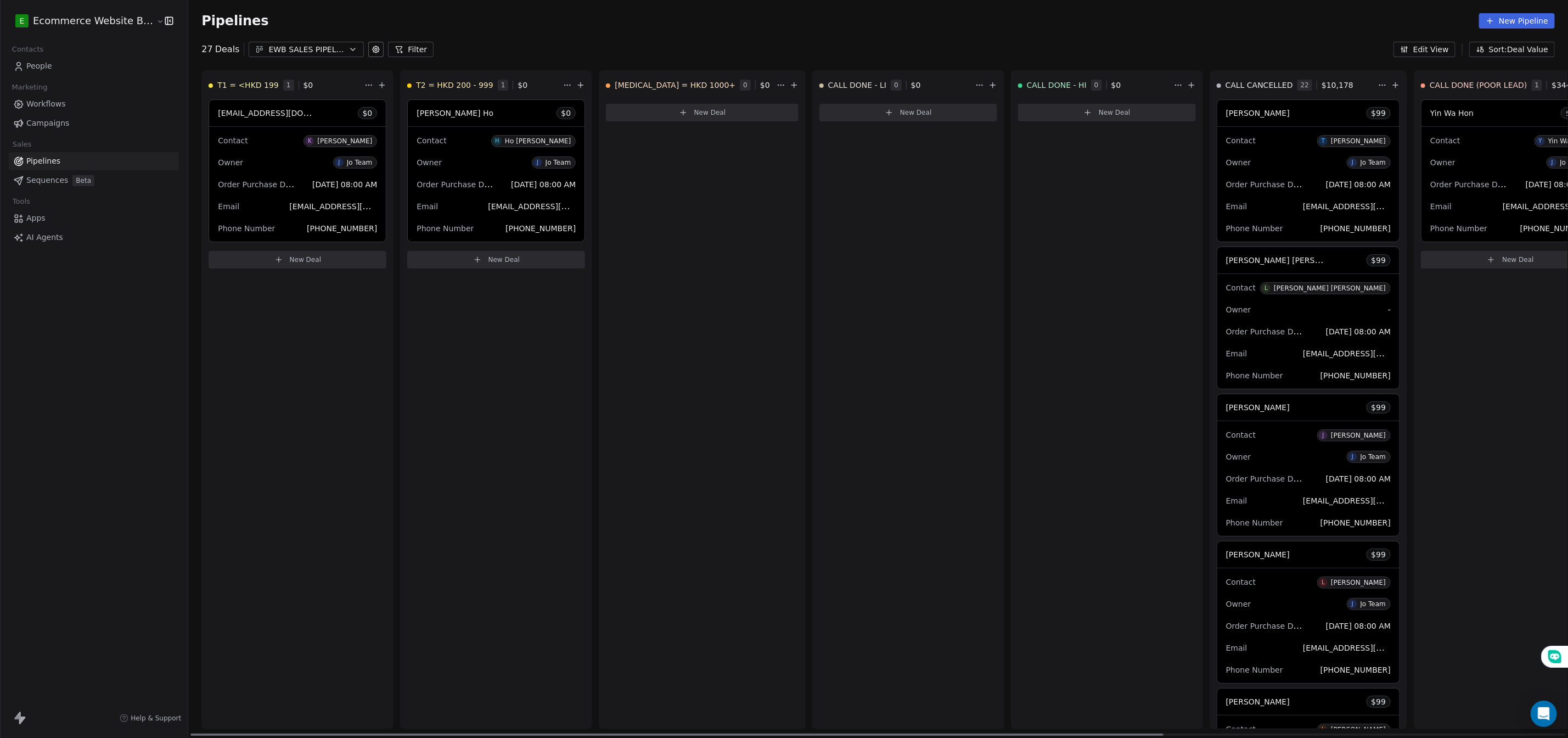
click at [241, 261] on button "New Deal" at bounding box center [297, 260] width 178 height 17
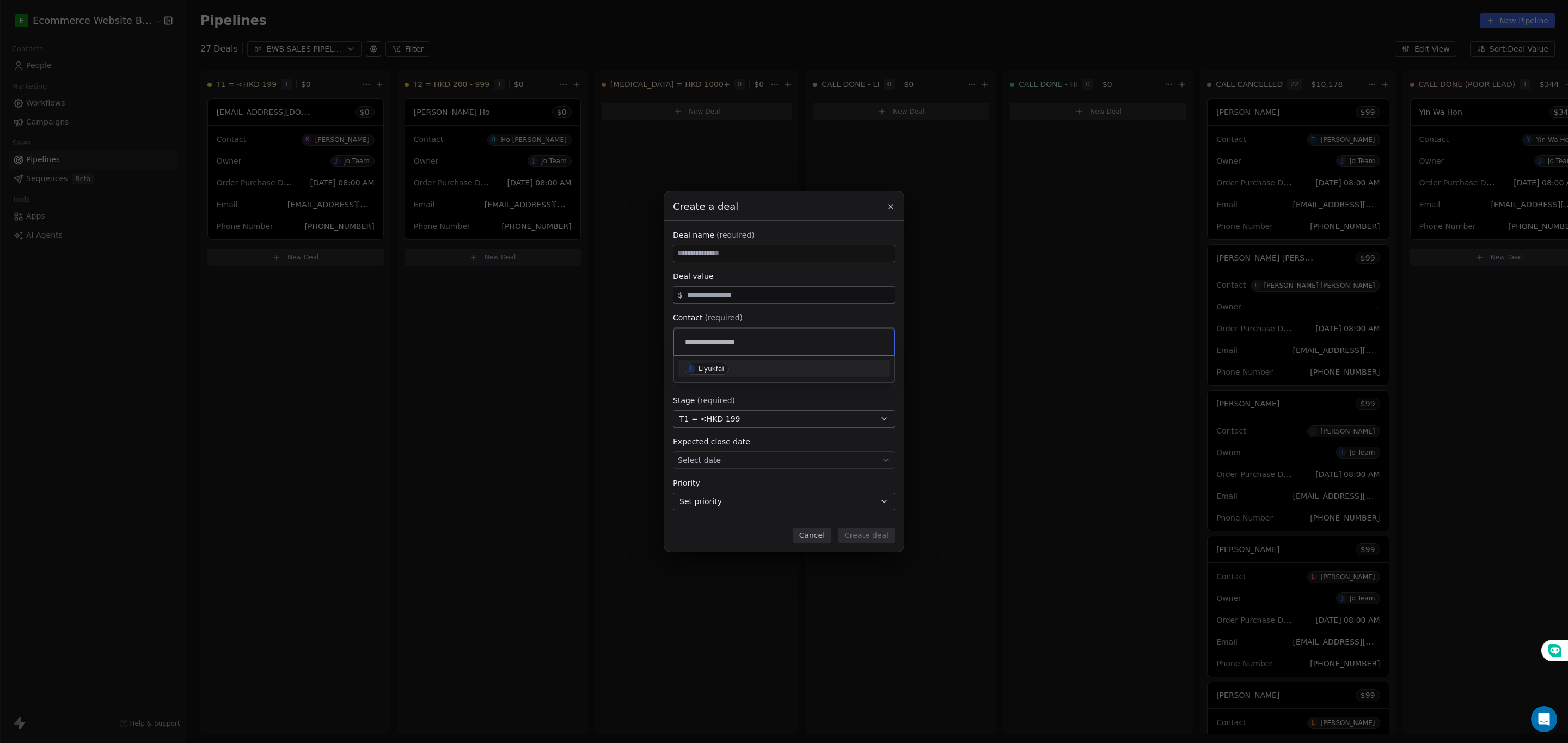
type input "**********"
click at [701, 372] on div "Liyukfai" at bounding box center [711, 369] width 26 height 8
click at [712, 256] on input at bounding box center [784, 253] width 221 height 16
click at [724, 372] on div "Select owner" at bounding box center [784, 378] width 222 height 17
type input "*********"
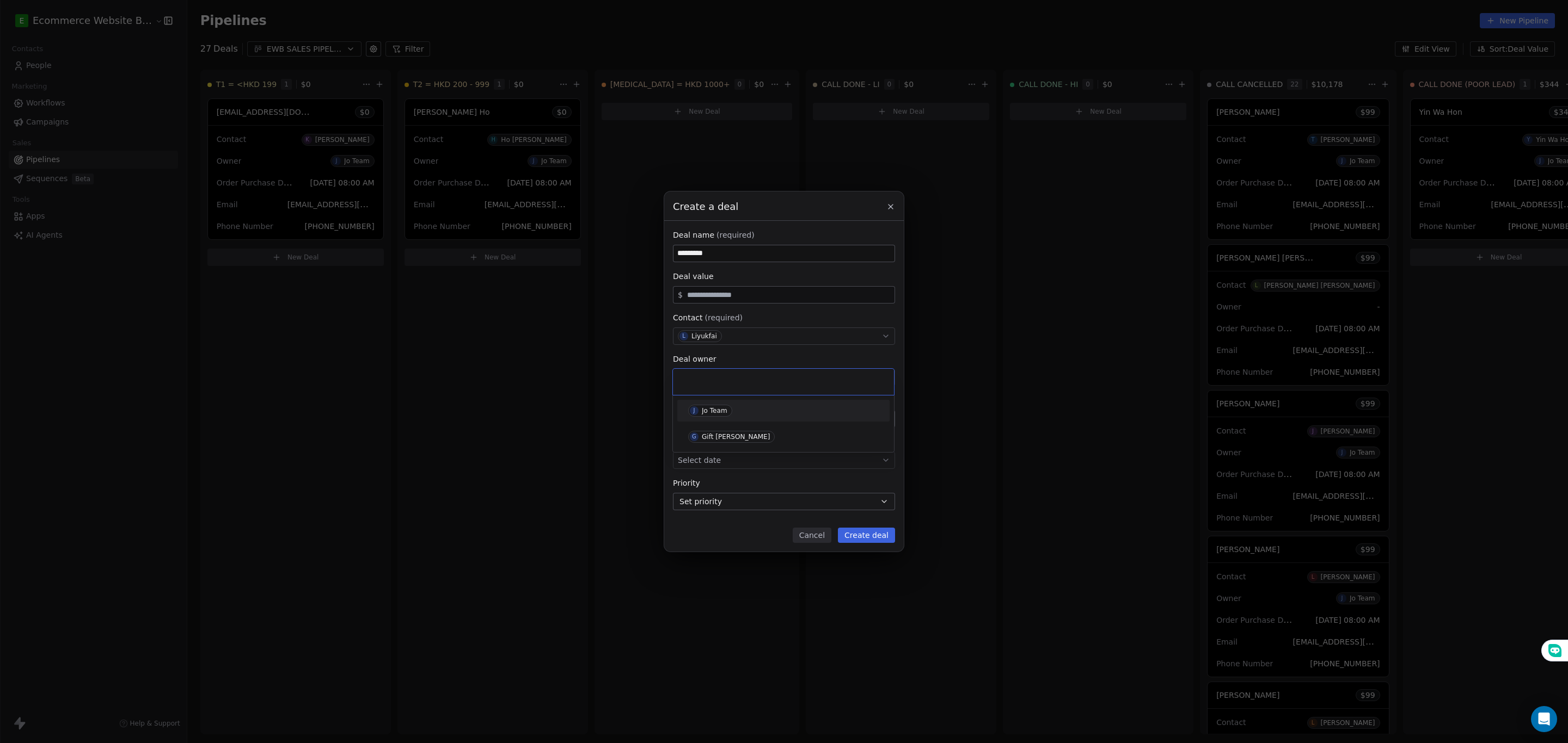
click at [713, 412] on div "Jo Team" at bounding box center [714, 411] width 26 height 8
click at [725, 460] on body "E Ecommerce Website Builder Contacts People Marketing Workflows Campaigns Sales…" at bounding box center [777, 372] width 1555 height 743
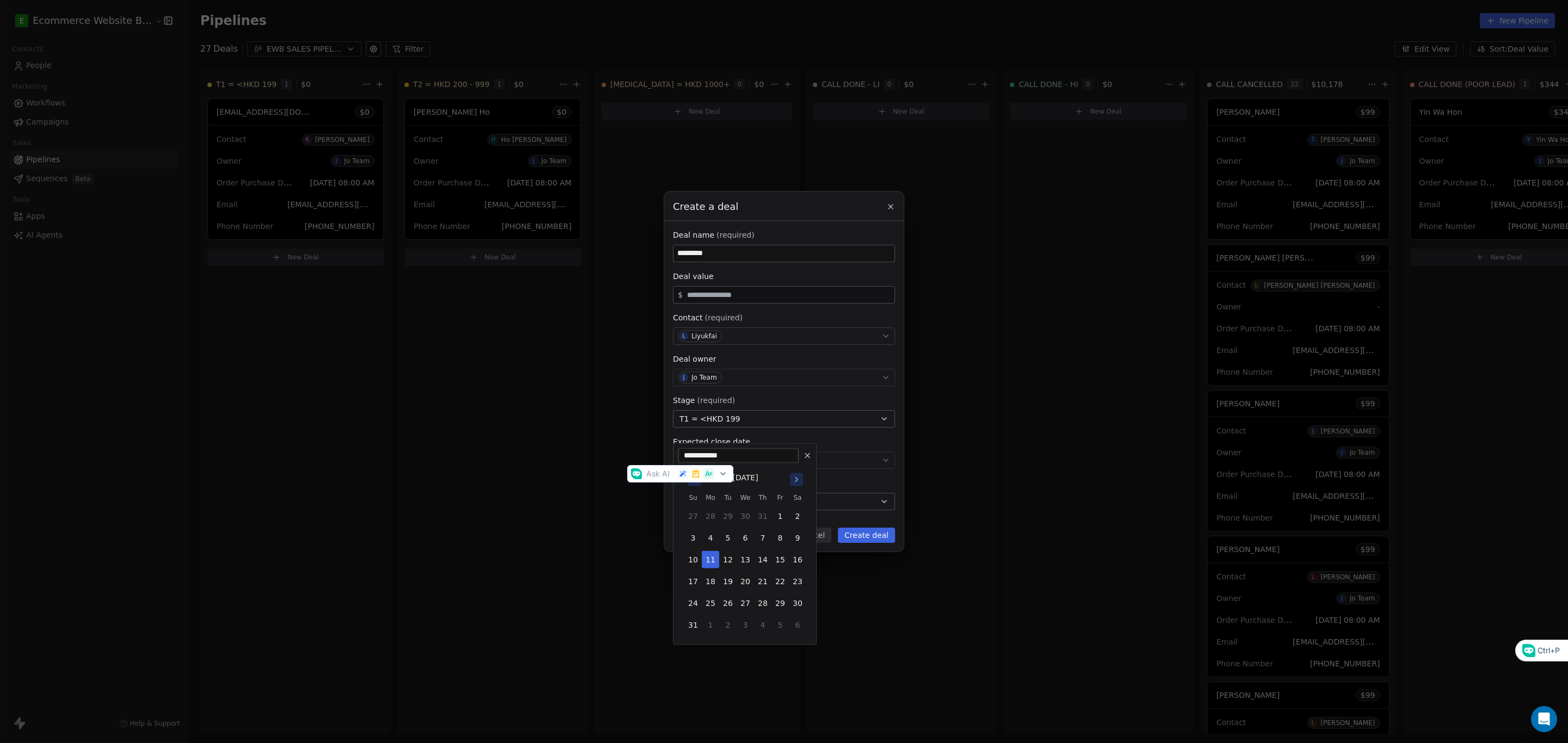
click at [567, 469] on div "Create a deal Deal name (required) ********* Deal value $ Contact (required) L …" at bounding box center [784, 372] width 1568 height 361
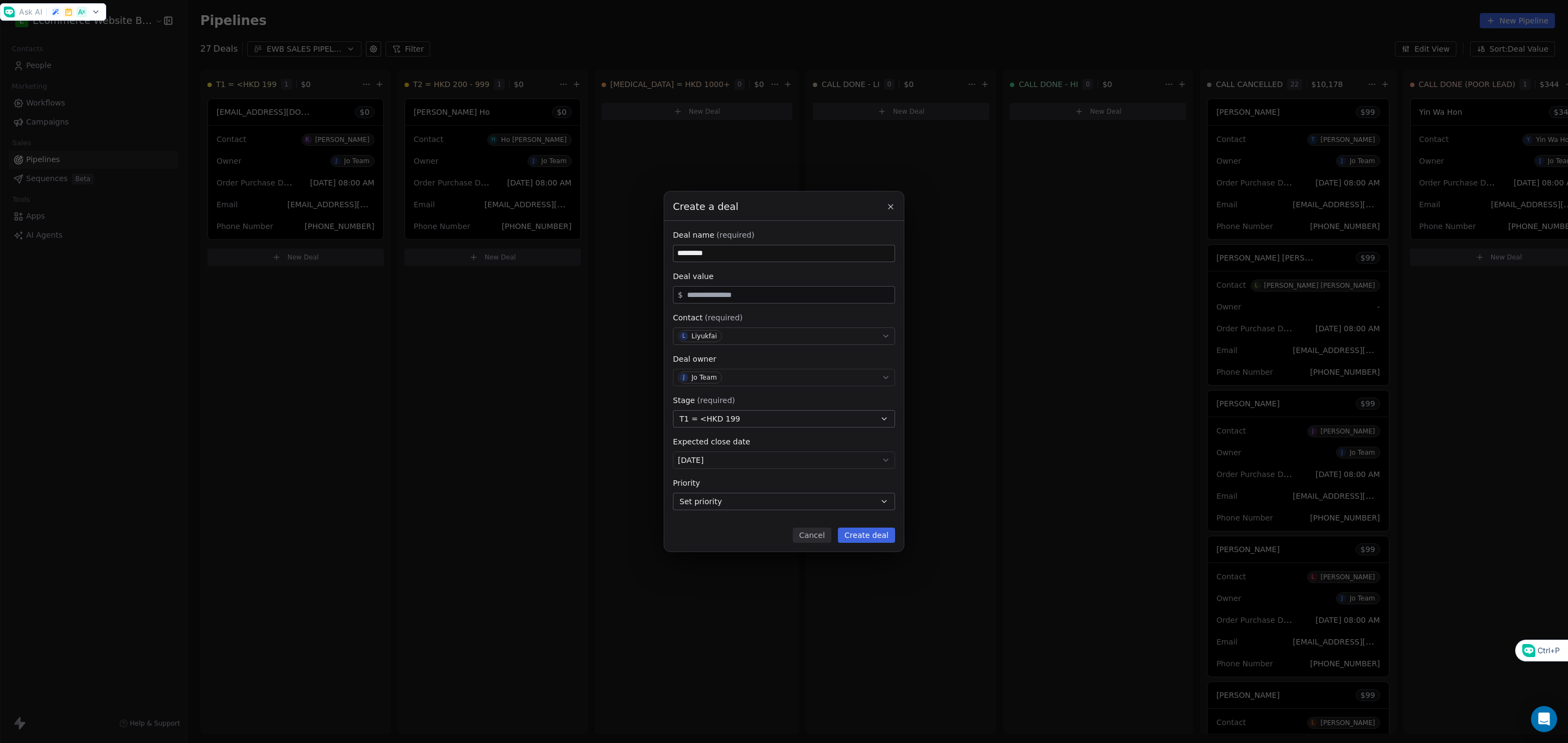
click at [877, 540] on button "Create deal" at bounding box center [867, 535] width 58 height 16
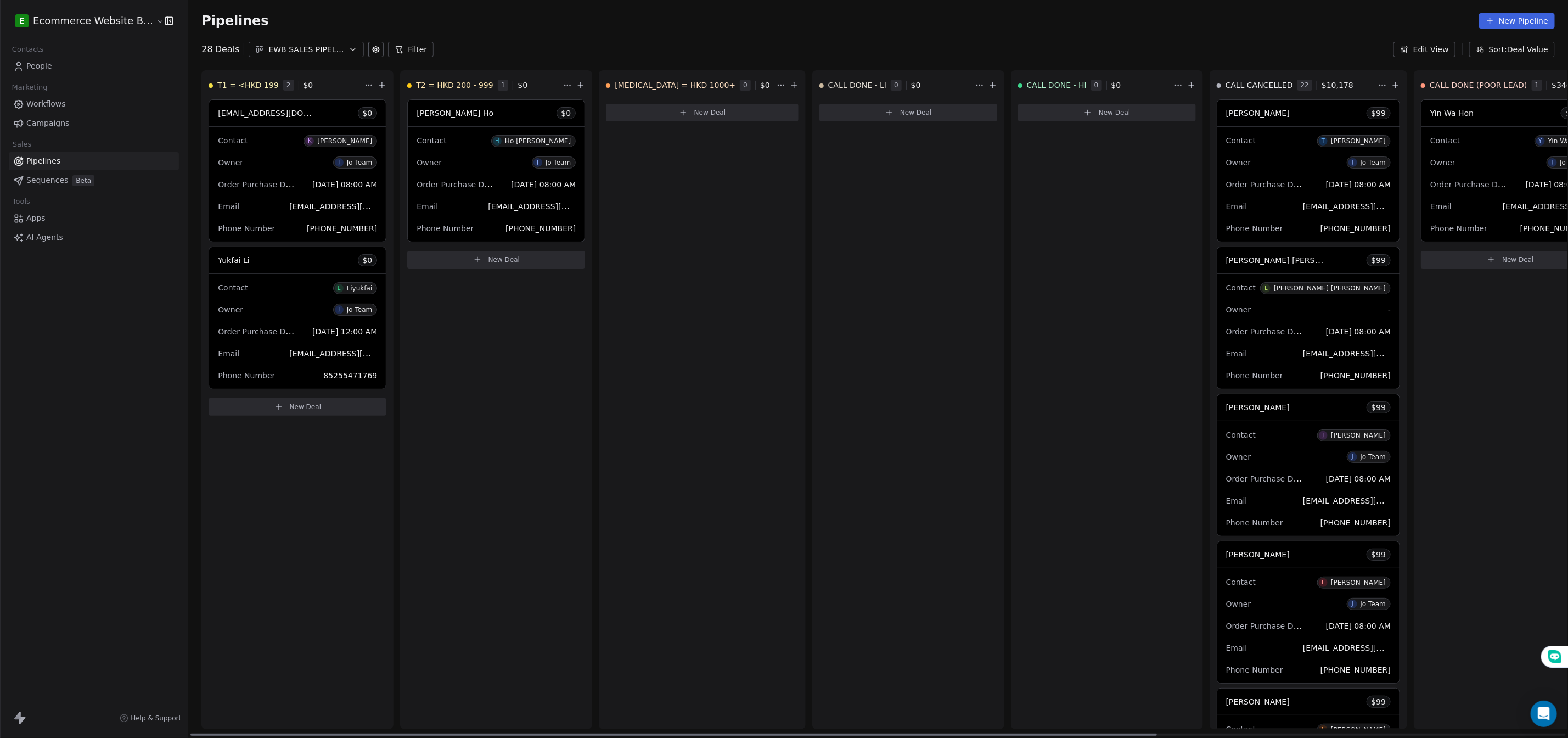
click at [275, 259] on div "Yukfai Li $ 0" at bounding box center [297, 260] width 176 height 27
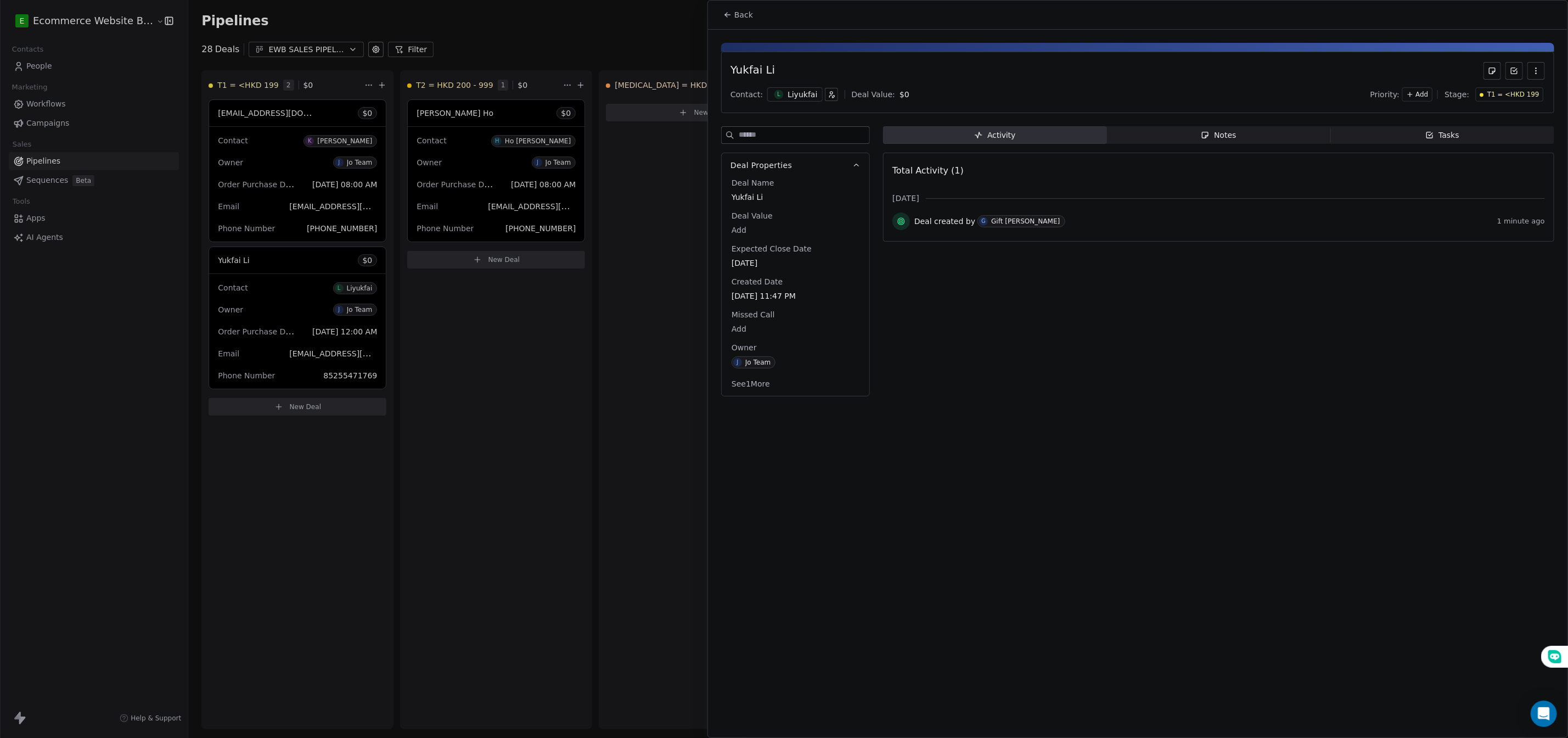
click at [1167, 140] on span "Notes Notes" at bounding box center [1219, 135] width 224 height 17
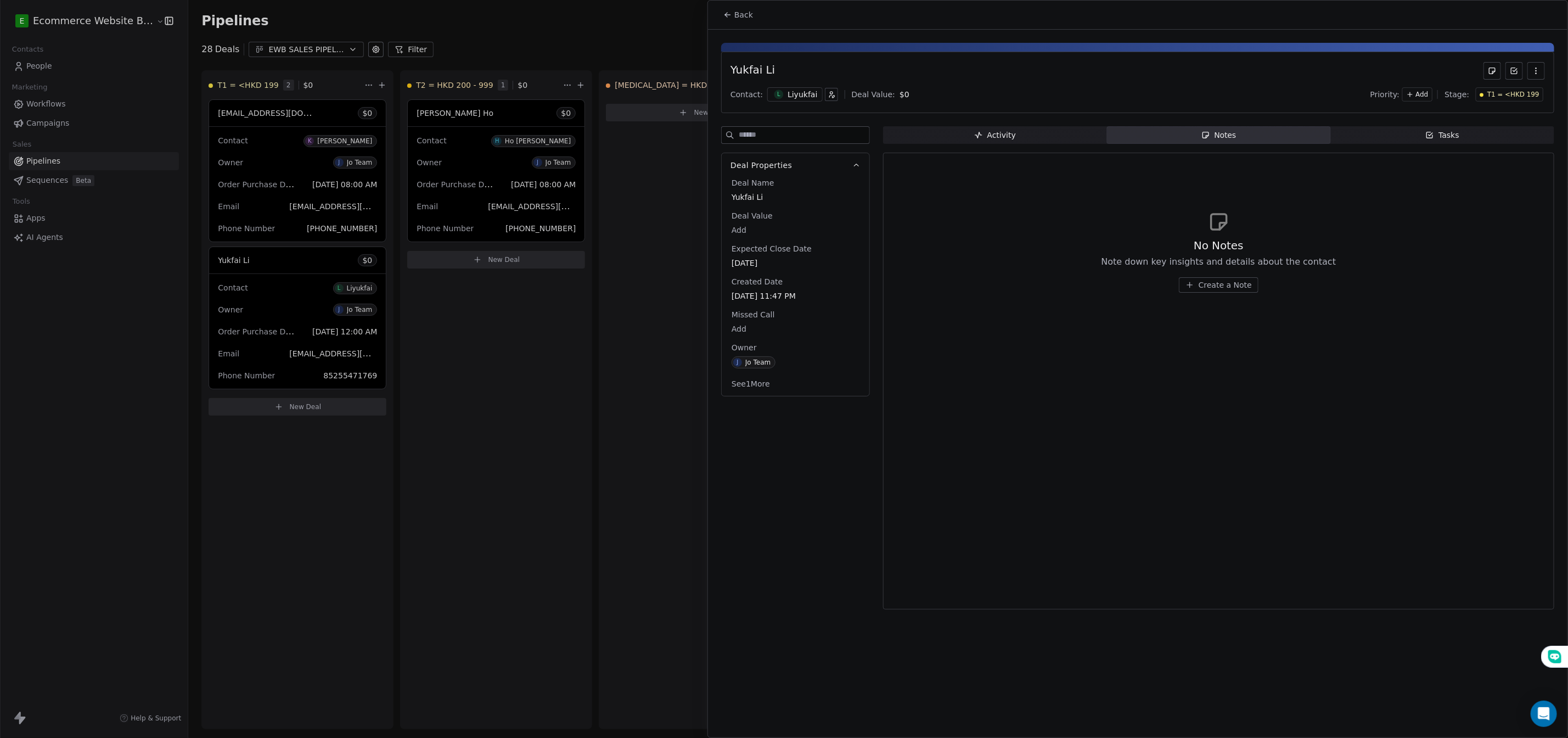
click at [1118, 241] on div "No Notes Note down key insights and details about the contact" at bounding box center [1219, 253] width 235 height 31
click at [1193, 282] on icon "button" at bounding box center [1189, 285] width 9 height 9
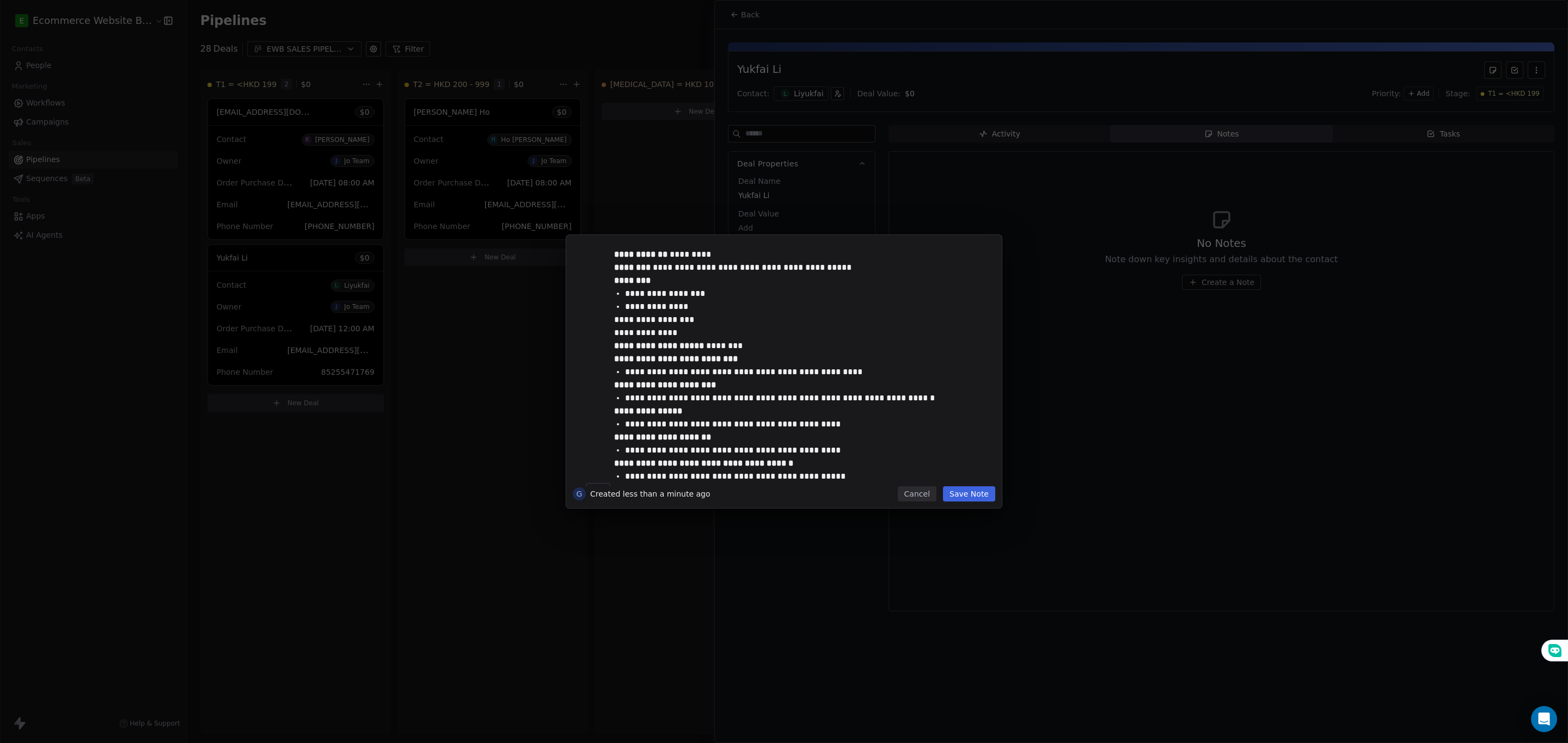
click at [951, 490] on button "Save Note" at bounding box center [969, 494] width 52 height 16
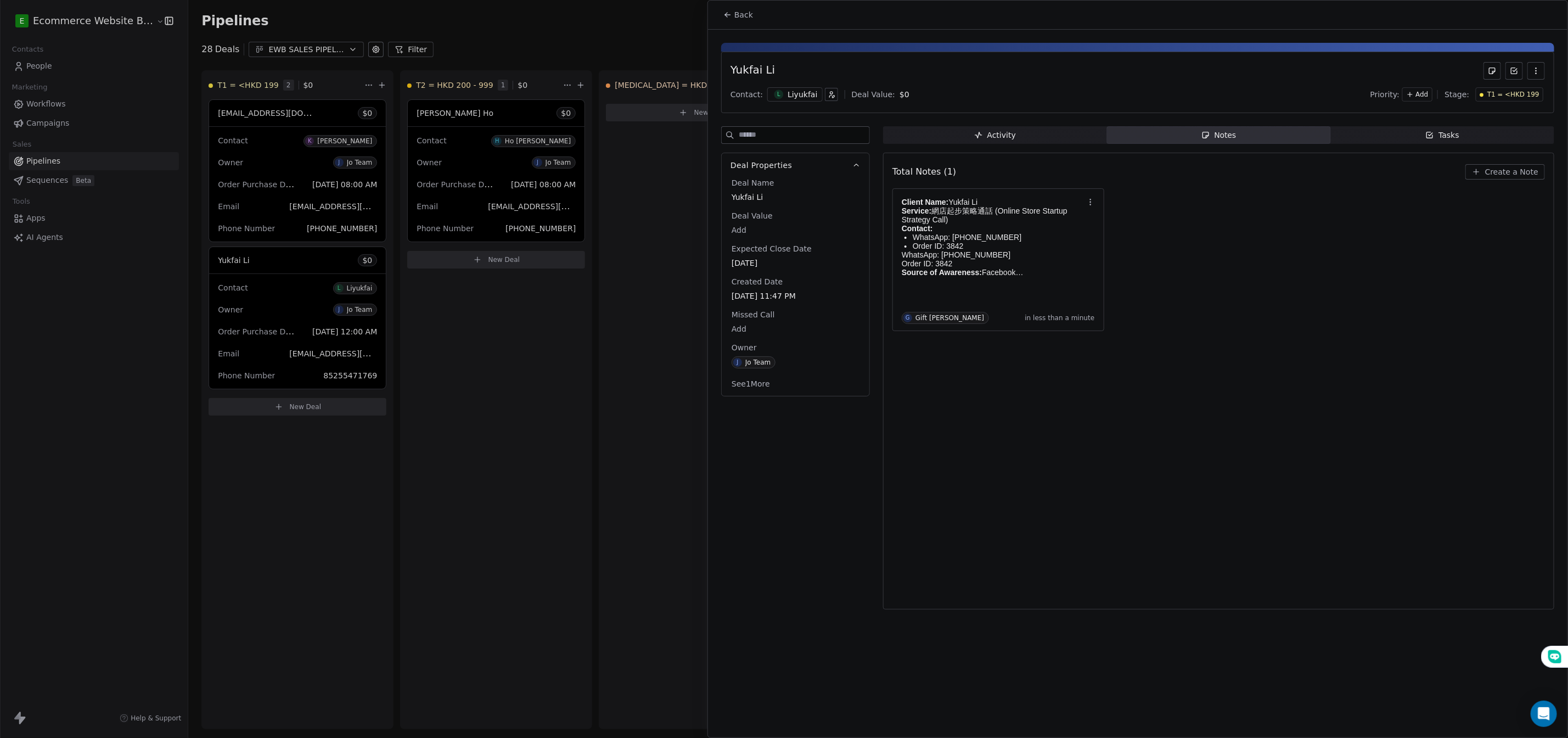
click at [552, 445] on div at bounding box center [784, 369] width 1568 height 738
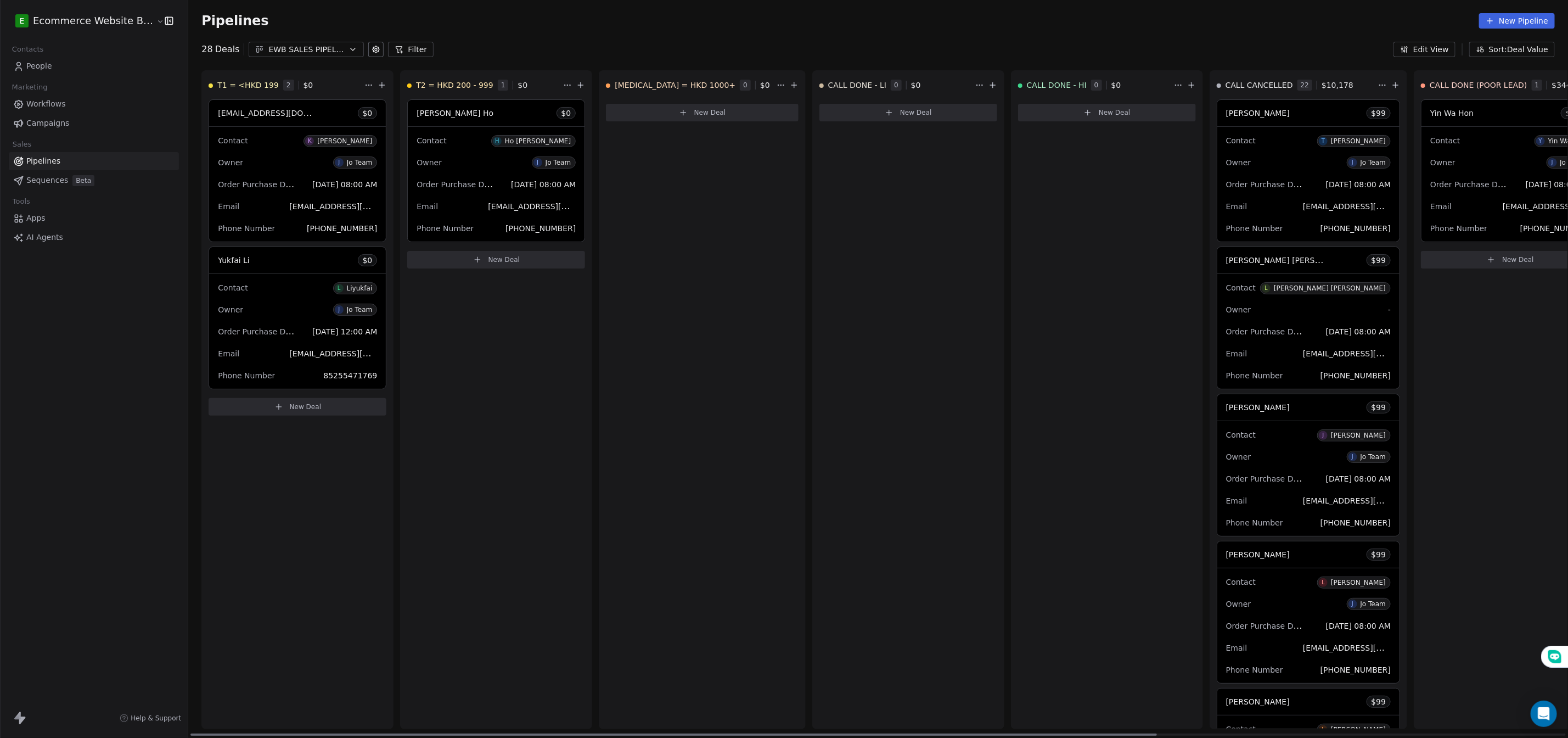
click at [327, 413] on button "New Deal" at bounding box center [297, 407] width 178 height 17
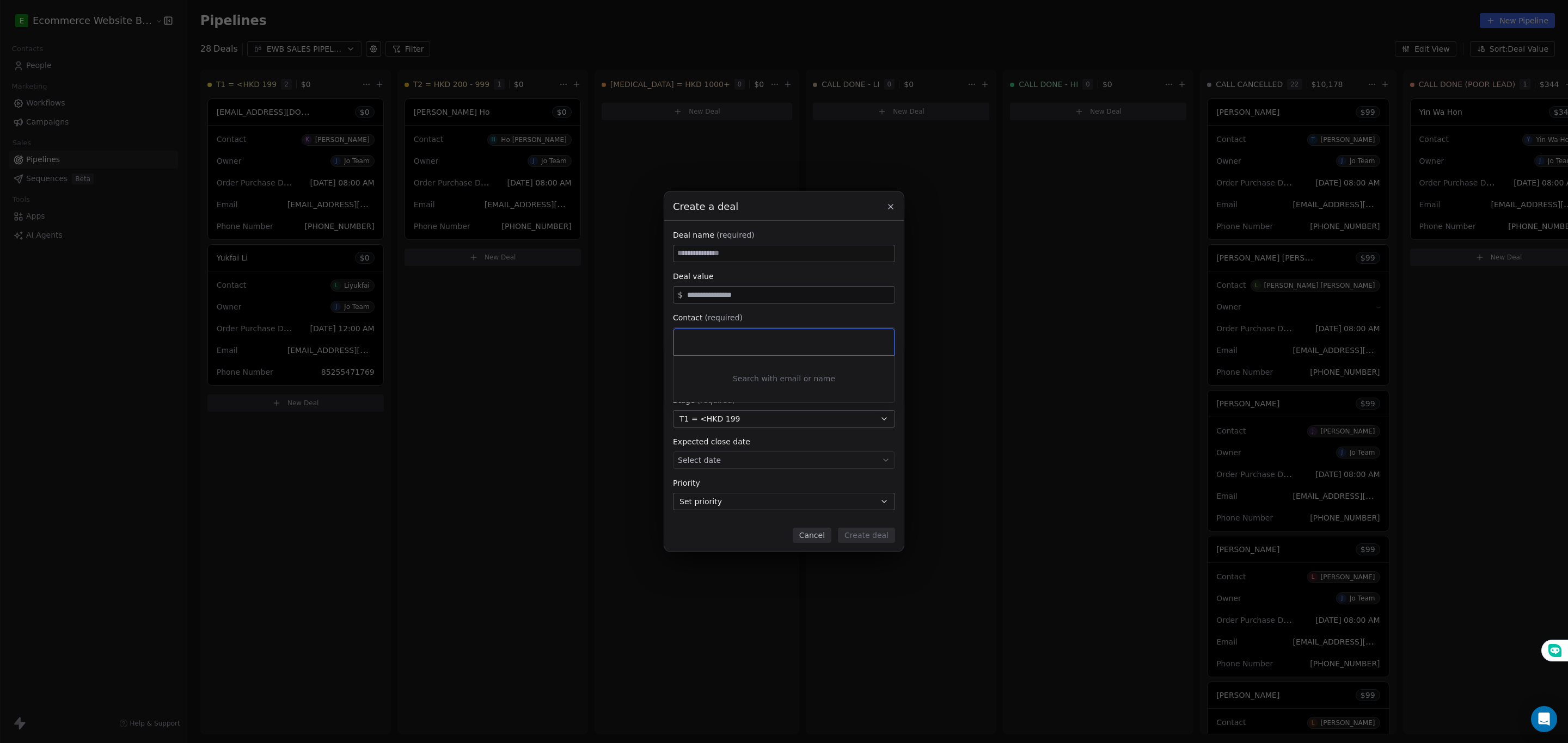
paste input "**********"
type input "**********"
click at [705, 373] on div "Nocky" at bounding box center [708, 369] width 20 height 8
click at [735, 260] on input at bounding box center [784, 253] width 221 height 16
click at [725, 378] on div "Select owner" at bounding box center [784, 378] width 222 height 17
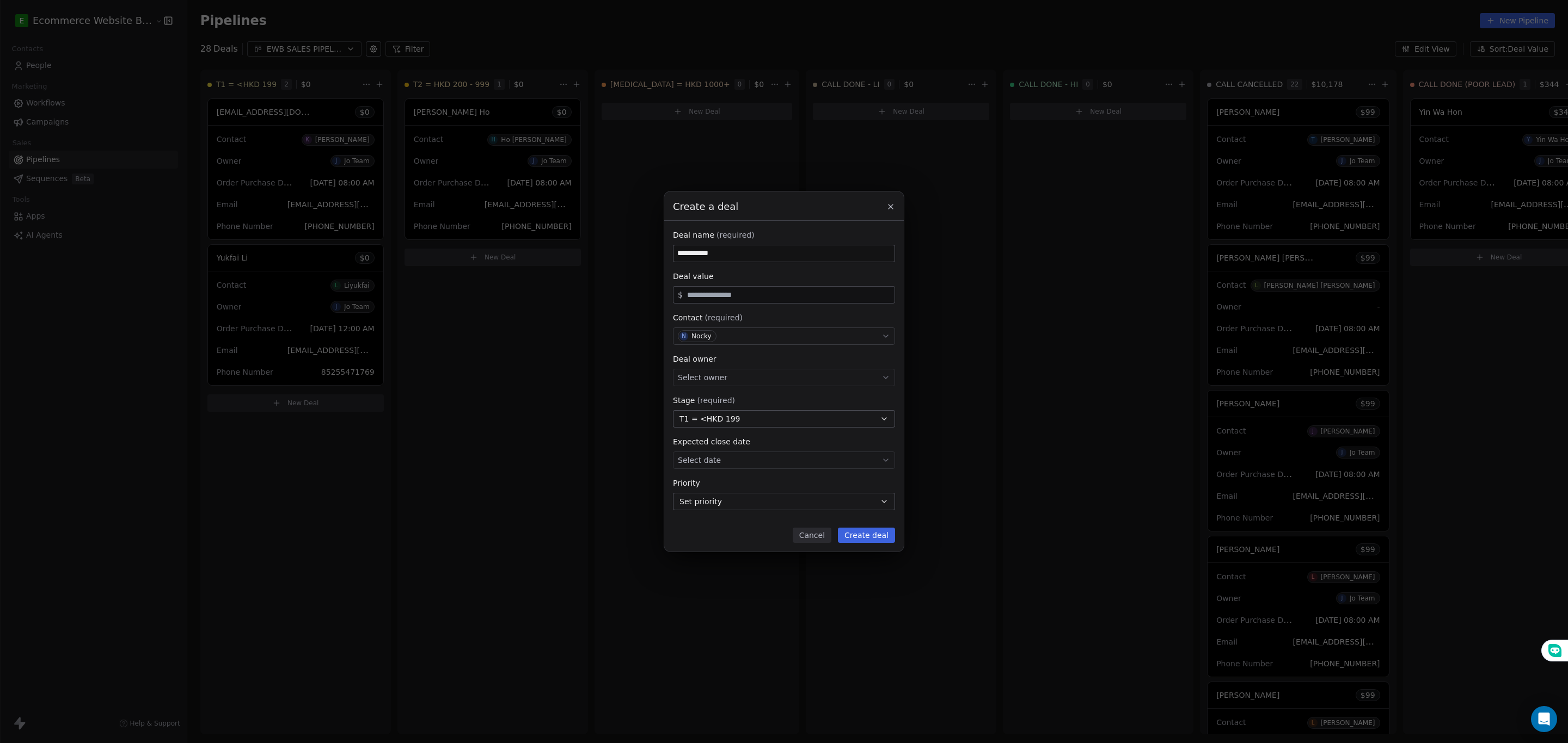
type input "**********"
click at [720, 400] on div "J Jo Team" at bounding box center [783, 411] width 212 height 22
click at [731, 460] on body "E Ecommerce Website Builder Contacts People Marketing Workflows Campaigns Sales…" at bounding box center [777, 372] width 1555 height 743
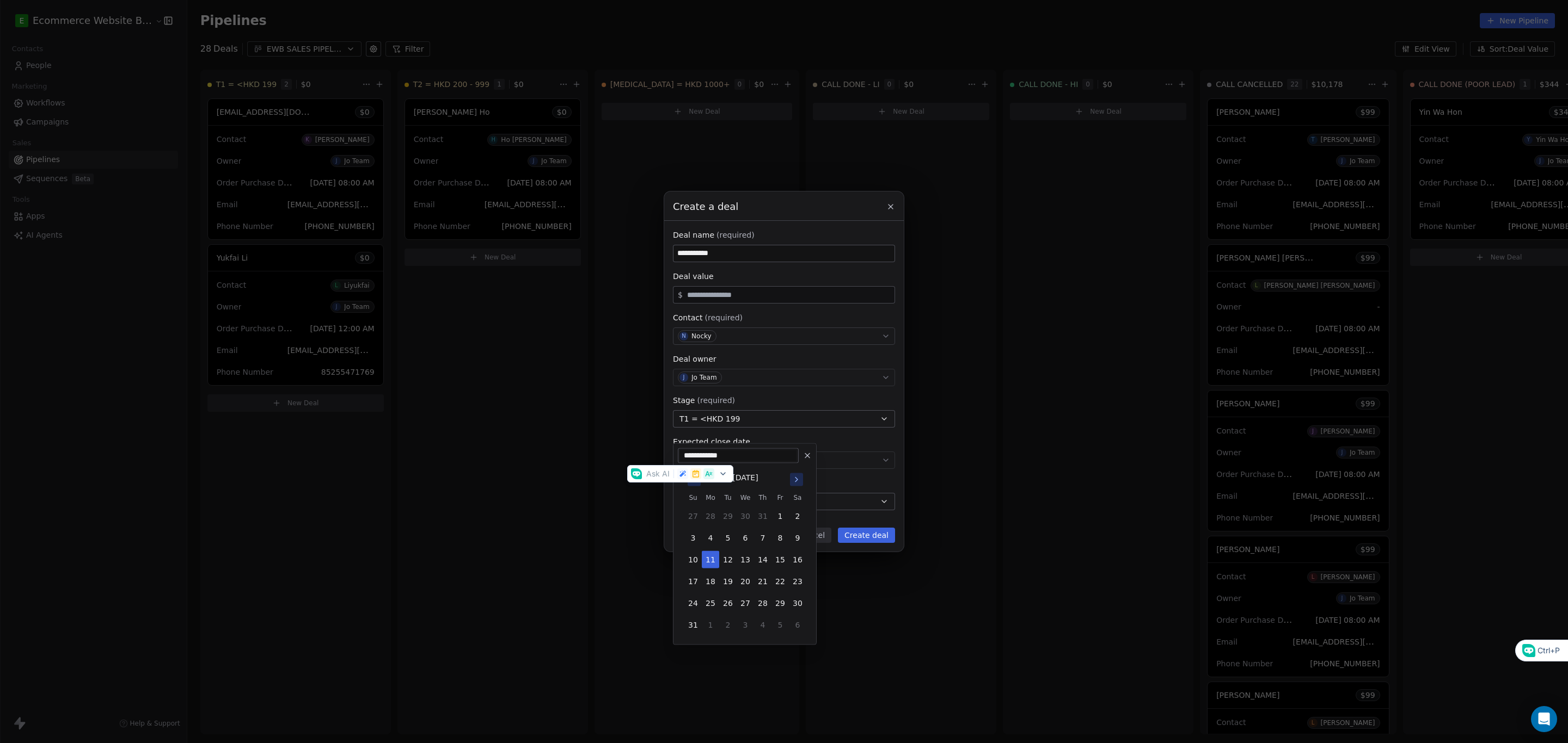
click at [599, 529] on div "**********" at bounding box center [784, 372] width 1568 height 361
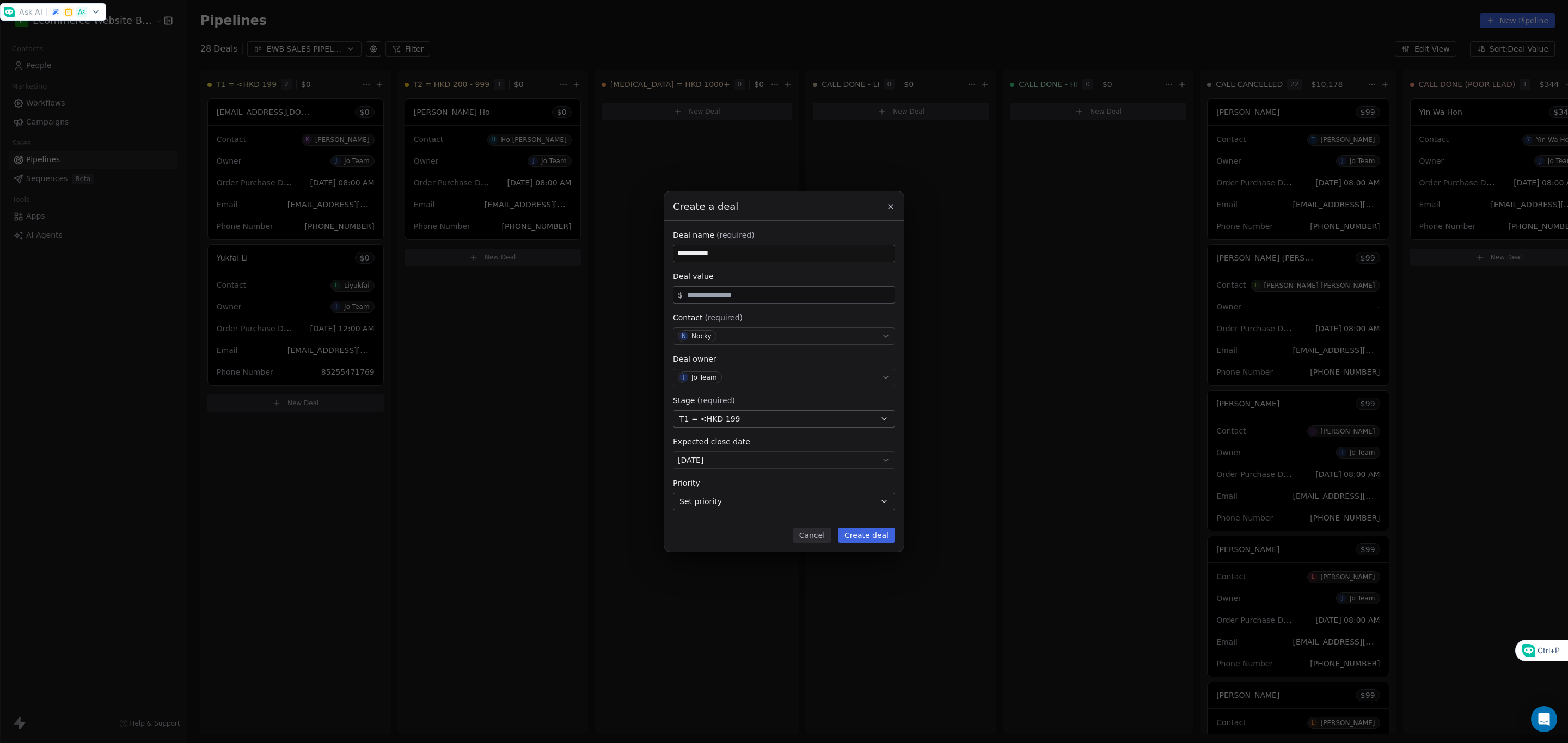
click at [859, 535] on button "Create deal" at bounding box center [867, 535] width 58 height 16
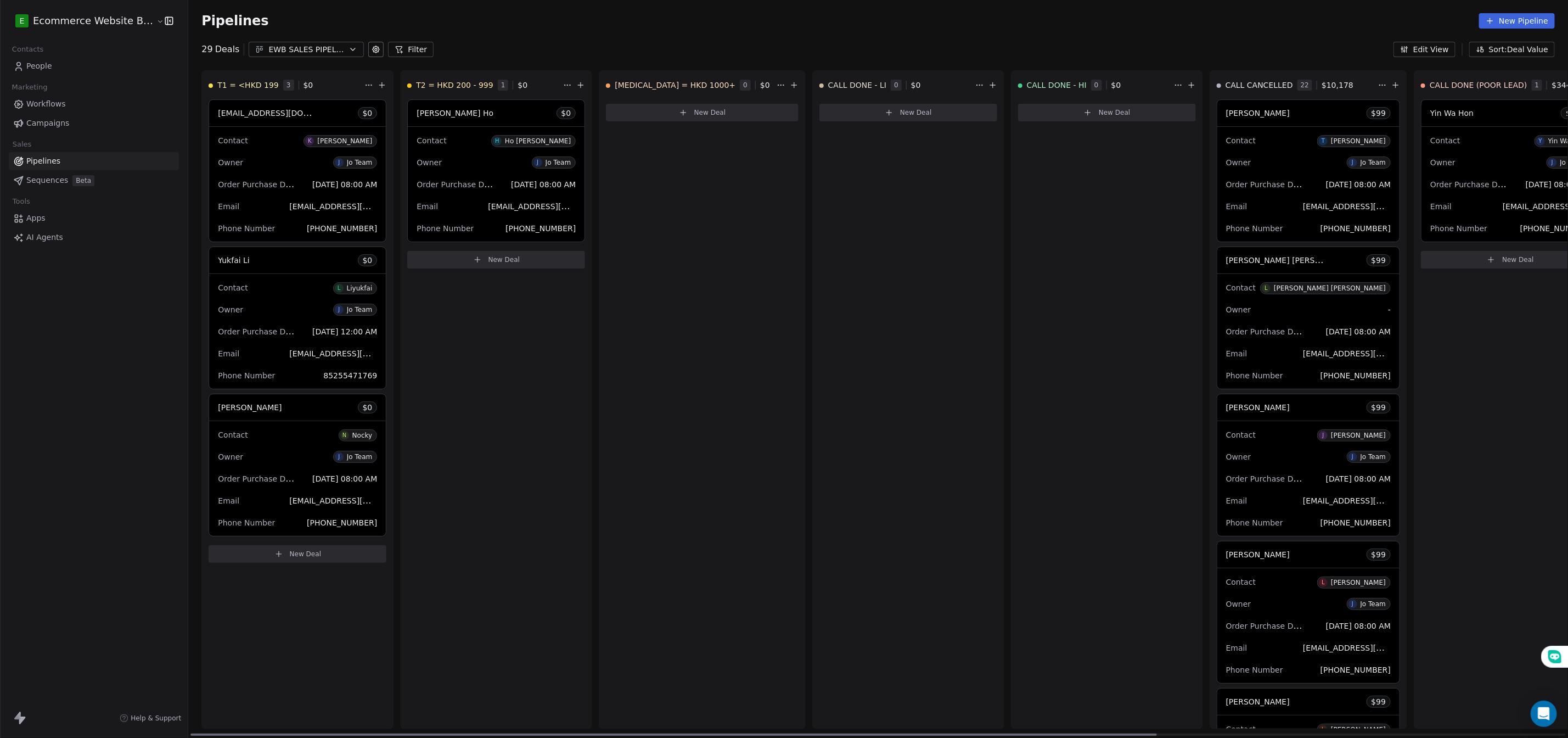
click at [289, 409] on div "[PERSON_NAME] $ 0" at bounding box center [297, 408] width 176 height 27
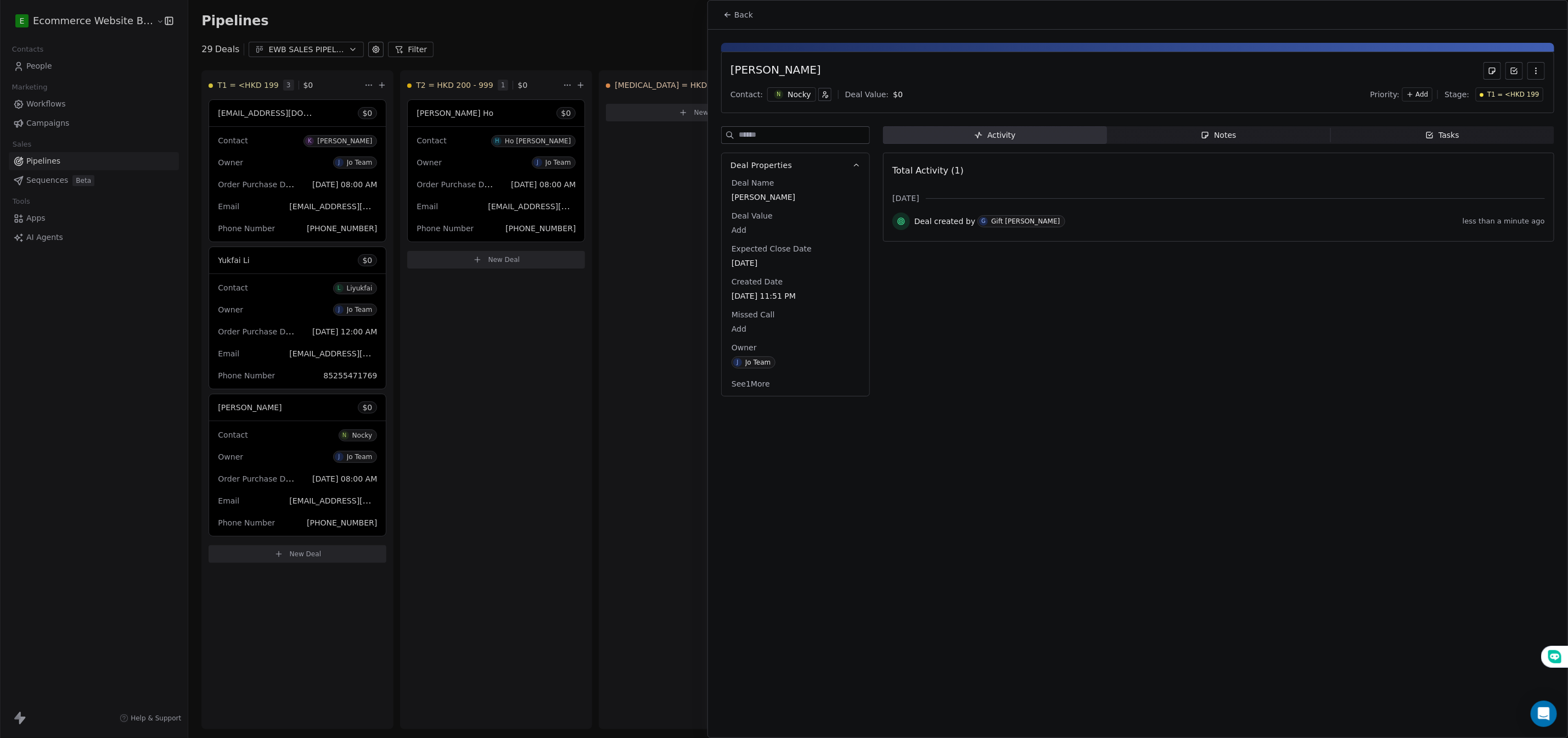
click at [1186, 140] on span "Notes Notes" at bounding box center [1219, 135] width 224 height 17
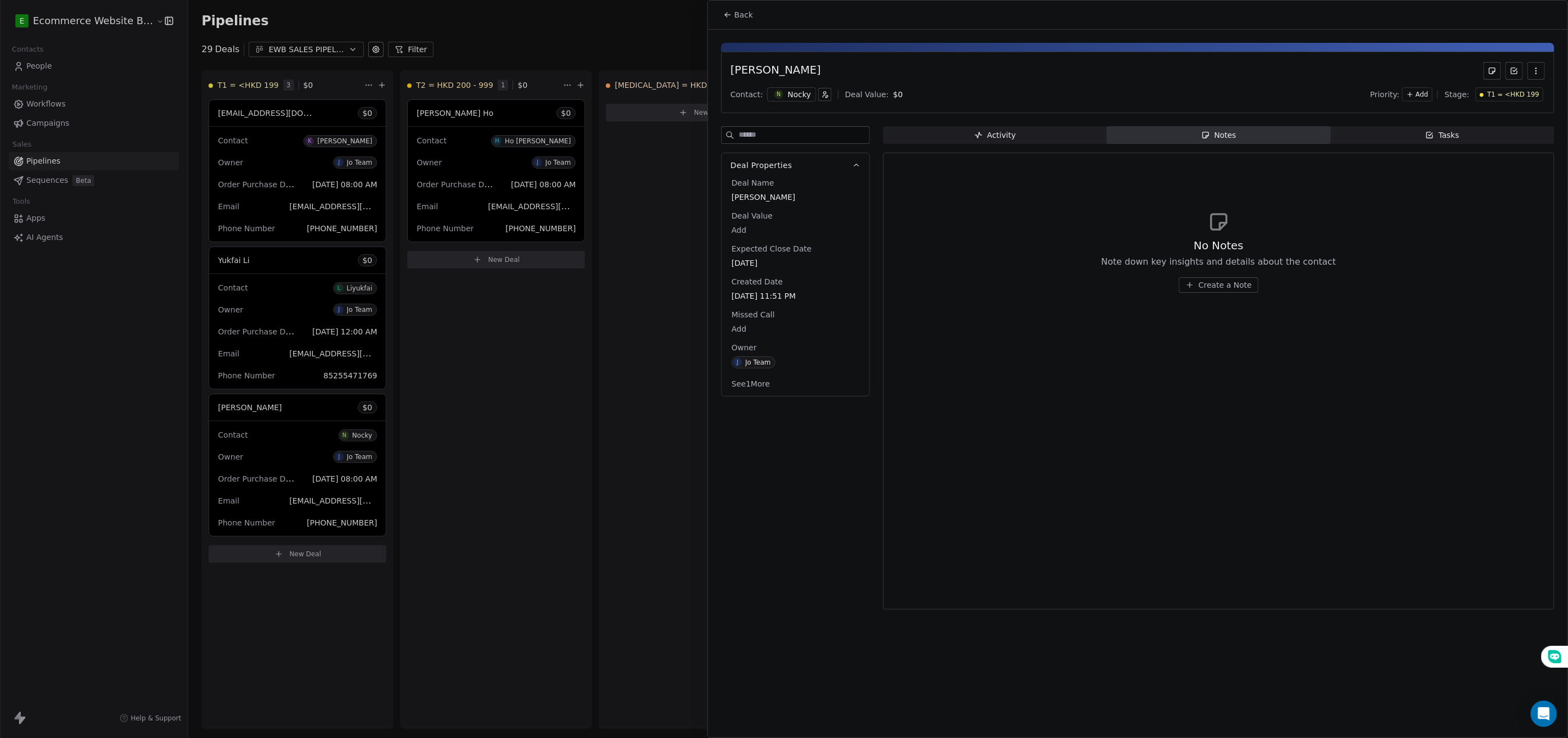
click at [1232, 290] on span "Create a Note" at bounding box center [1225, 285] width 53 height 11
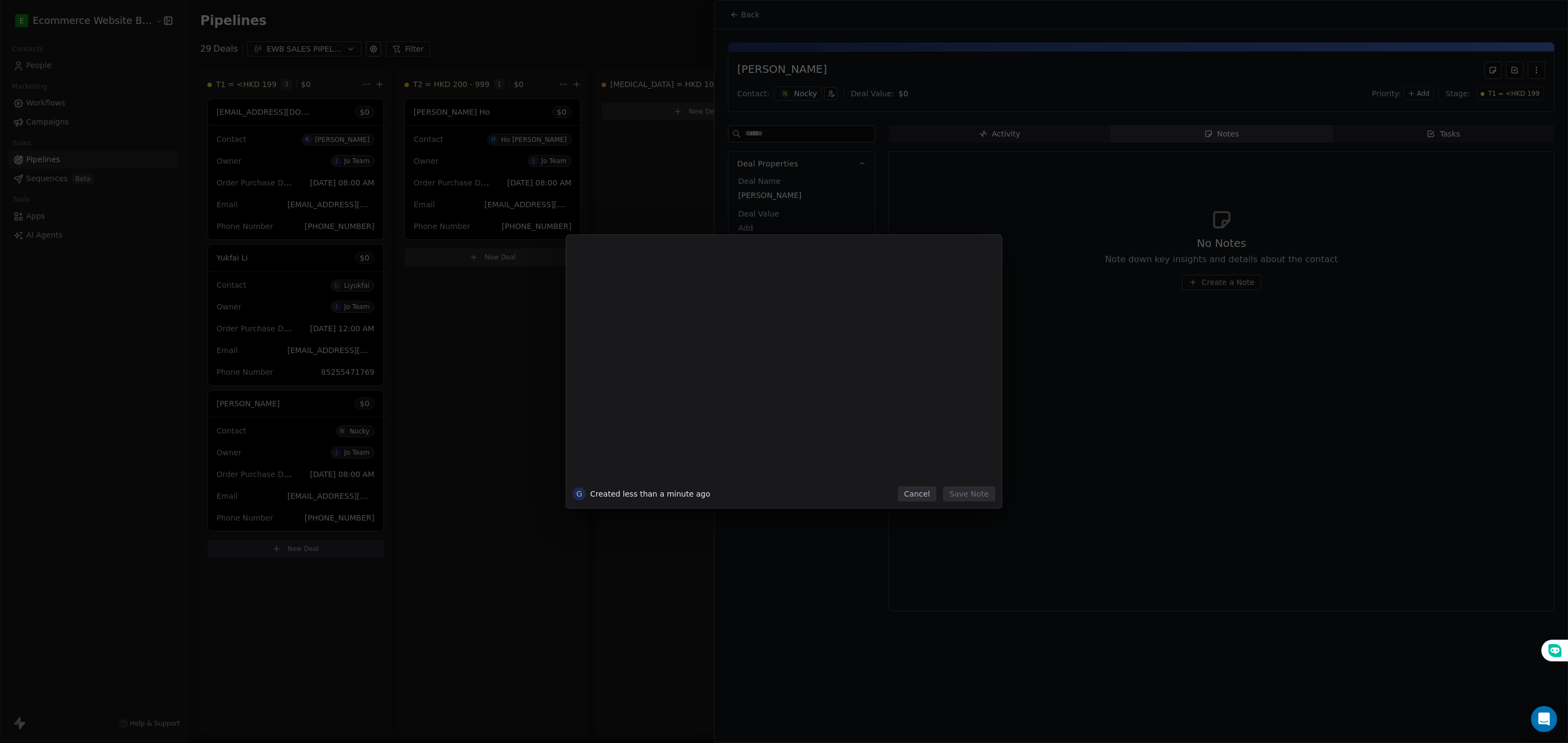
click at [716, 312] on div at bounding box center [800, 367] width 372 height 232
click at [704, 277] on div at bounding box center [800, 268] width 372 height 26
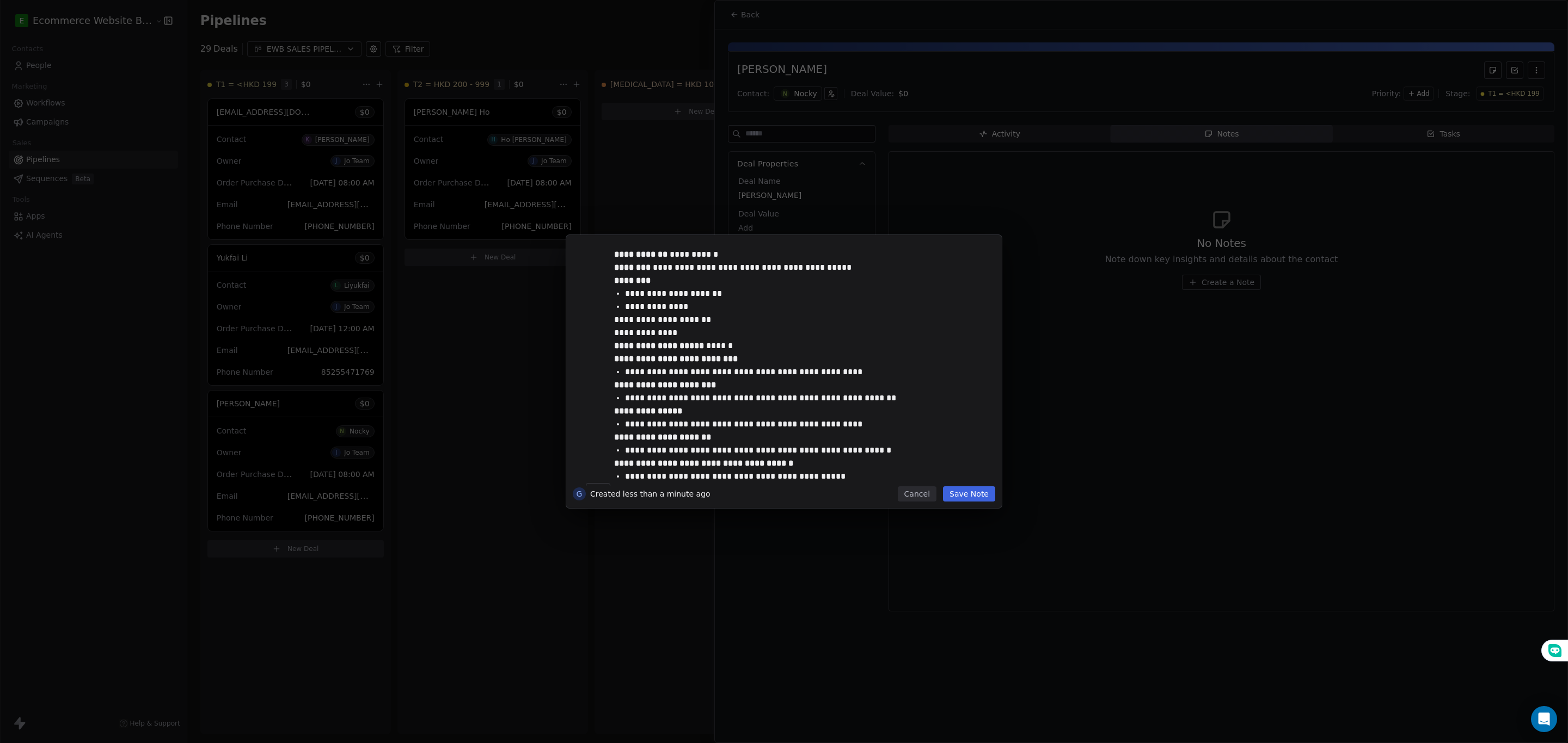
click at [969, 490] on button "Save Note" at bounding box center [969, 494] width 52 height 16
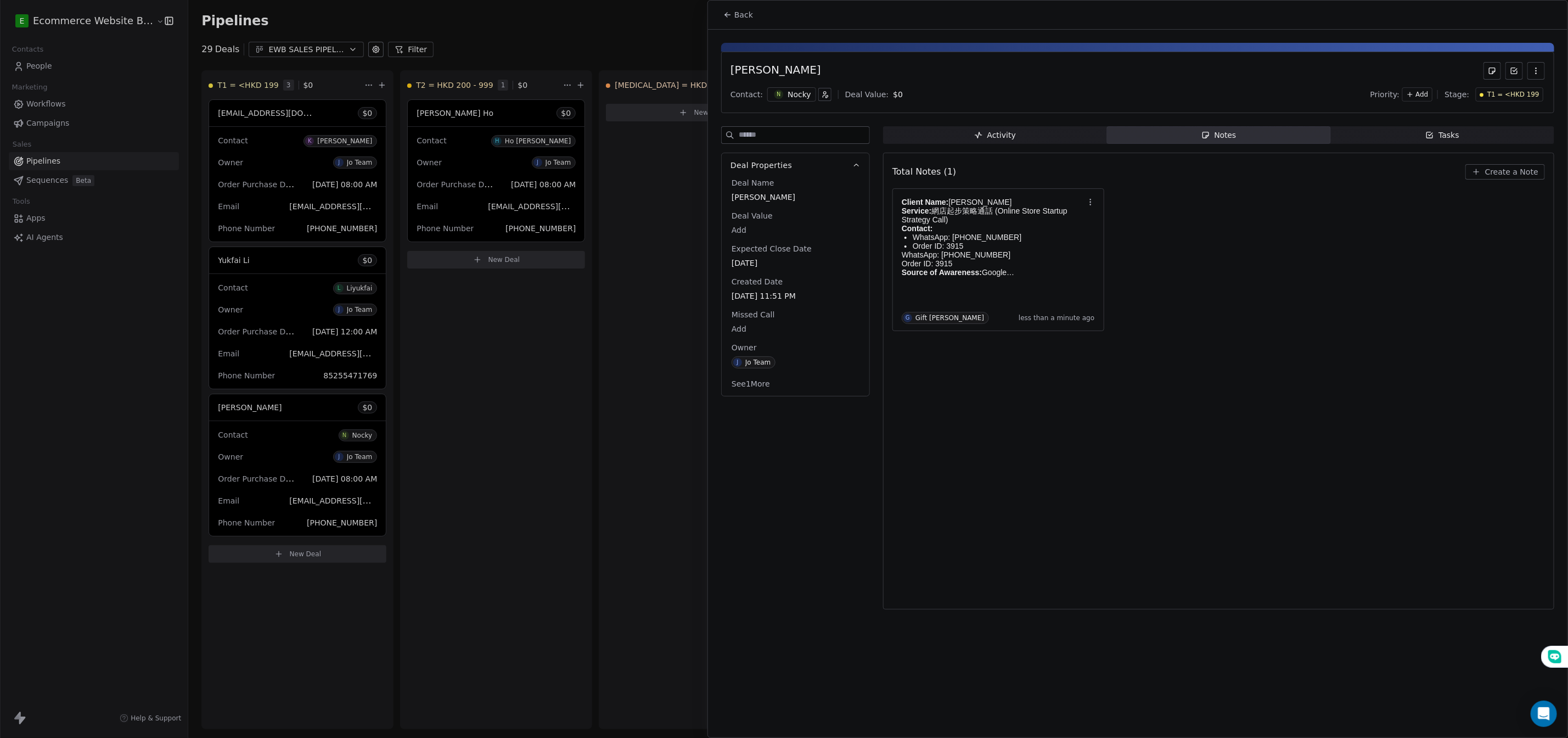
click at [989, 441] on div "Total Notes (1) Create a Note Client Name: [PERSON_NAME] Service: 網店起步策略通話 (Onl…" at bounding box center [1219, 381] width 653 height 442
click at [564, 51] on div at bounding box center [784, 369] width 1568 height 738
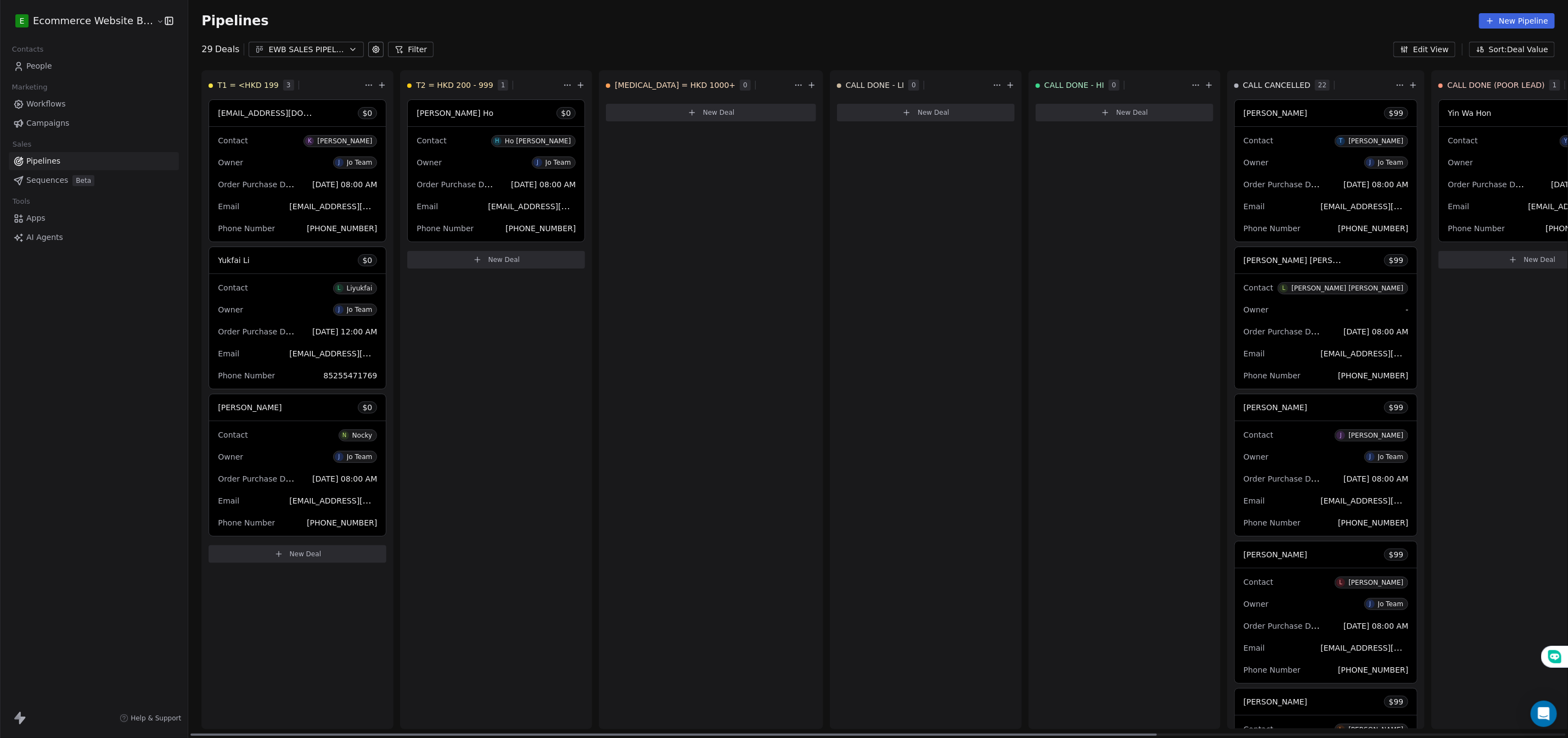
click at [492, 371] on div "T2 = HKD 200 - 999 1 [PERSON_NAME] Ho $ 0 Contact H Ho [PERSON_NAME] Owner J Jo…" at bounding box center [495, 400] width 192 height 659
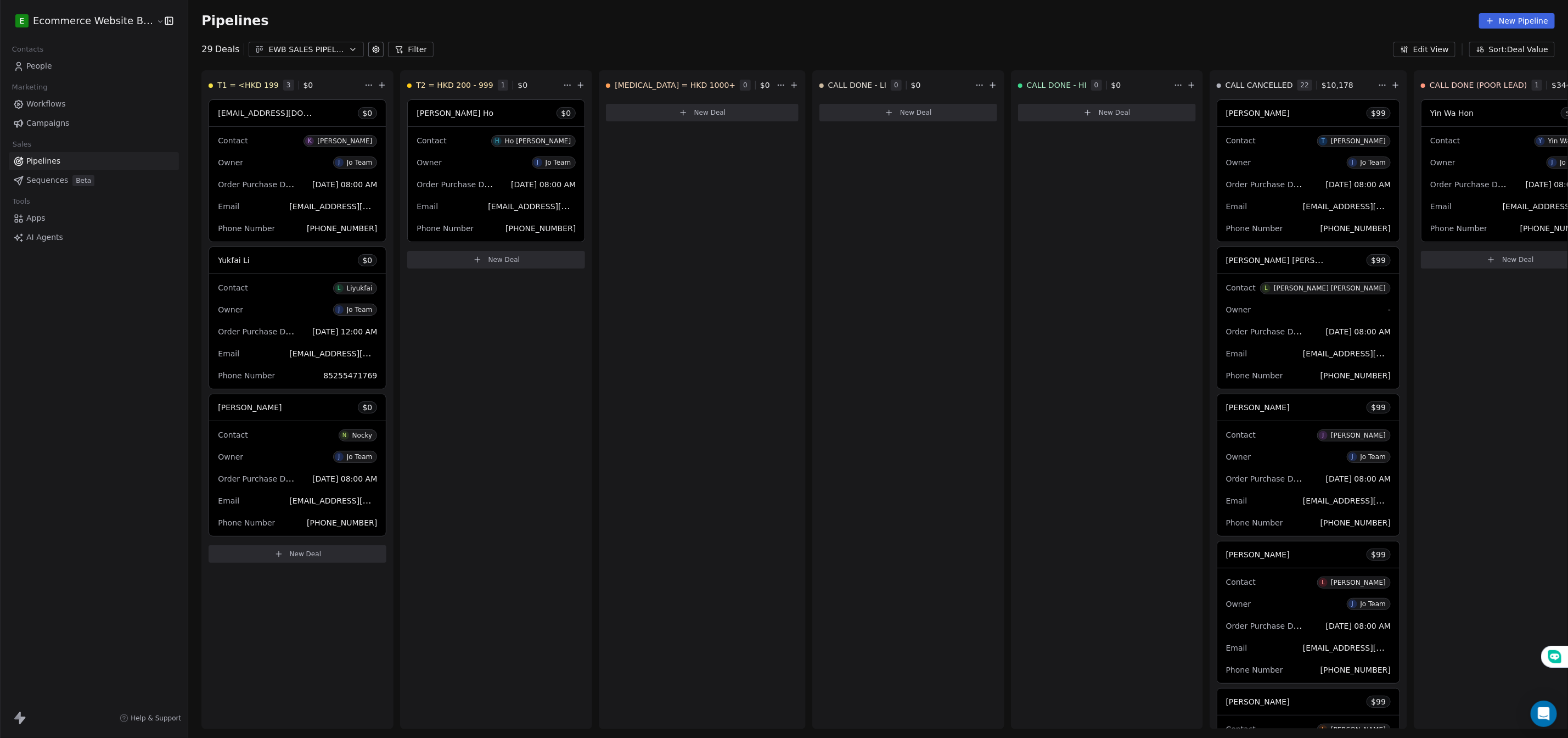
click at [74, 60] on link "People" at bounding box center [93, 66] width 170 height 18
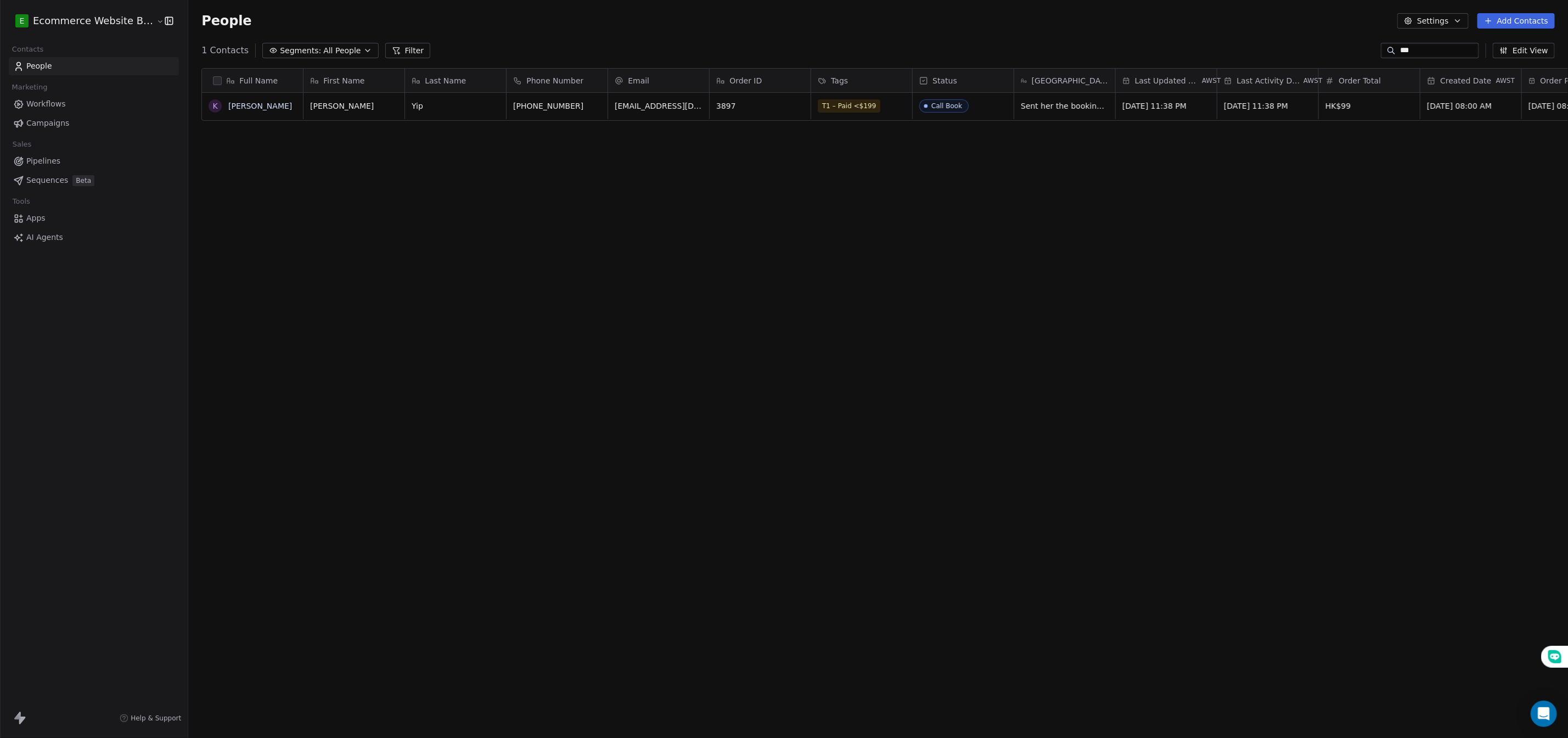
scroll to position [648, 1387]
click at [76, 67] on link "People" at bounding box center [93, 66] width 170 height 18
click at [1425, 49] on input "***" at bounding box center [1439, 50] width 77 height 11
type input "*"
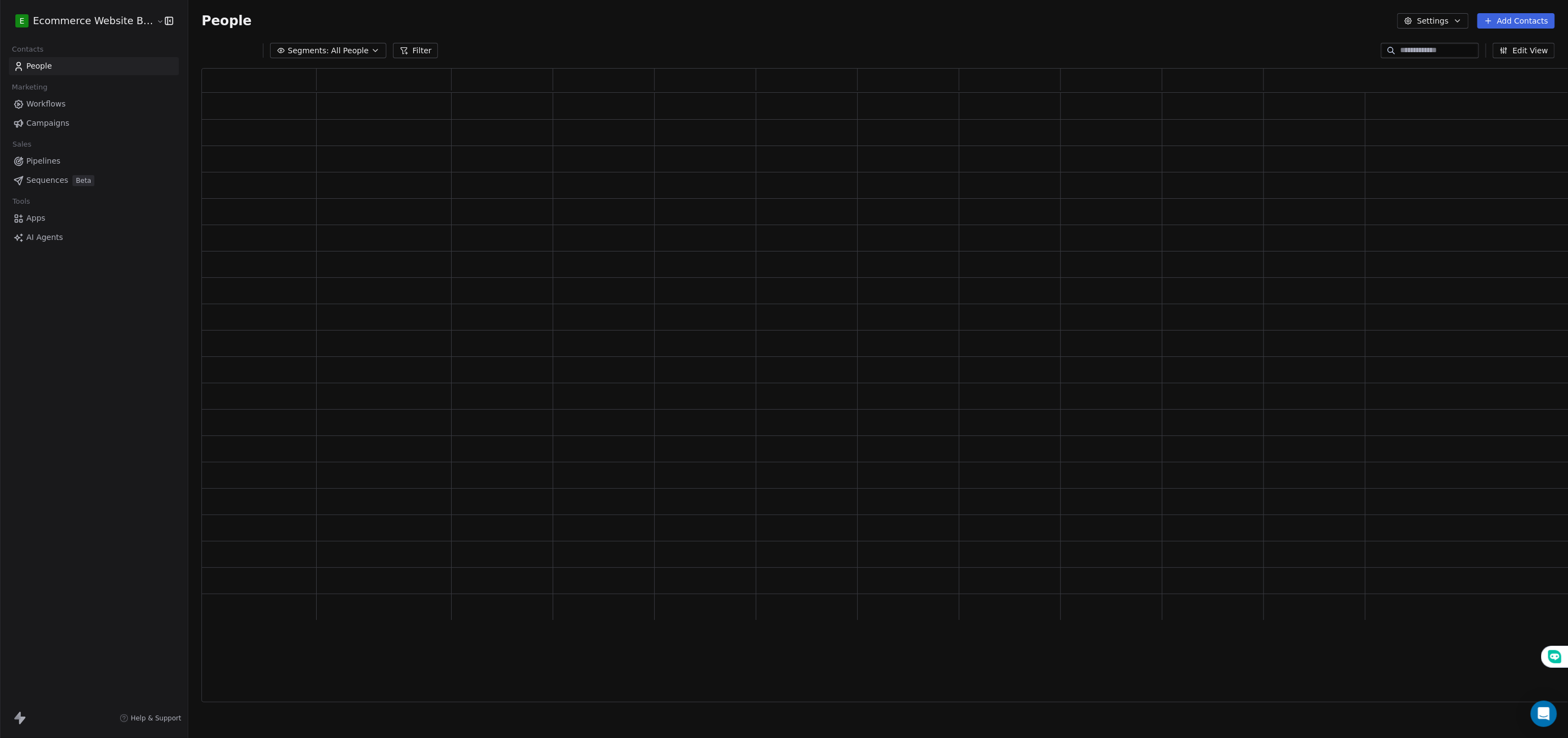
scroll to position [621, 1361]
click at [901, 38] on div "People Settings Add Contacts" at bounding box center [878, 20] width 1380 height 42
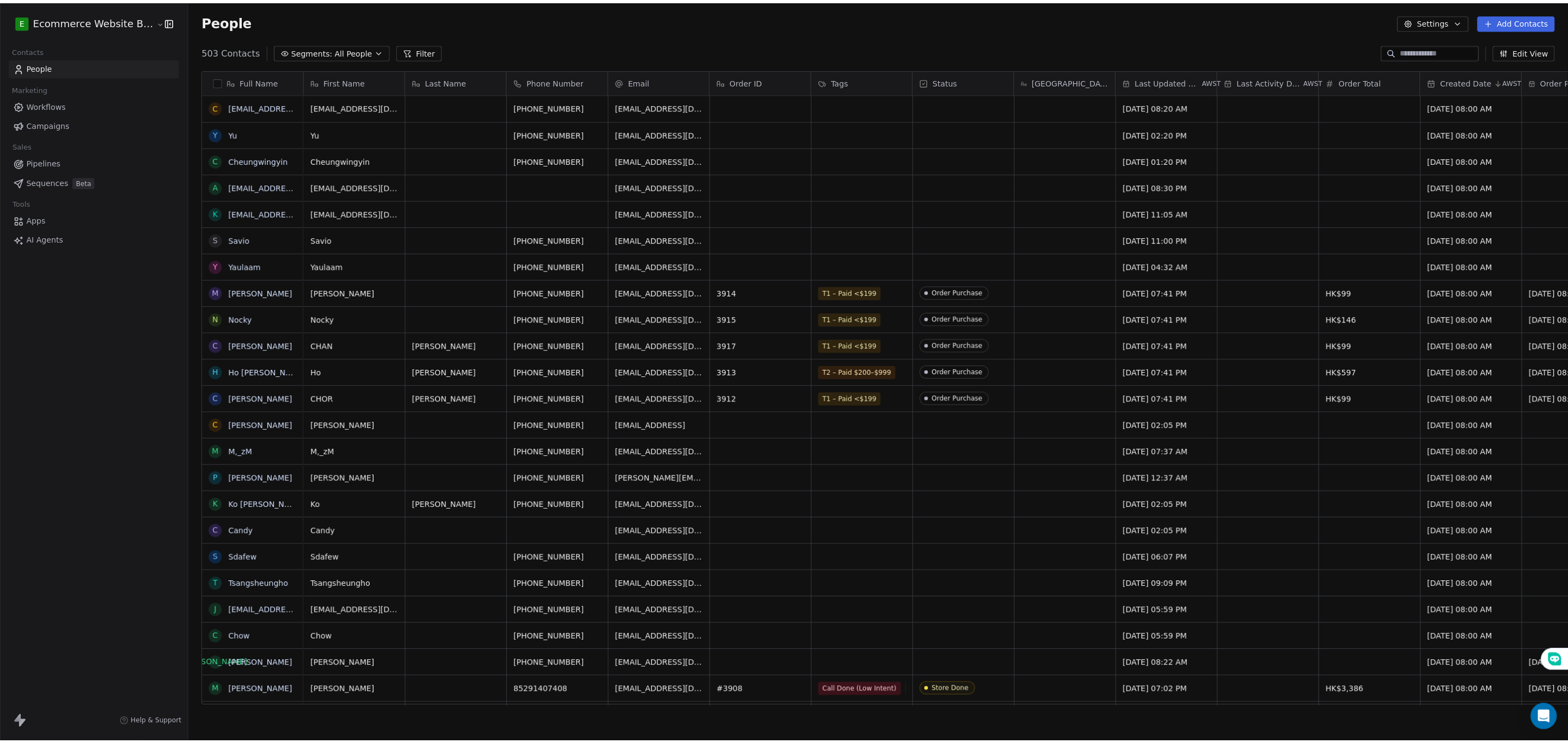
scroll to position [642, 1375]
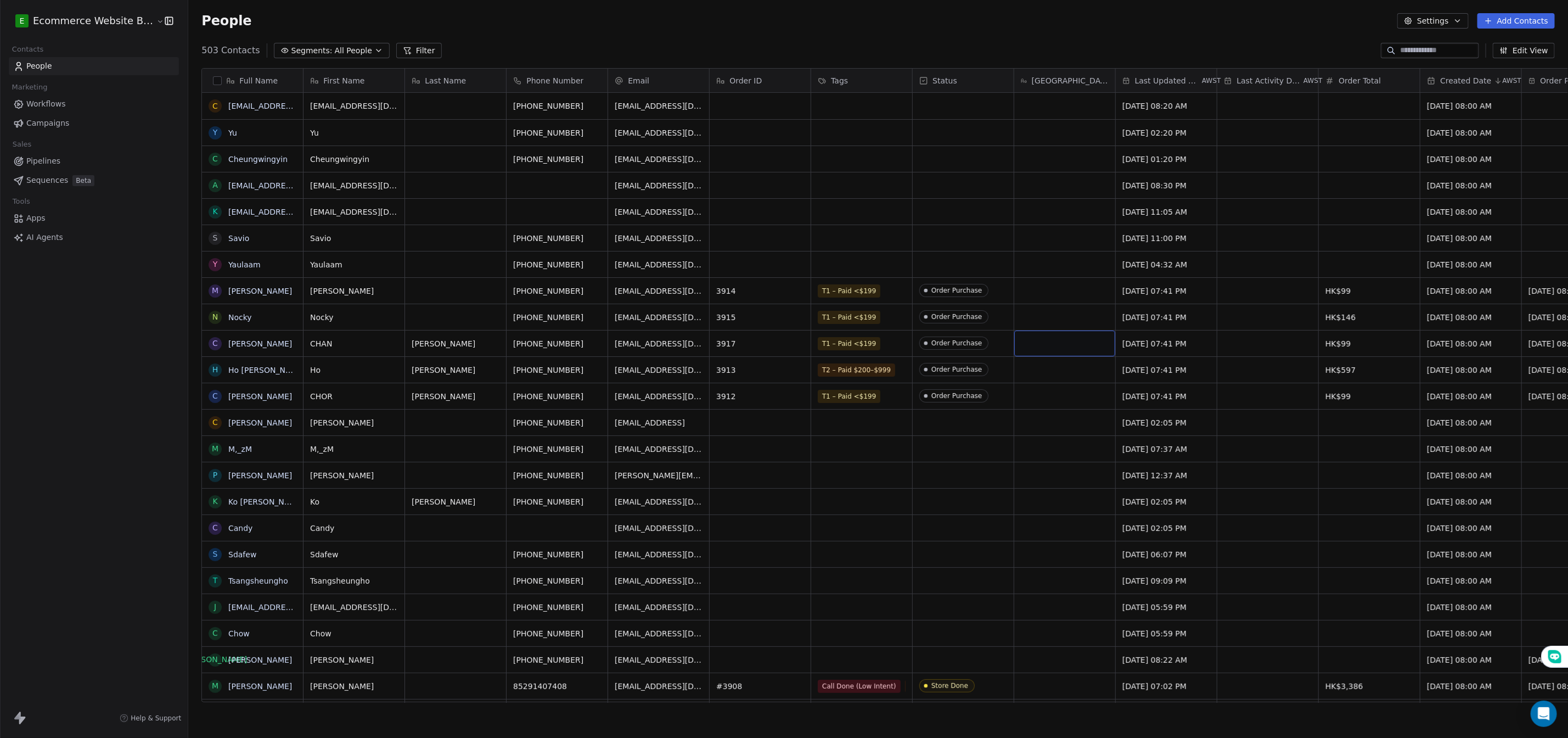
click at [1029, 345] on div "grid" at bounding box center [1065, 344] width 101 height 26
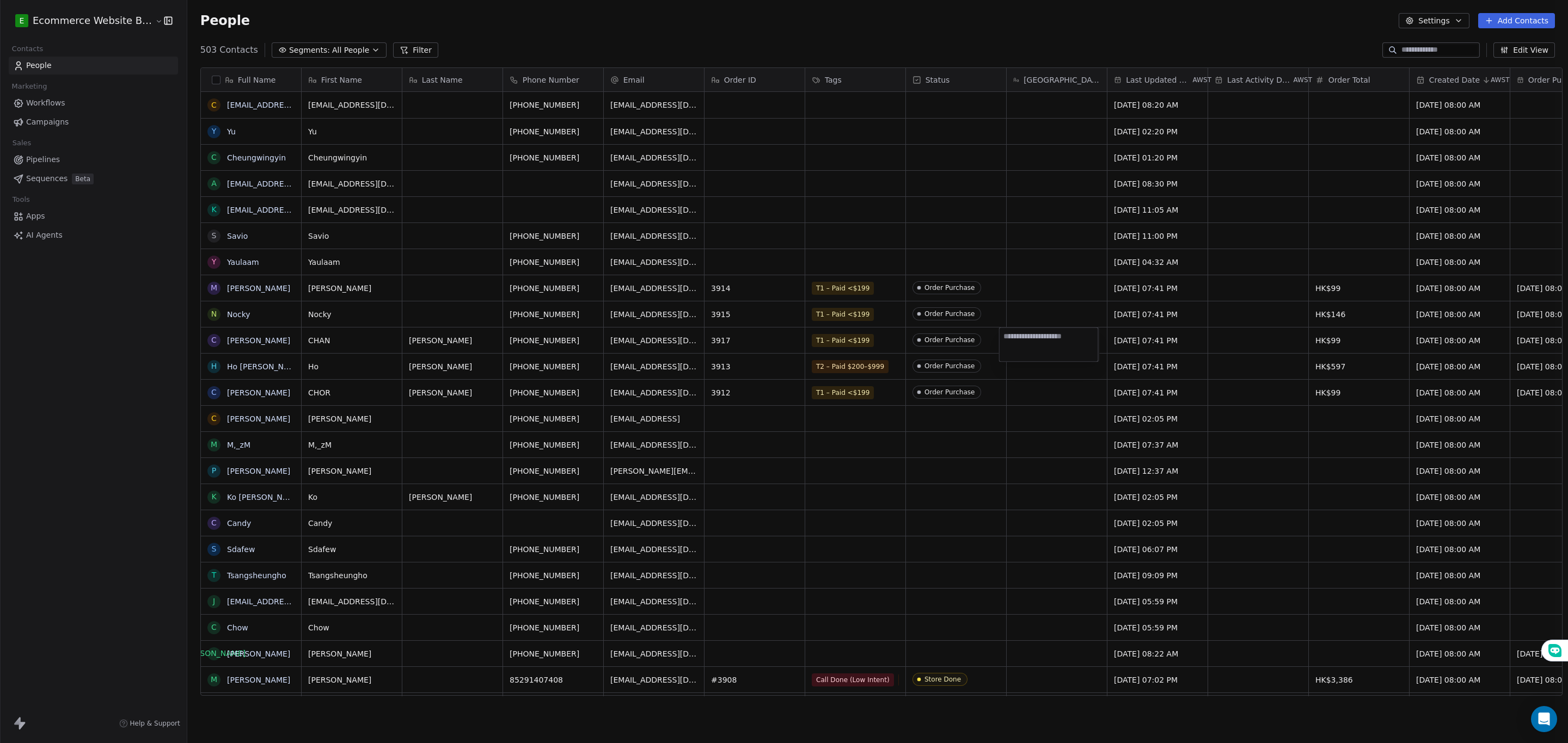
click at [1021, 342] on textarea at bounding box center [1049, 344] width 99 height 33
type textarea "*"
type textarea "**********"
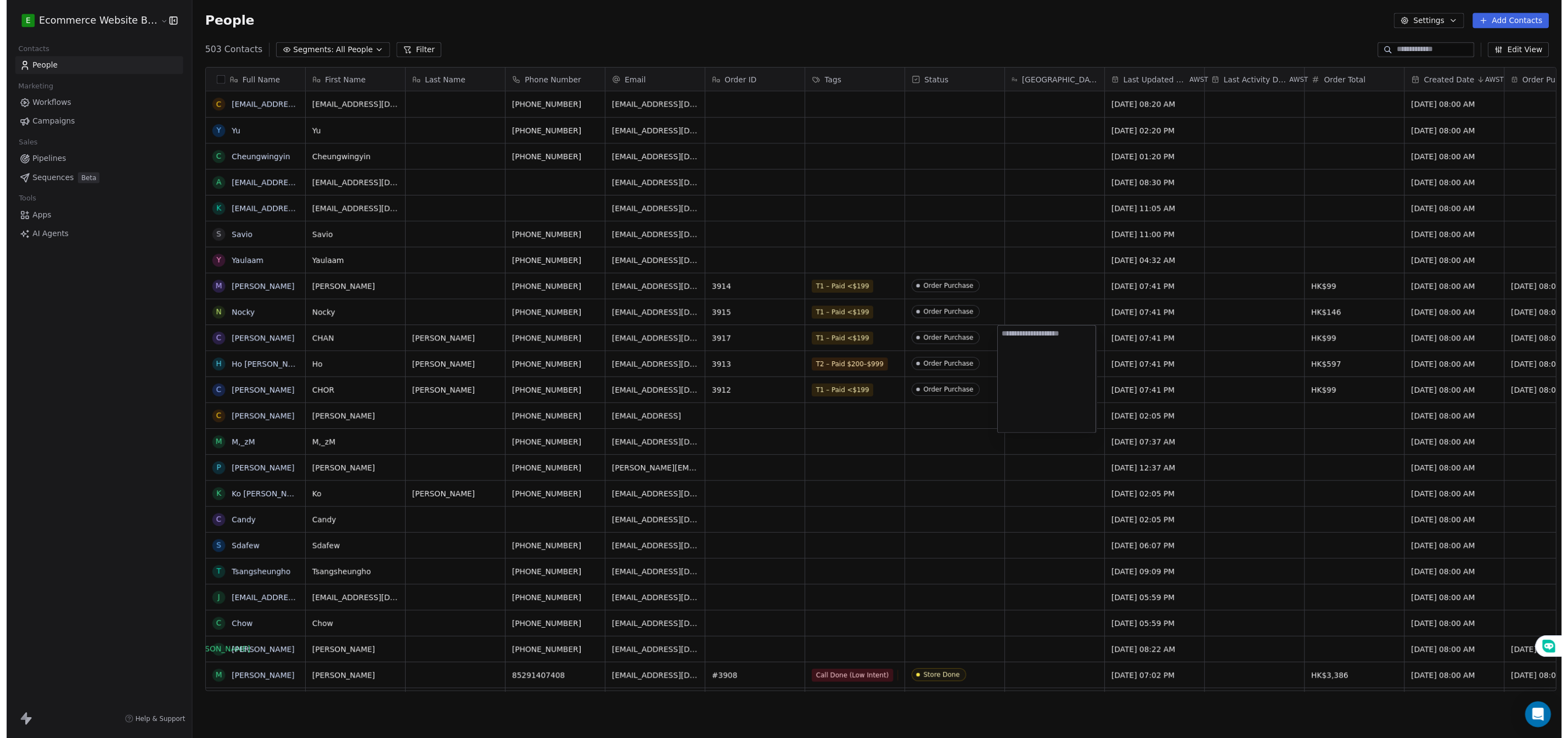
scroll to position [0, 0]
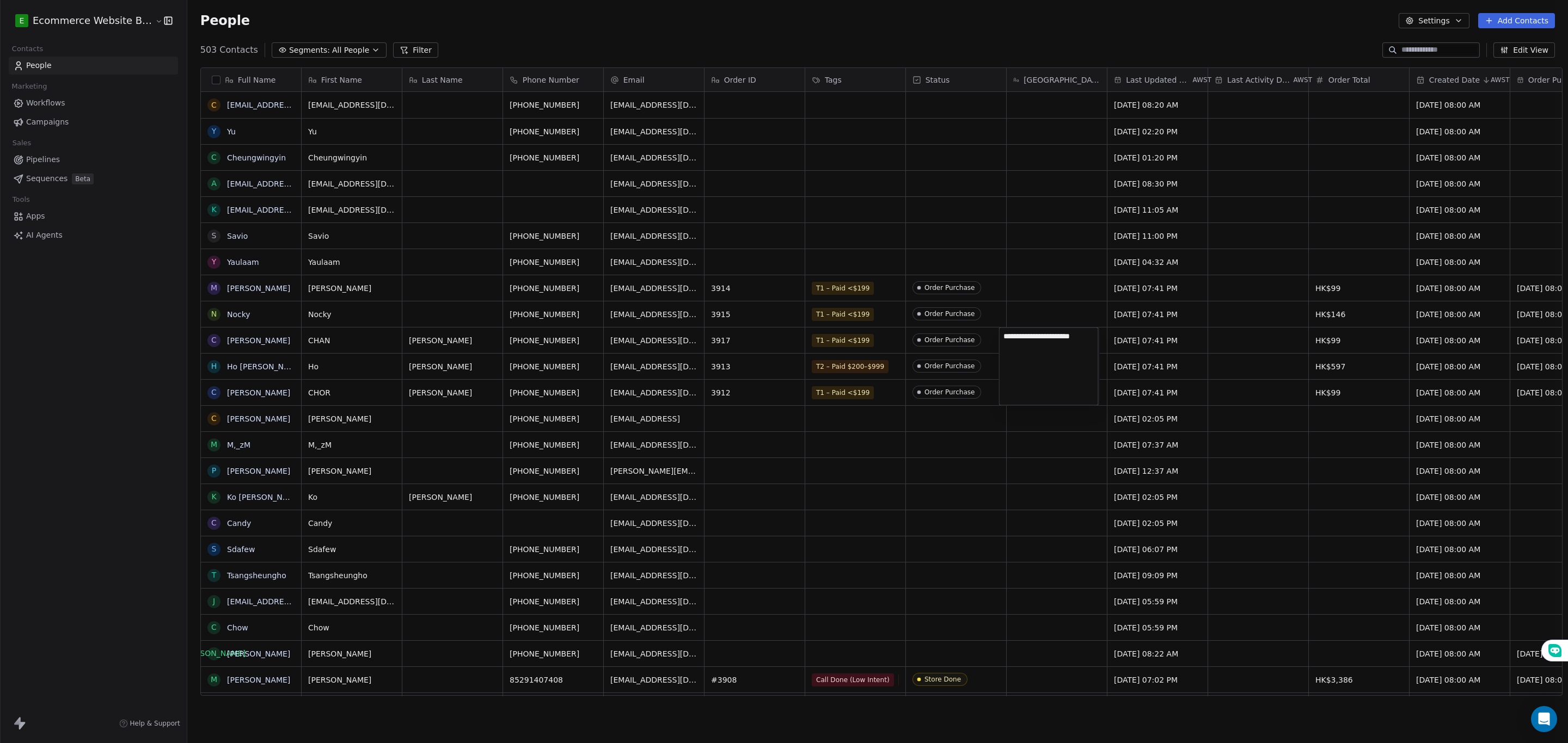
type textarea "**********"
click at [1021, 423] on html "E Ecommerce Website Builder Contacts People Marketing Workflows Campaigns Sales…" at bounding box center [784, 374] width 1568 height 748
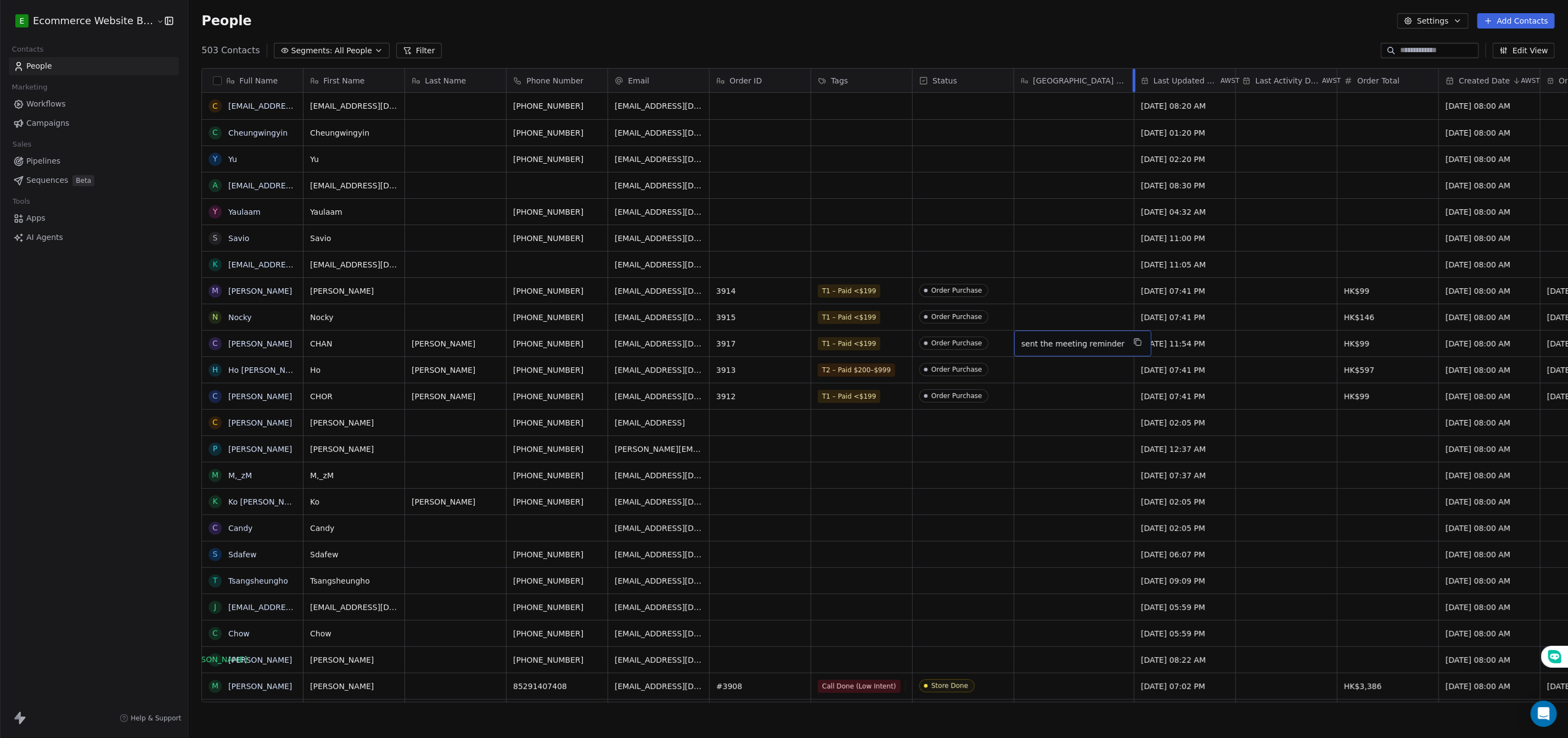
drag, startPoint x: 1107, startPoint y: 76, endPoint x: 1132, endPoint y: 80, distance: 25.3
click at [1131, 76] on div "First Name Last Name Phone Number Email Order ID Tags Status Wbiztool Status La…" at bounding box center [1544, 81] width 2482 height 24
click at [1134, 344] on icon "grid" at bounding box center [1138, 342] width 9 height 9
click at [1068, 350] on div "sent the meeting reminder" at bounding box center [1083, 344] width 137 height 26
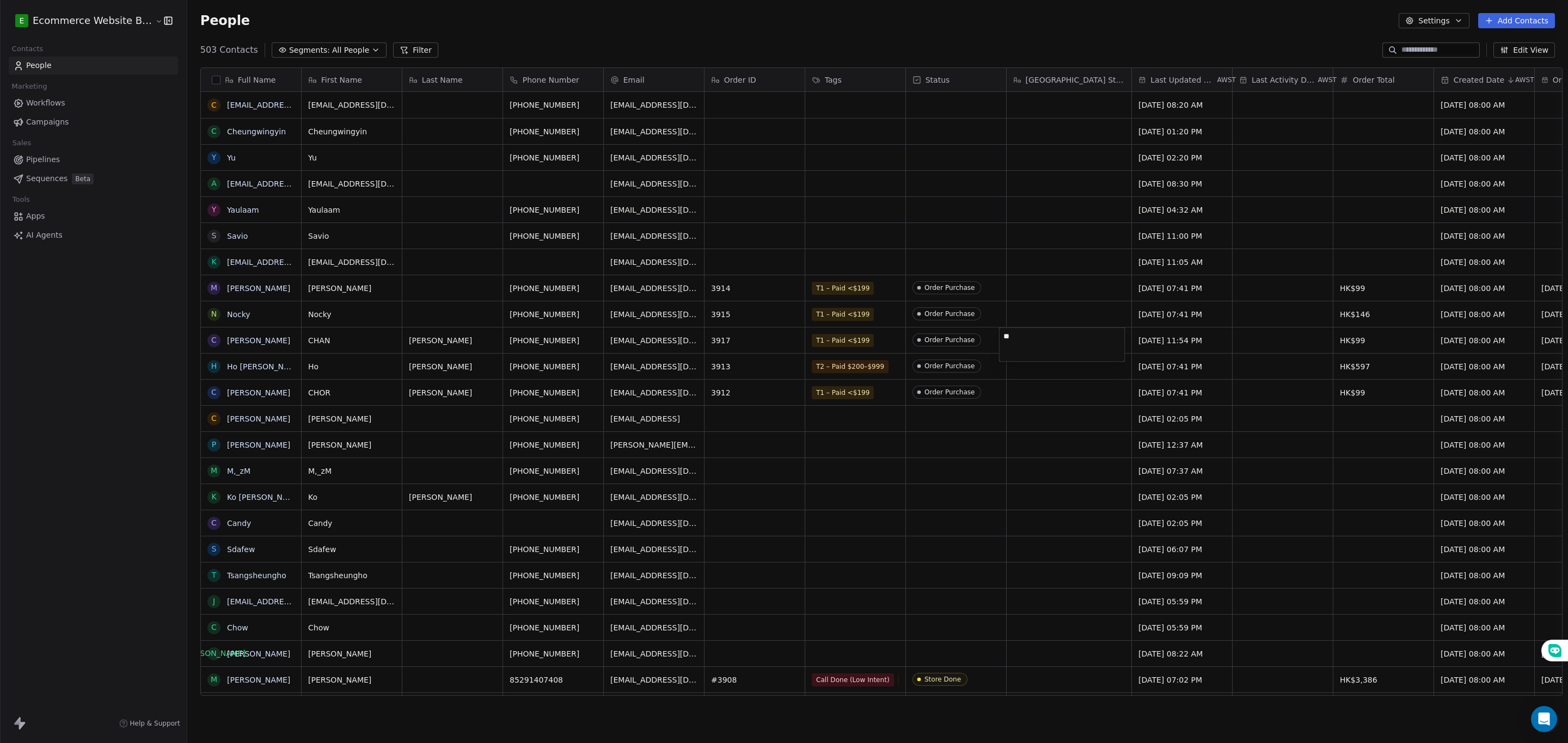
type textarea "*"
click at [1063, 365] on html "E Ecommerce Website Builder Contacts People Marketing Workflows Campaigns Sales…" at bounding box center [784, 374] width 1568 height 748
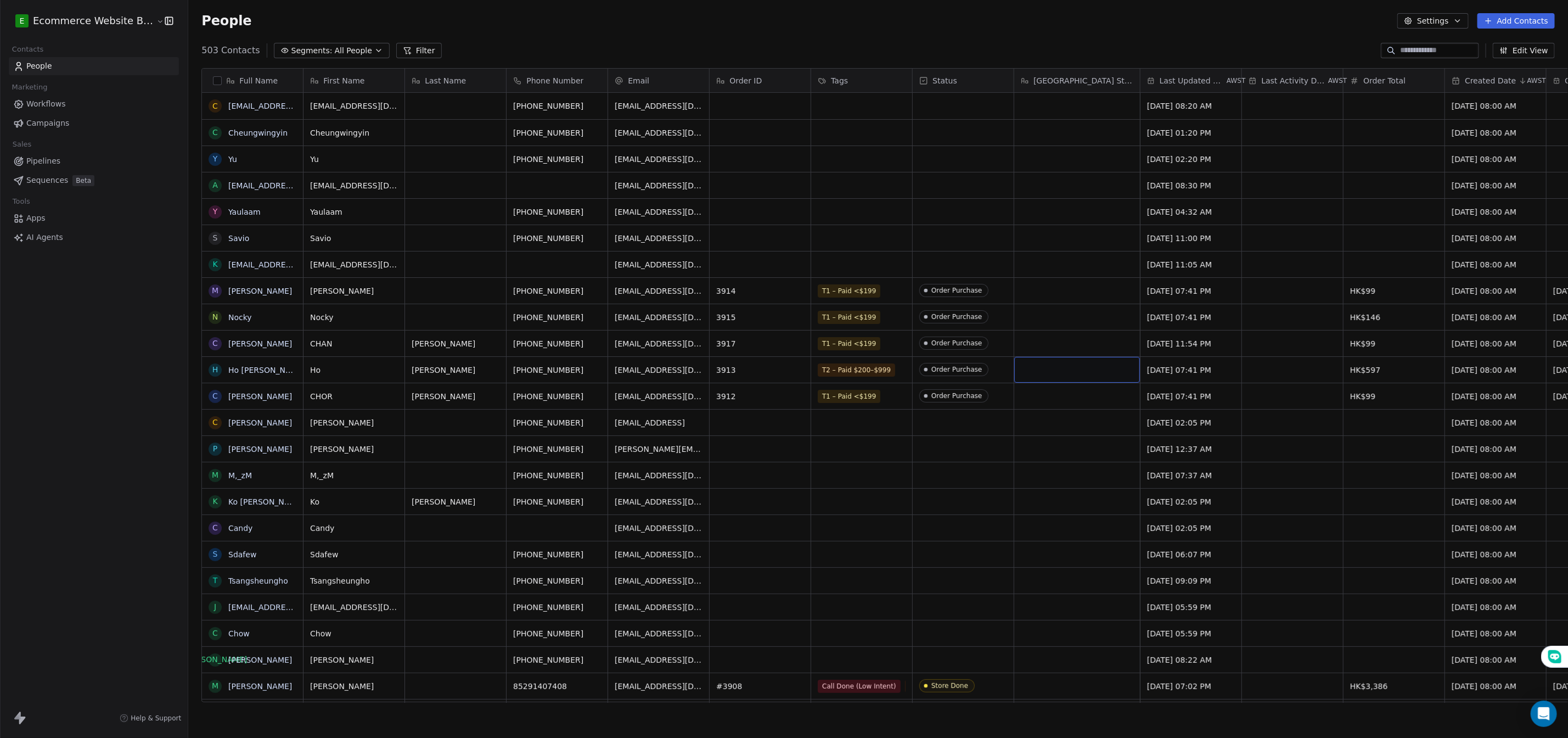
click at [1068, 376] on div "grid" at bounding box center [1077, 369] width 125 height 26
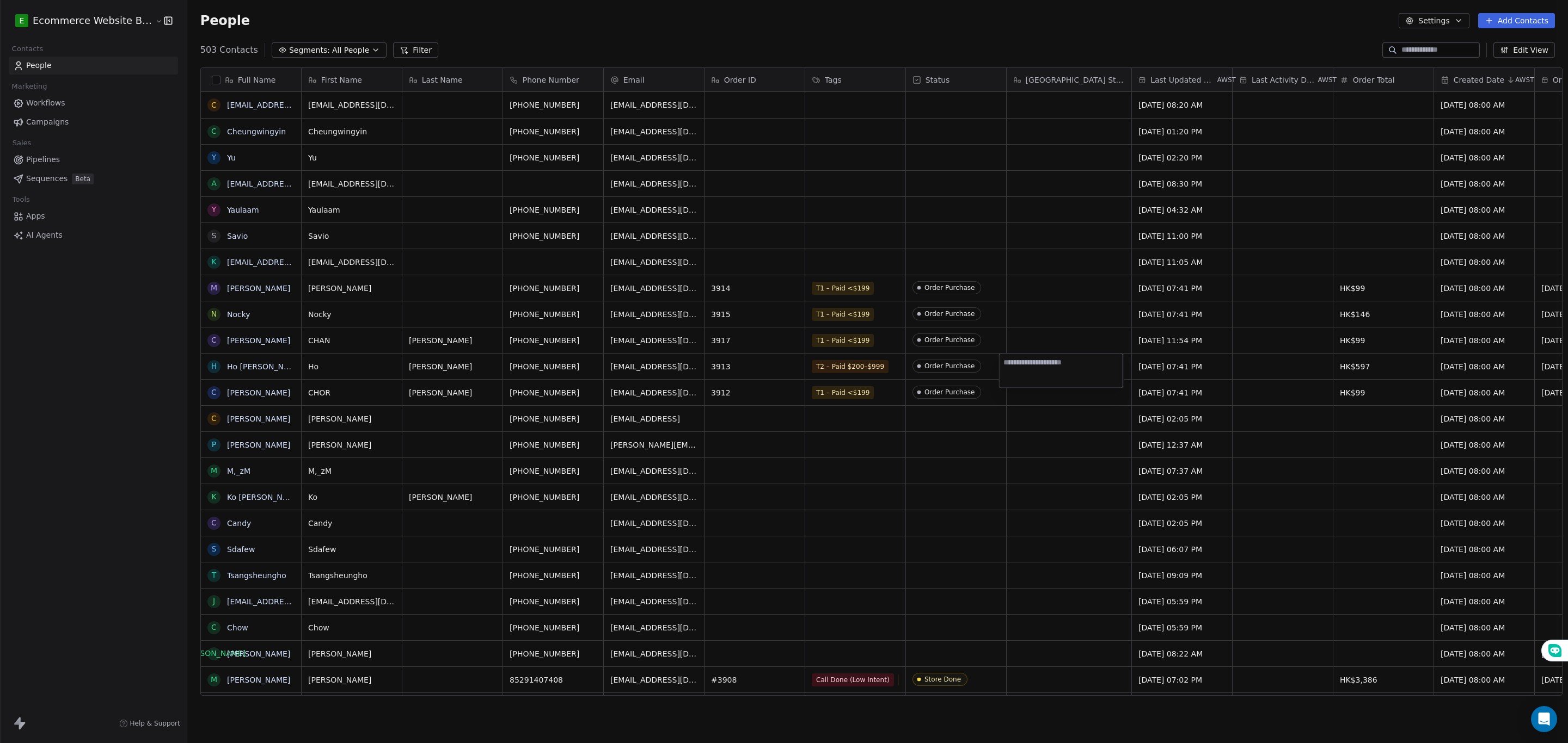
type textarea "**********"
click at [1050, 399] on html "E Ecommerce Website Builder Contacts People Marketing Workflows Campaigns Sales…" at bounding box center [784, 374] width 1568 height 748
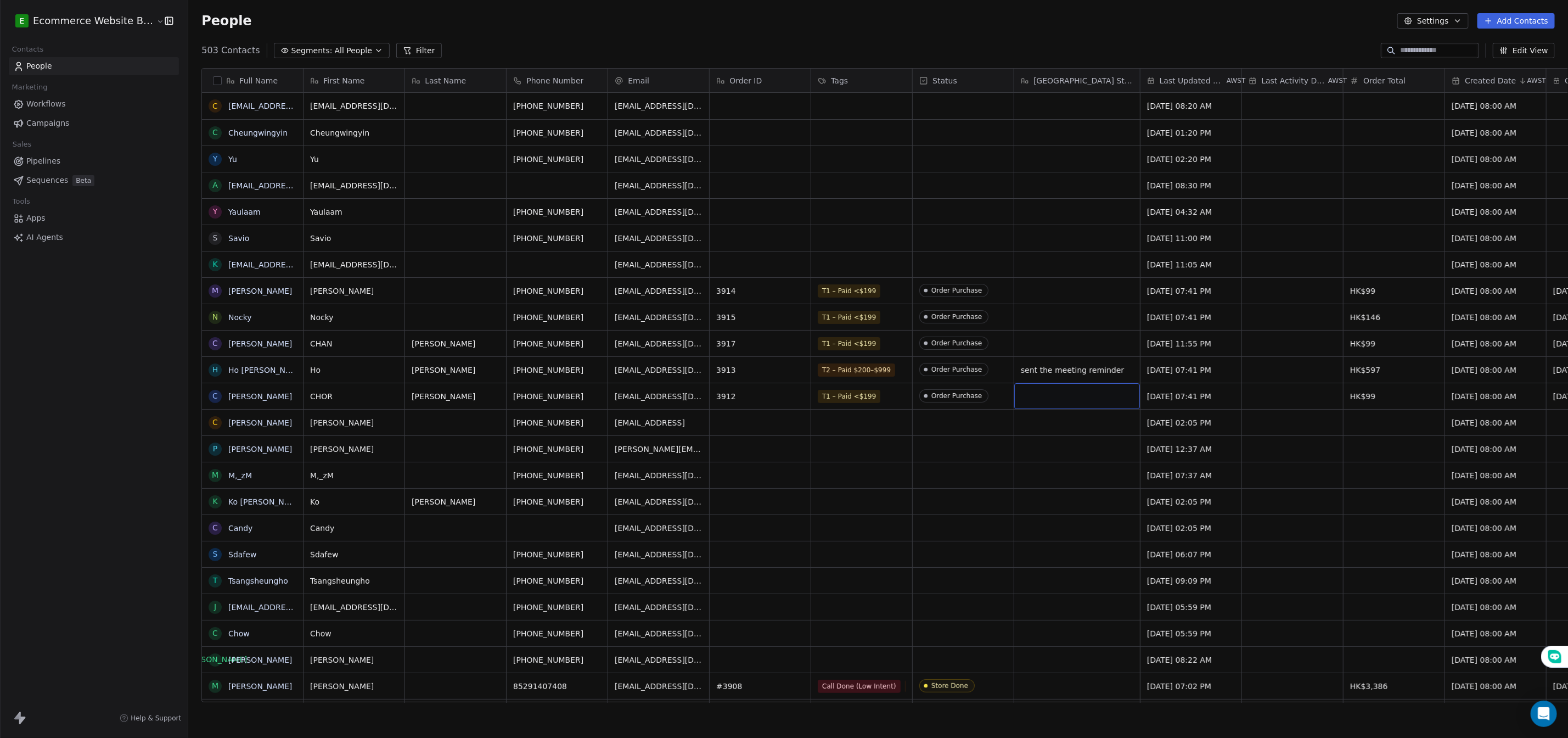
click at [1054, 397] on div "grid" at bounding box center [1077, 396] width 125 height 26
drag, startPoint x: 1041, startPoint y: 392, endPoint x: 1041, endPoint y: 369, distance: 23.0
click at [1048, 400] on span "sent the meeting reminder" at bounding box center [1073, 397] width 103 height 11
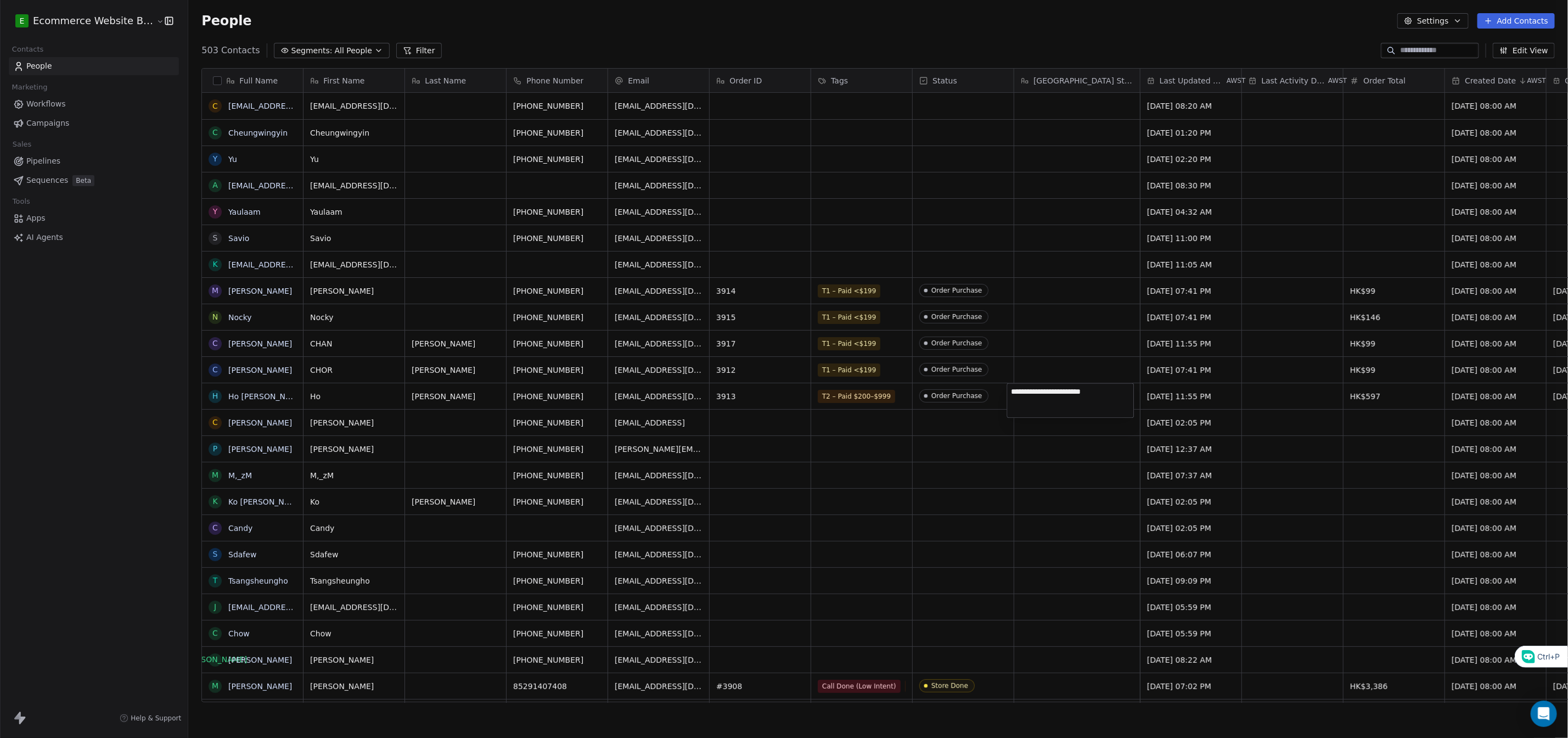
click at [1048, 400] on textarea "**********" at bounding box center [1071, 400] width 126 height 34
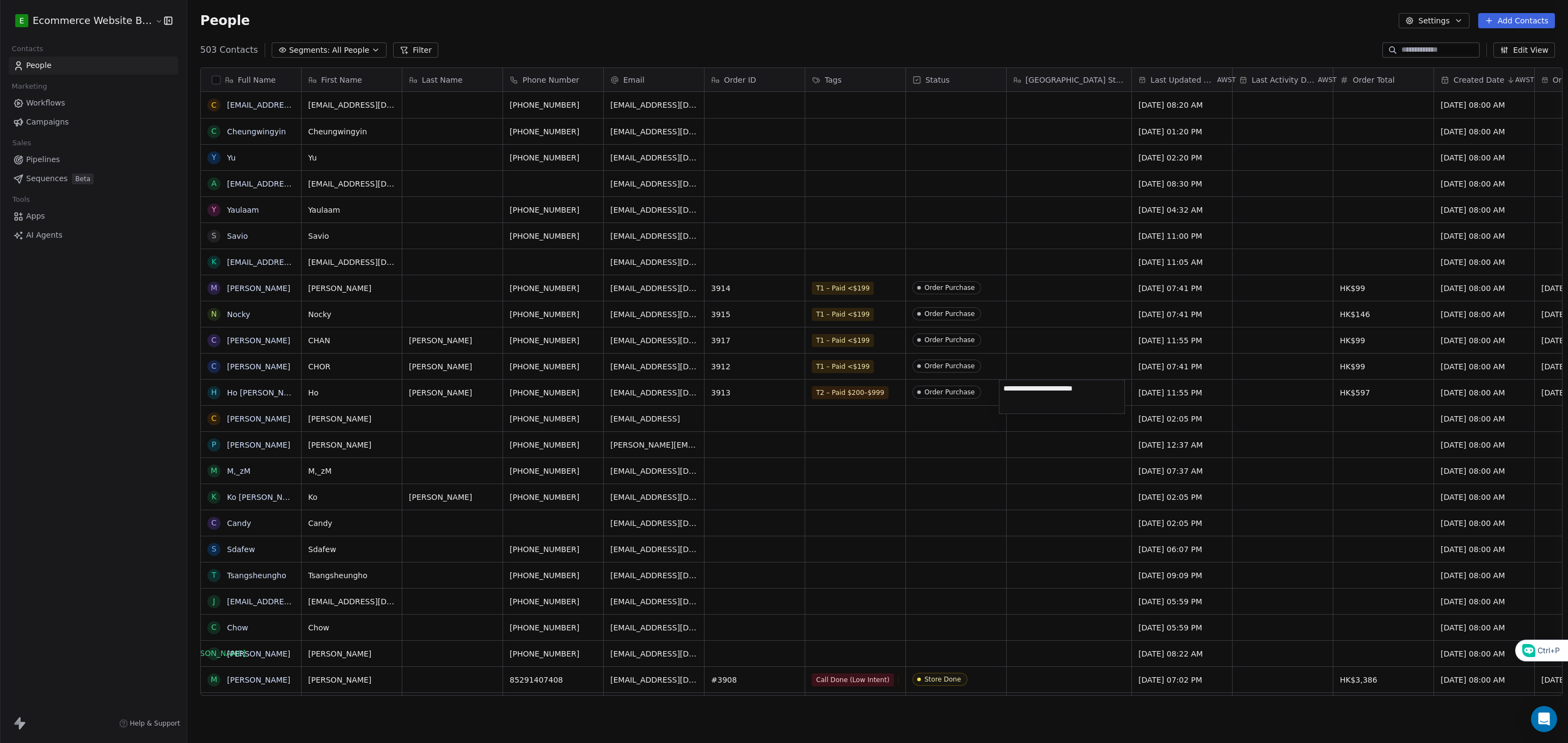
click at [1039, 396] on textarea "**********" at bounding box center [1062, 396] width 125 height 33
click at [1050, 361] on html "E Ecommerce Website Builder Contacts People Marketing Workflows Campaigns Sales…" at bounding box center [784, 374] width 1568 height 748
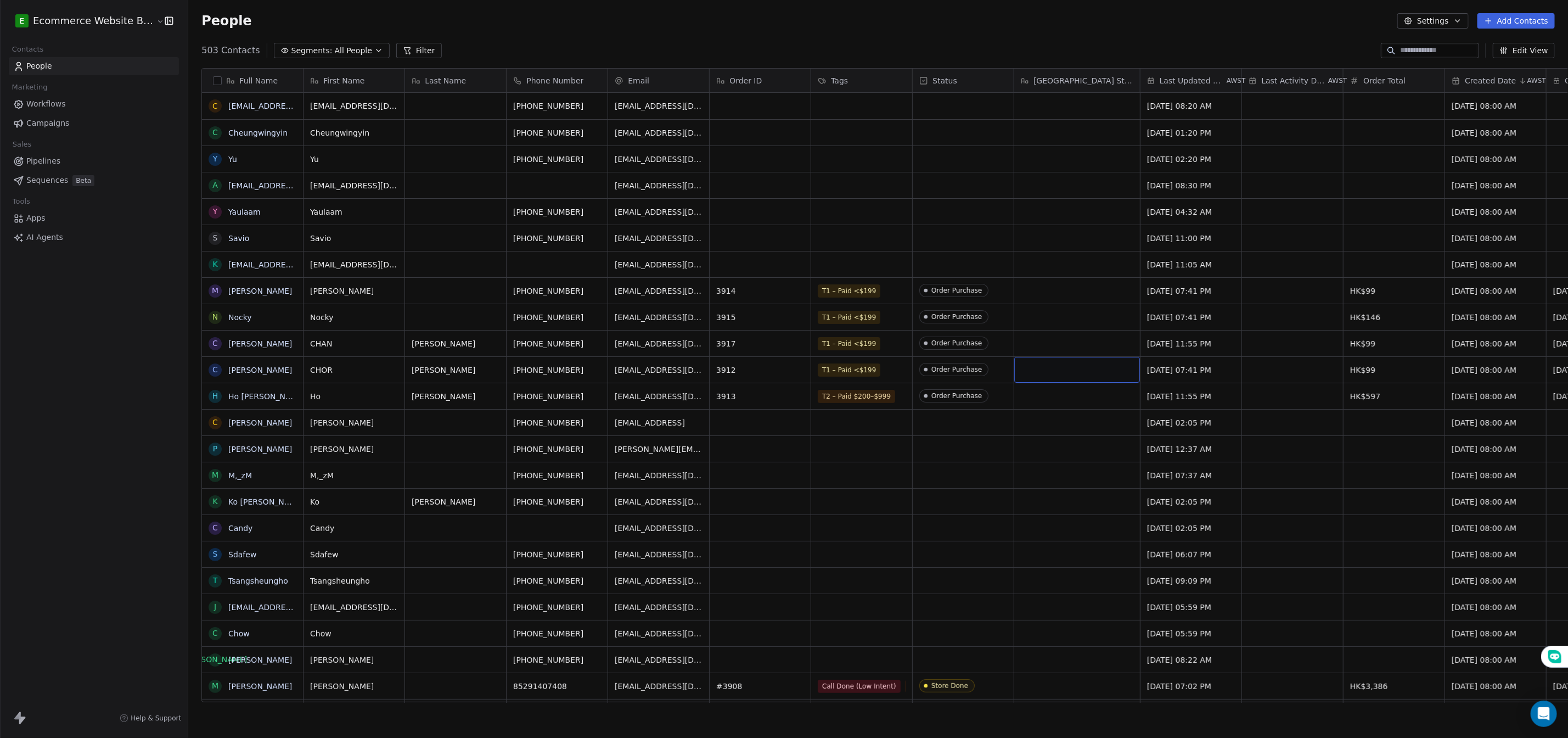
click at [1059, 364] on div "grid" at bounding box center [1077, 369] width 125 height 26
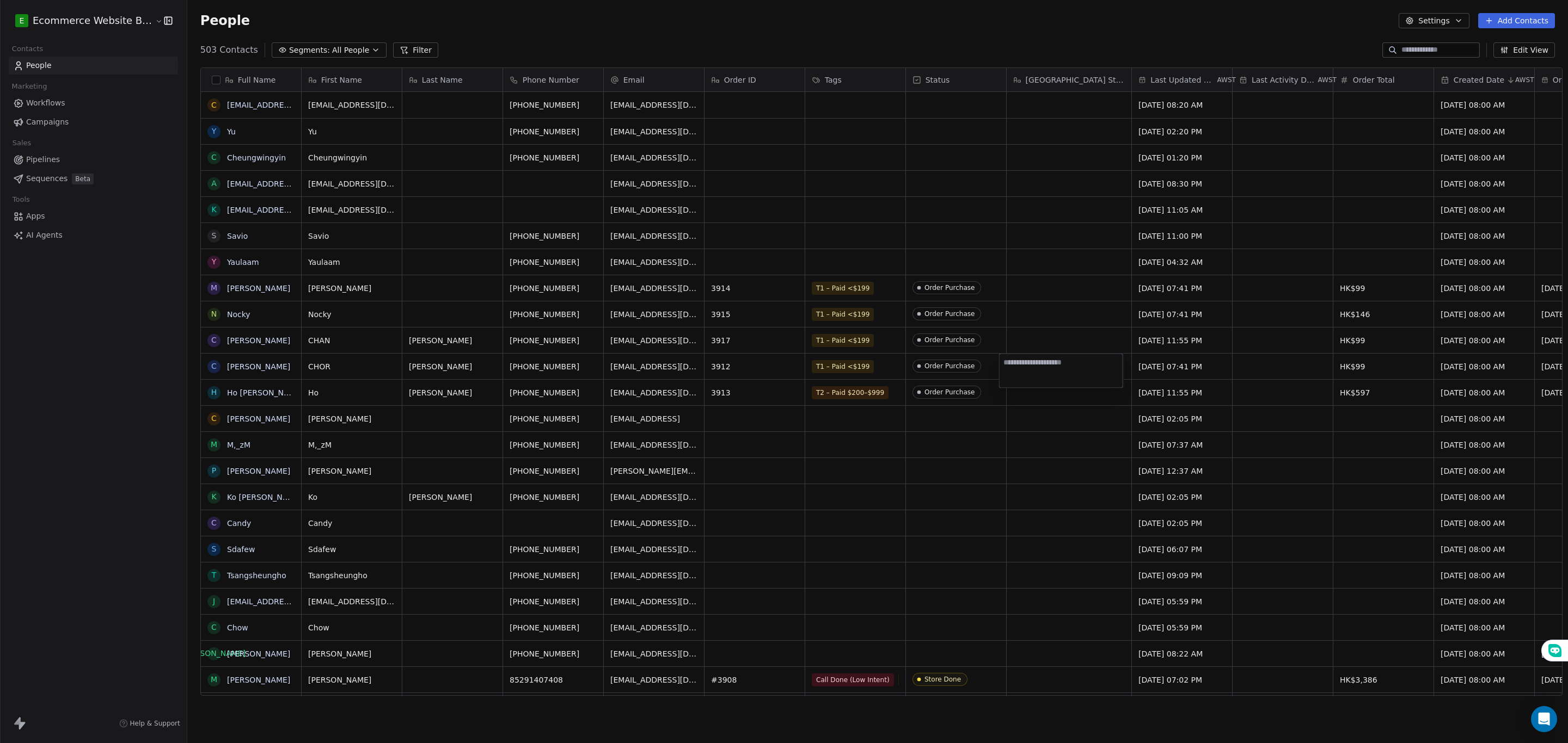
type textarea "**********"
click at [1043, 402] on html "E Ecommerce Website Builder Contacts People Marketing Workflows Campaigns Sales…" at bounding box center [784, 374] width 1568 height 748
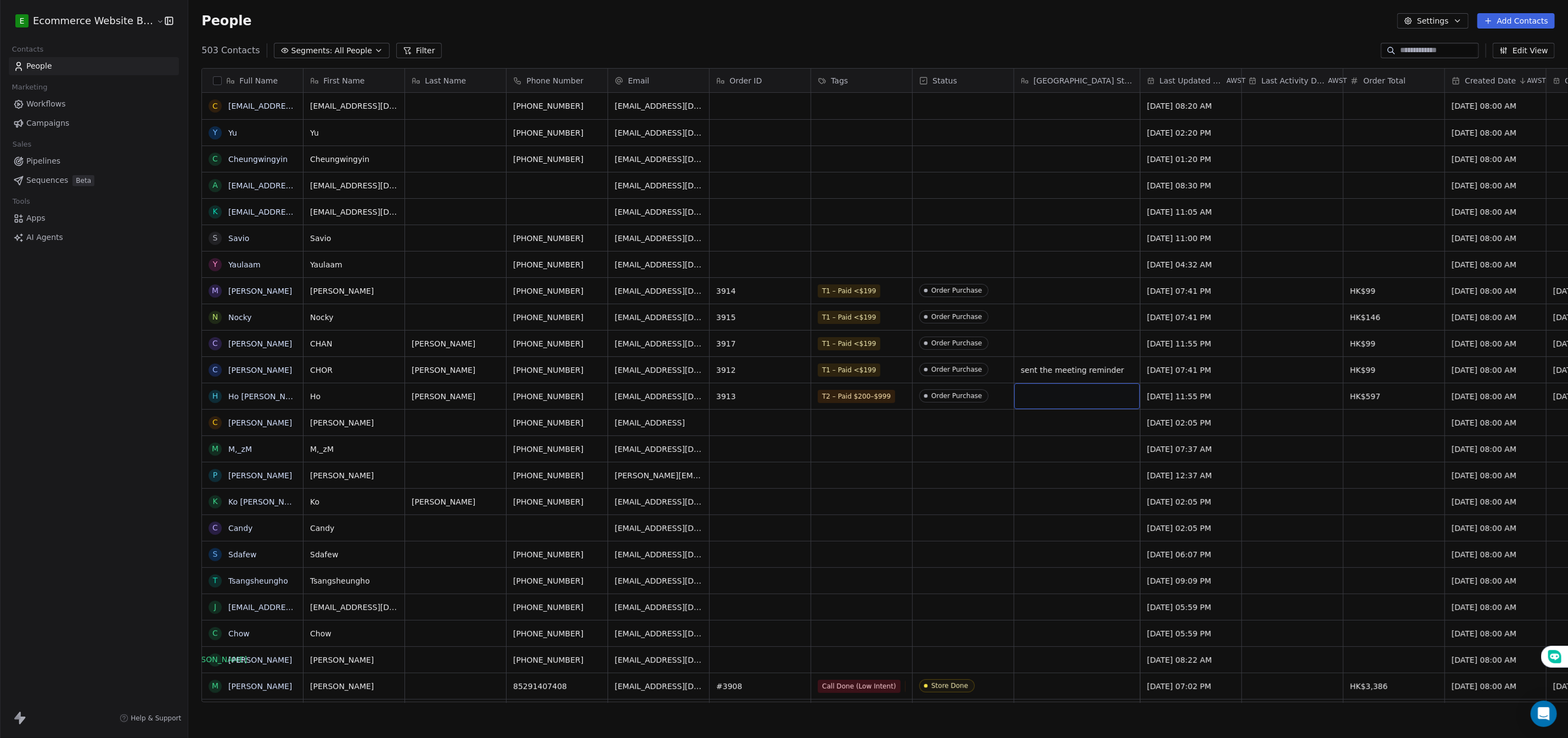
click at [1051, 398] on div "grid" at bounding box center [1077, 396] width 125 height 26
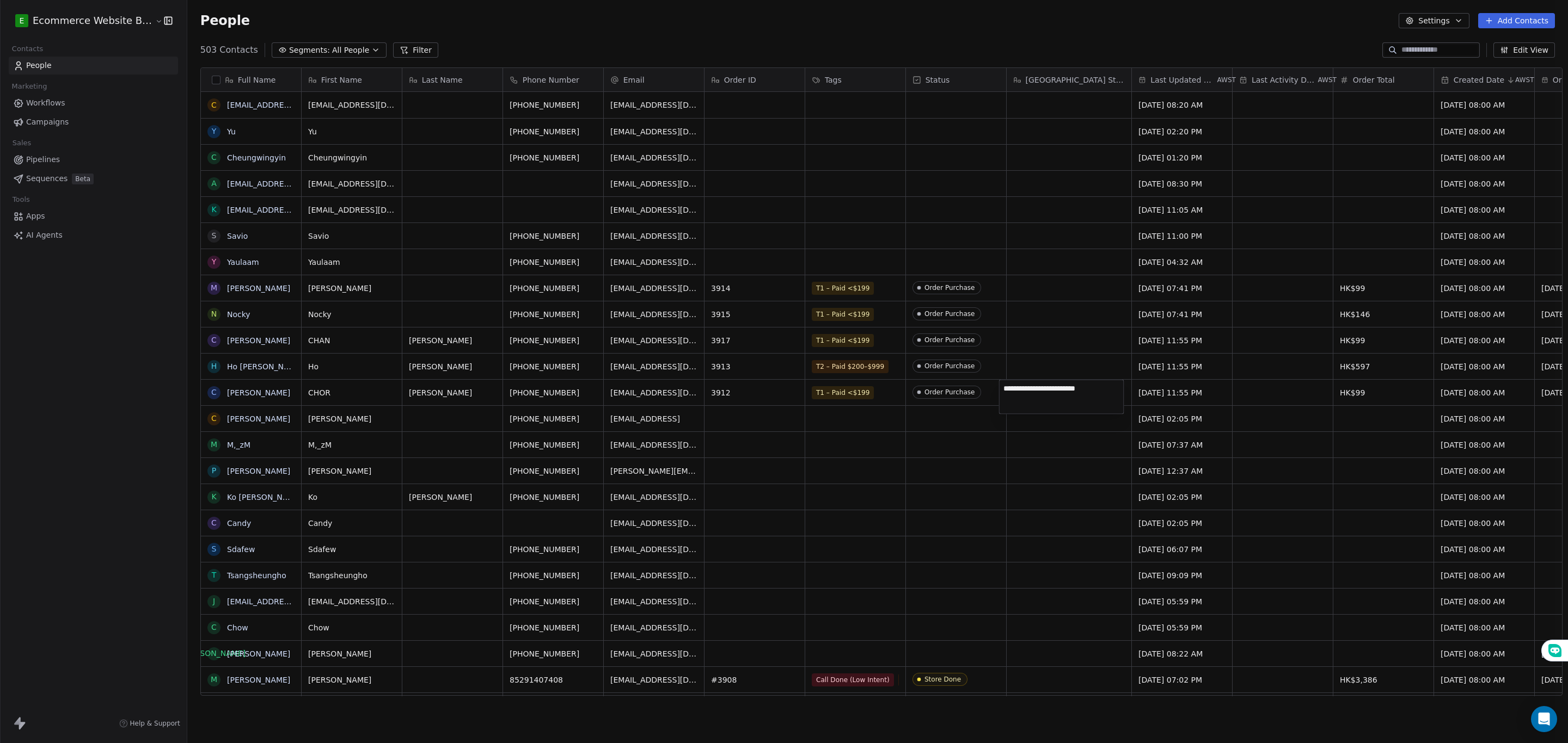
type textarea "**********"
click at [1065, 445] on html "E Ecommerce Website Builder Contacts People Marketing Workflows Campaigns Sales…" at bounding box center [784, 374] width 1568 height 748
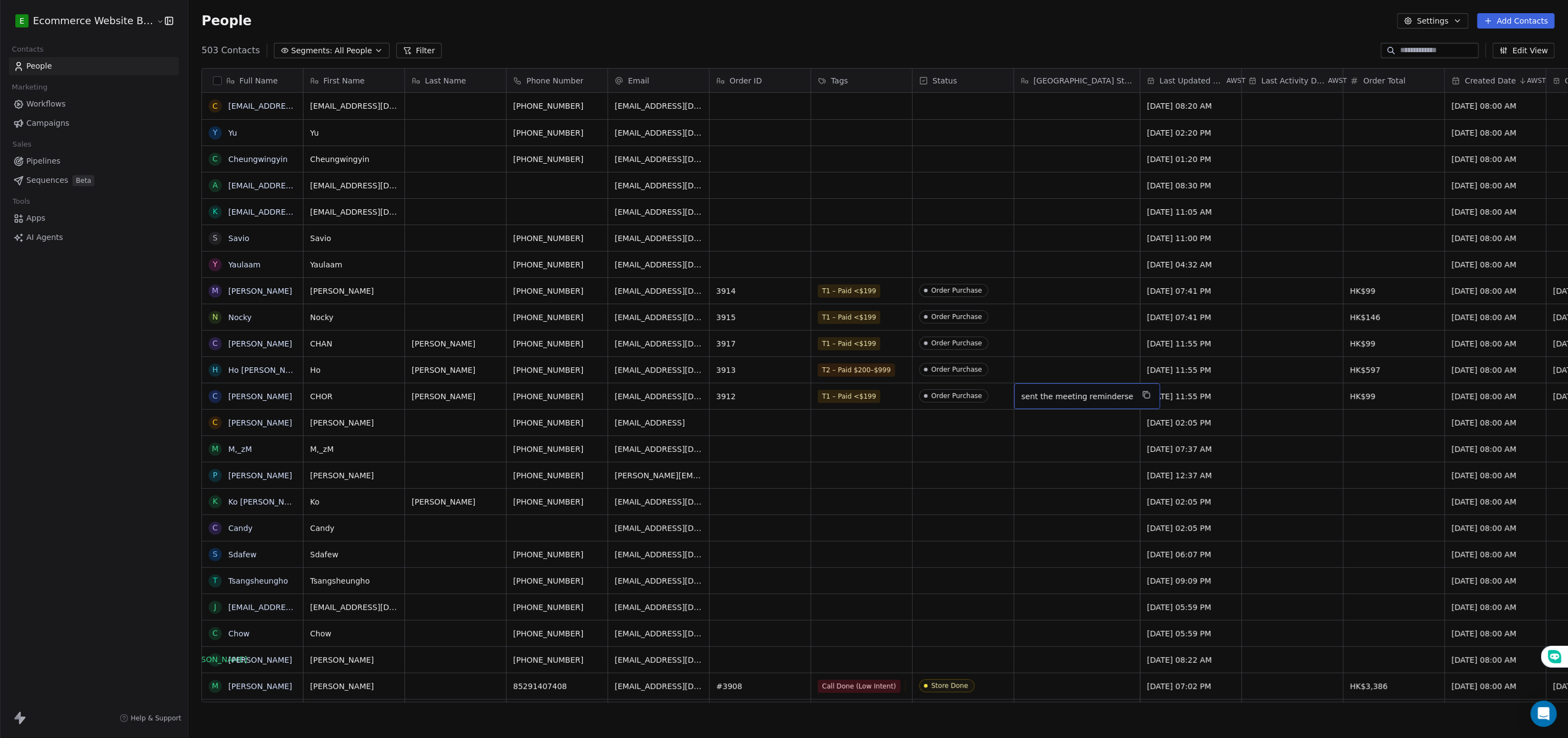
drag, startPoint x: 1069, startPoint y: 386, endPoint x: 1069, endPoint y: 366, distance: 20.0
click at [1069, 397] on span "sent the meeting reminderse" at bounding box center [1077, 397] width 112 height 11
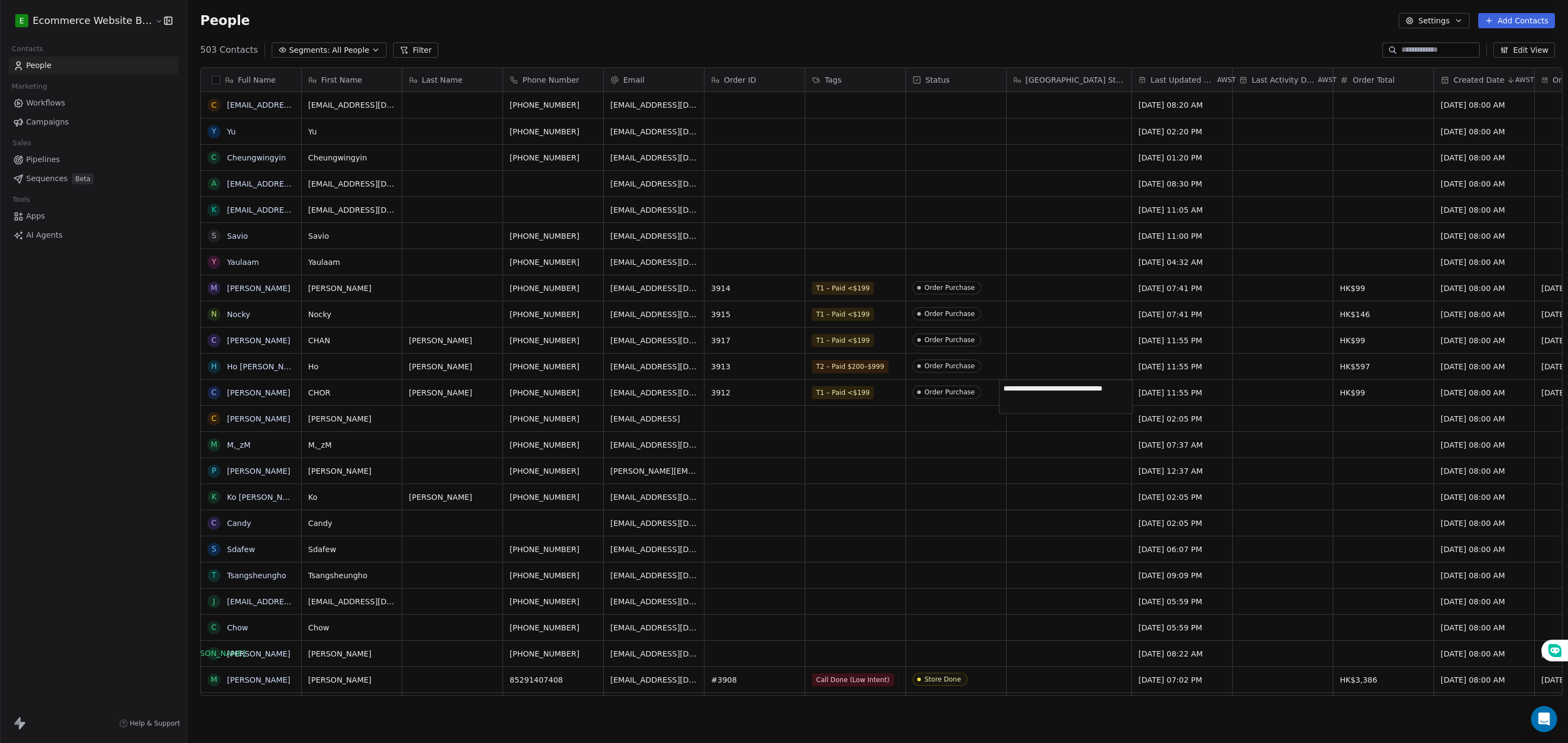
type textarea "**********"
click at [1045, 369] on html "E Ecommerce Website Builder Contacts People Marketing Workflows Campaigns Sales…" at bounding box center [784, 374] width 1568 height 748
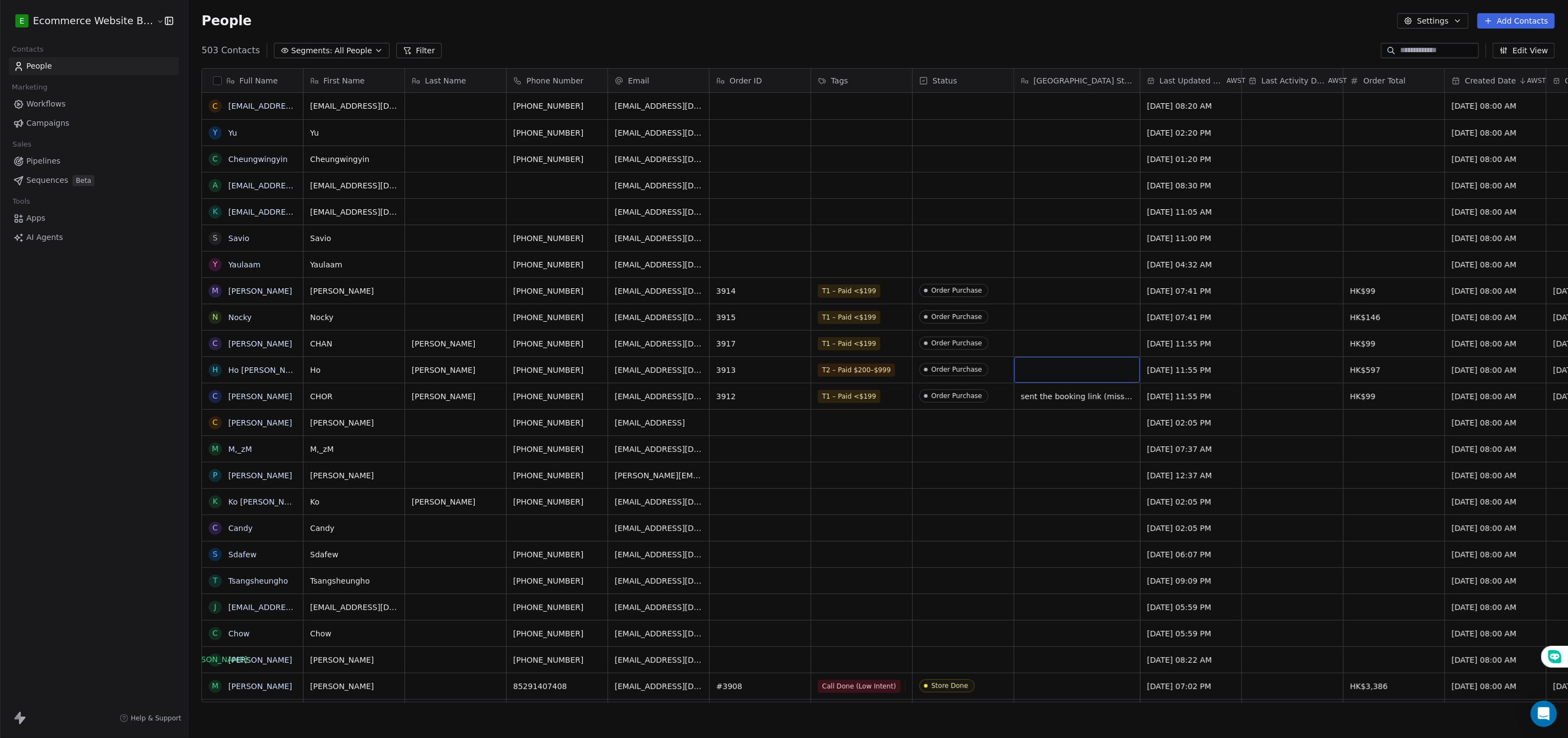
click at [1052, 365] on div "grid" at bounding box center [1077, 369] width 125 height 26
click at [1053, 366] on div "grid" at bounding box center [1077, 369] width 125 height 26
click at [1051, 369] on div "grid" at bounding box center [1077, 369] width 125 height 26
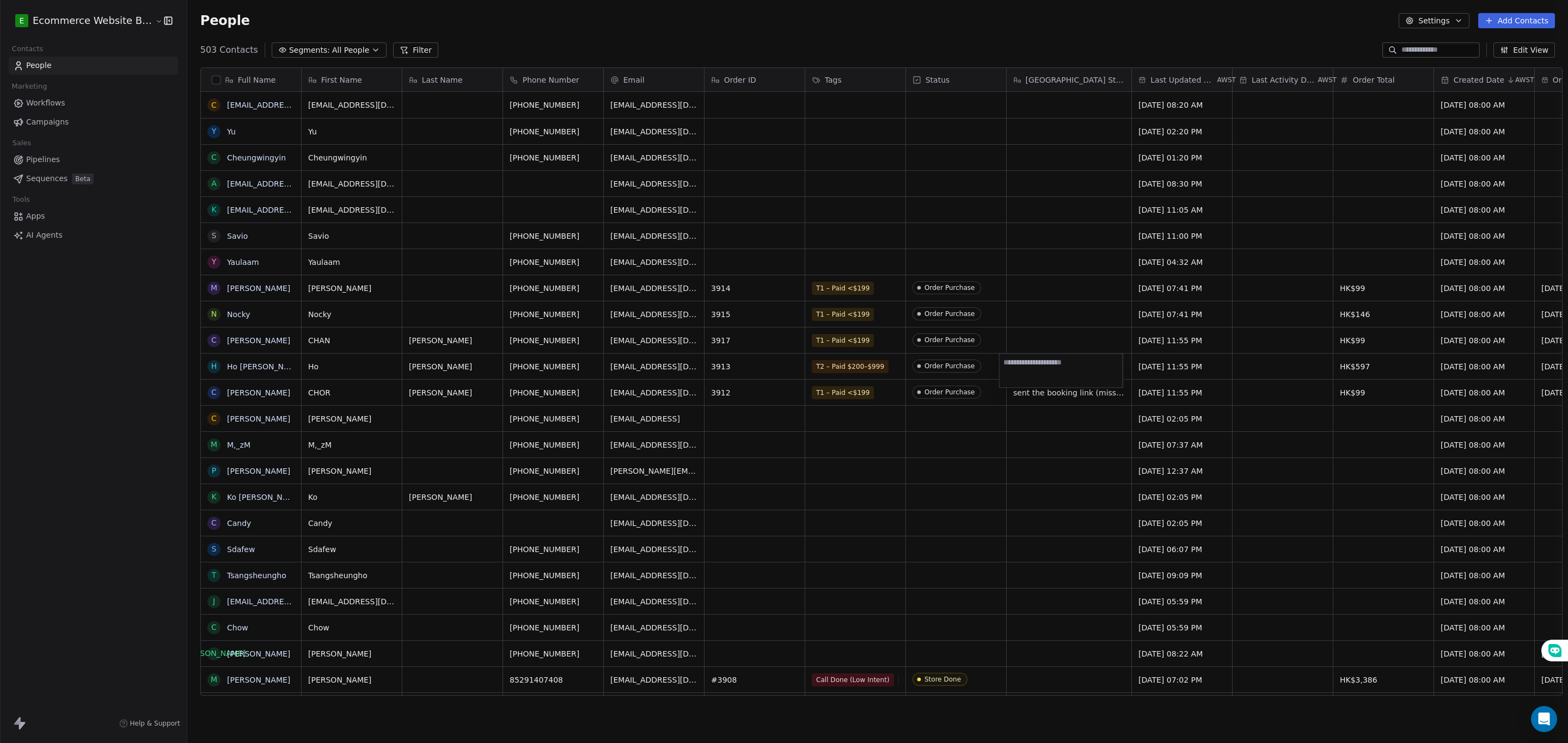
type textarea "**********"
click at [1041, 433] on html "E Ecommerce Website Builder Contacts People Marketing Workflows Campaigns Sales…" at bounding box center [784, 374] width 1568 height 748
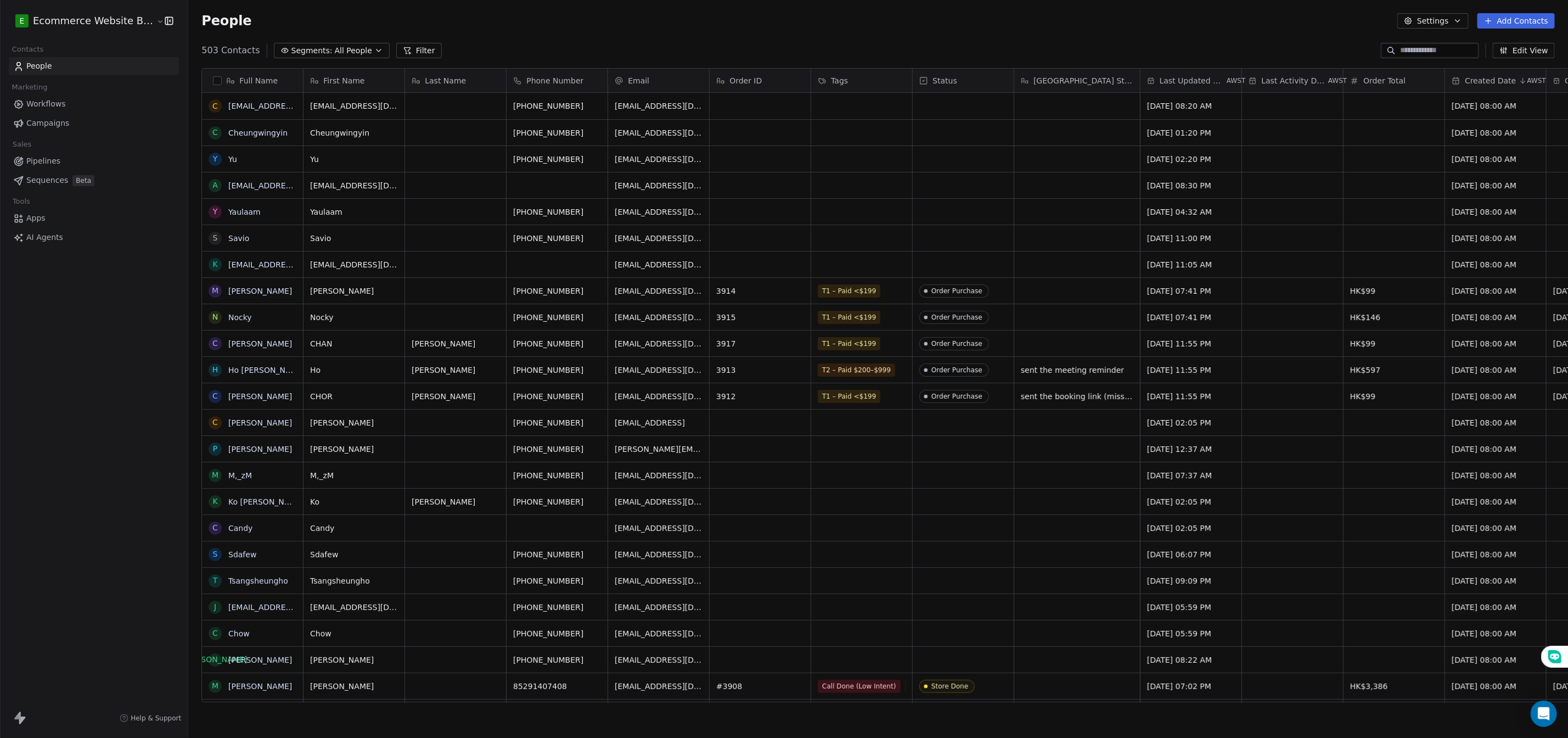
click at [1028, 318] on div "grid" at bounding box center [1077, 317] width 125 height 26
click at [1030, 315] on div "grid" at bounding box center [1077, 317] width 125 height 26
click at [1041, 315] on div "grid" at bounding box center [1077, 317] width 125 height 26
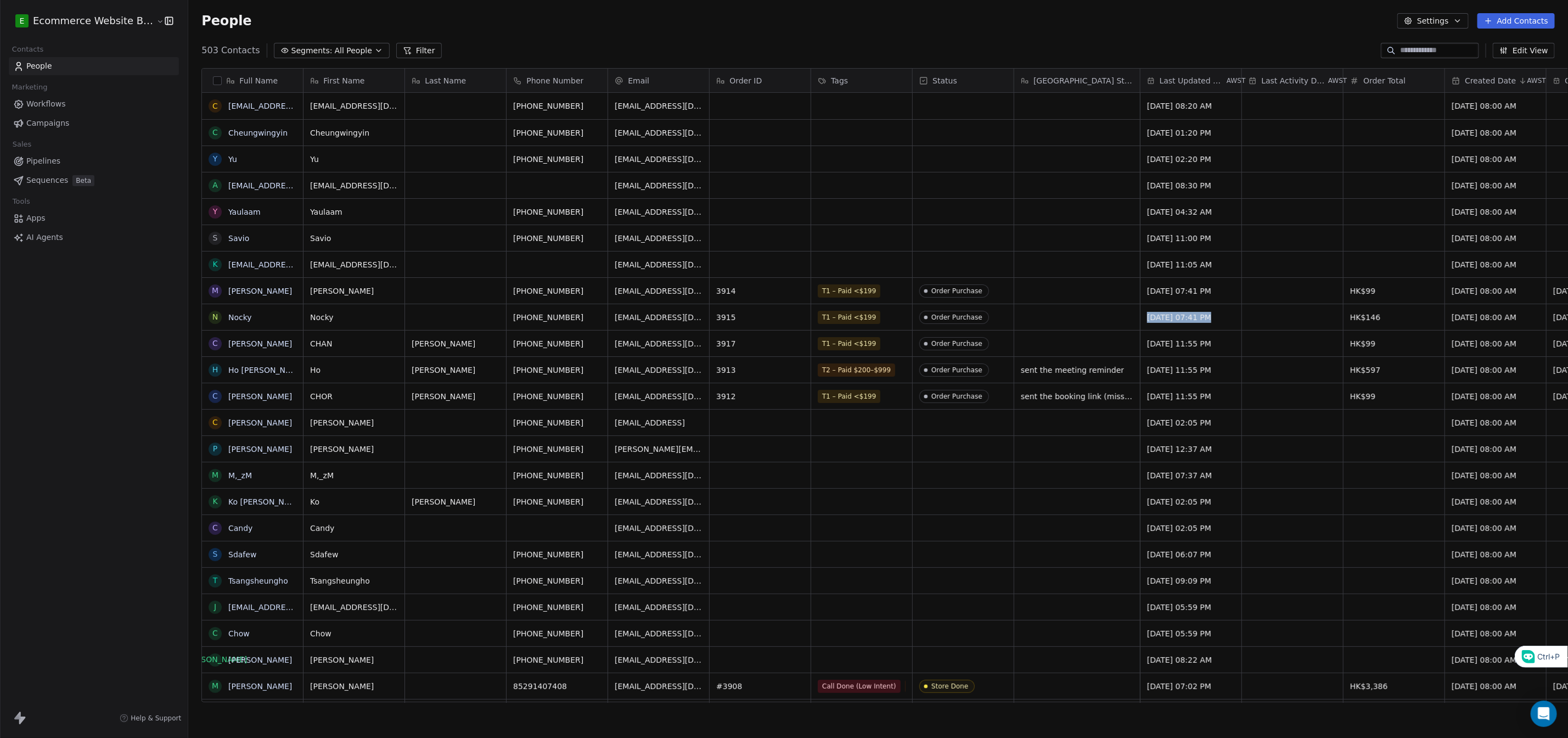
click at [1041, 315] on div "grid" at bounding box center [1077, 317] width 125 height 26
click at [1052, 316] on div "grid" at bounding box center [1077, 317] width 125 height 26
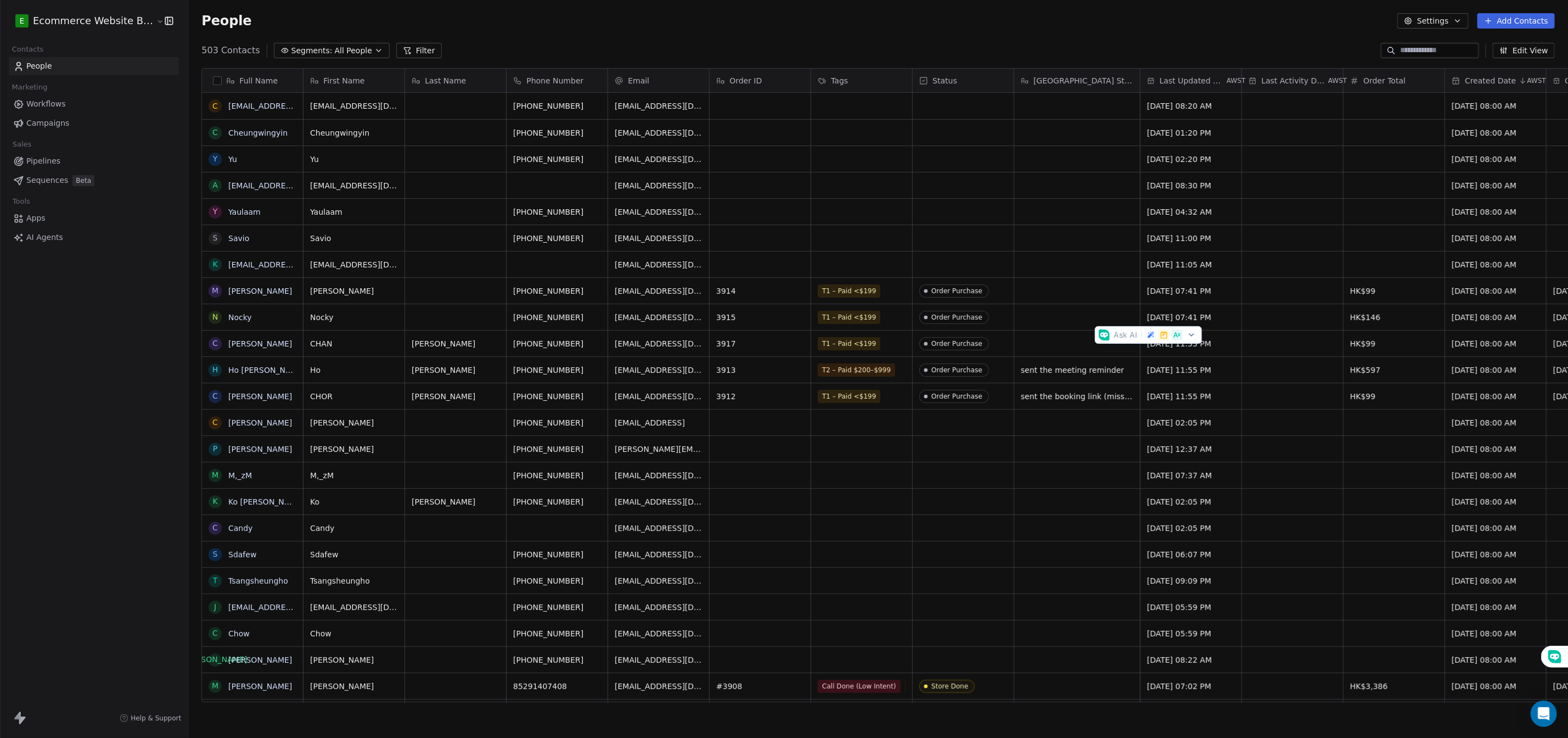
click at [1051, 323] on div "grid" at bounding box center [1077, 317] width 125 height 26
click at [1029, 313] on div "grid" at bounding box center [1077, 317] width 125 height 26
click at [1067, 314] on div "grid" at bounding box center [1077, 317] width 125 height 26
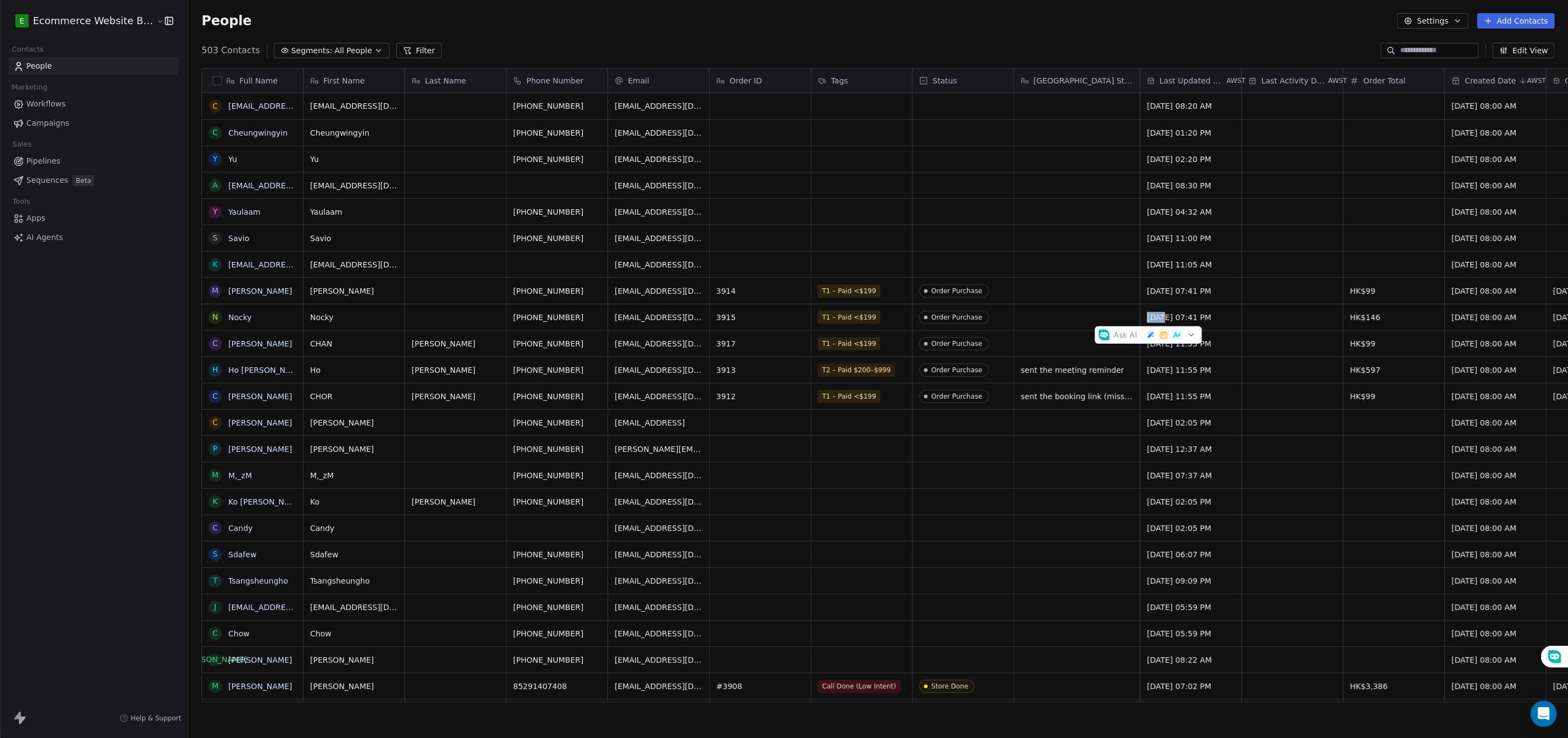
click at [1059, 458] on div "grid" at bounding box center [1077, 449] width 125 height 26
click at [1058, 320] on div "grid" at bounding box center [1077, 317] width 125 height 26
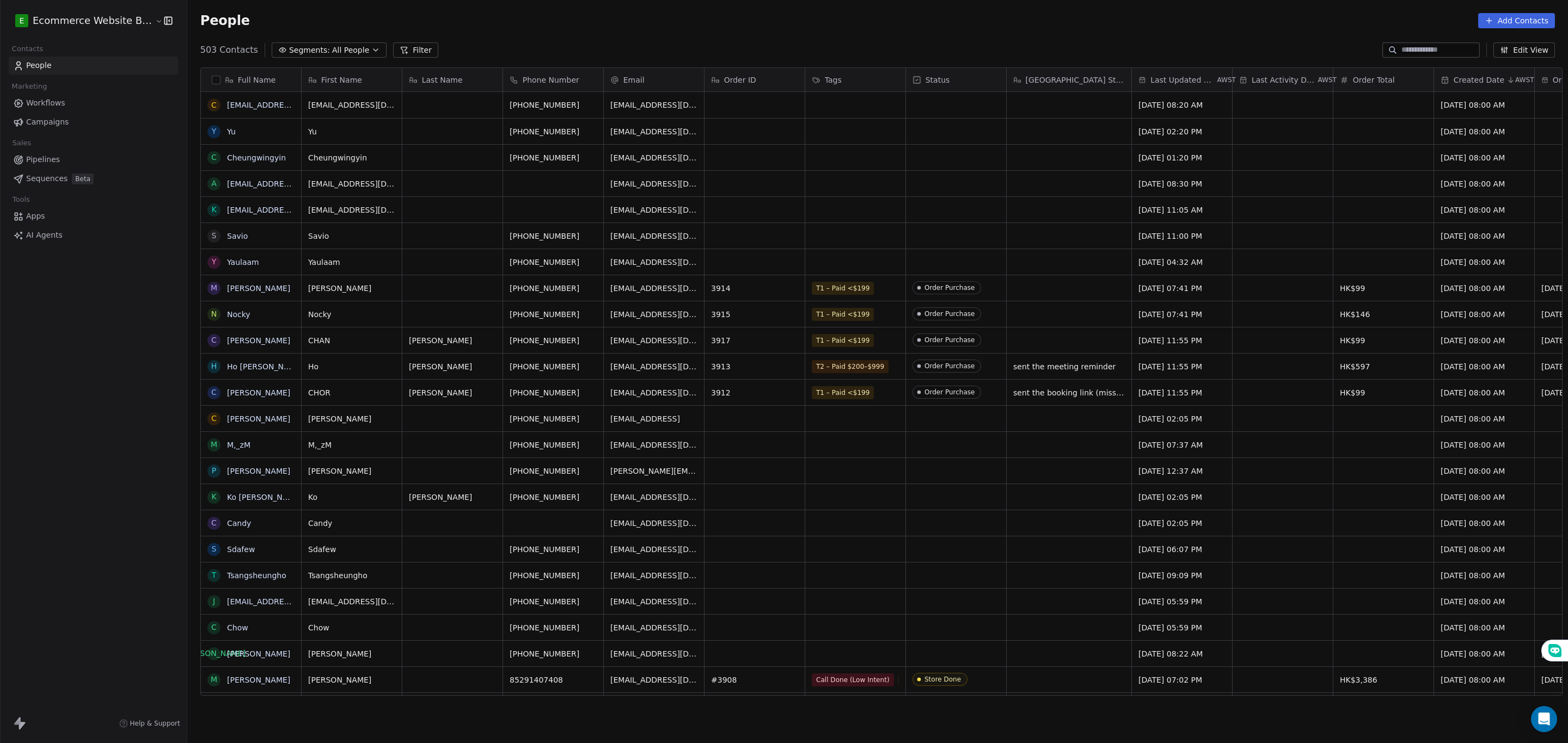
scroll to position [642, 1375]
click at [1038, 310] on div "grid" at bounding box center [1069, 314] width 124 height 26
type textarea "**********"
click at [1035, 466] on html "E Ecommerce Website Builder Contacts People Marketing Workflows Campaigns Sales…" at bounding box center [784, 372] width 1568 height 743
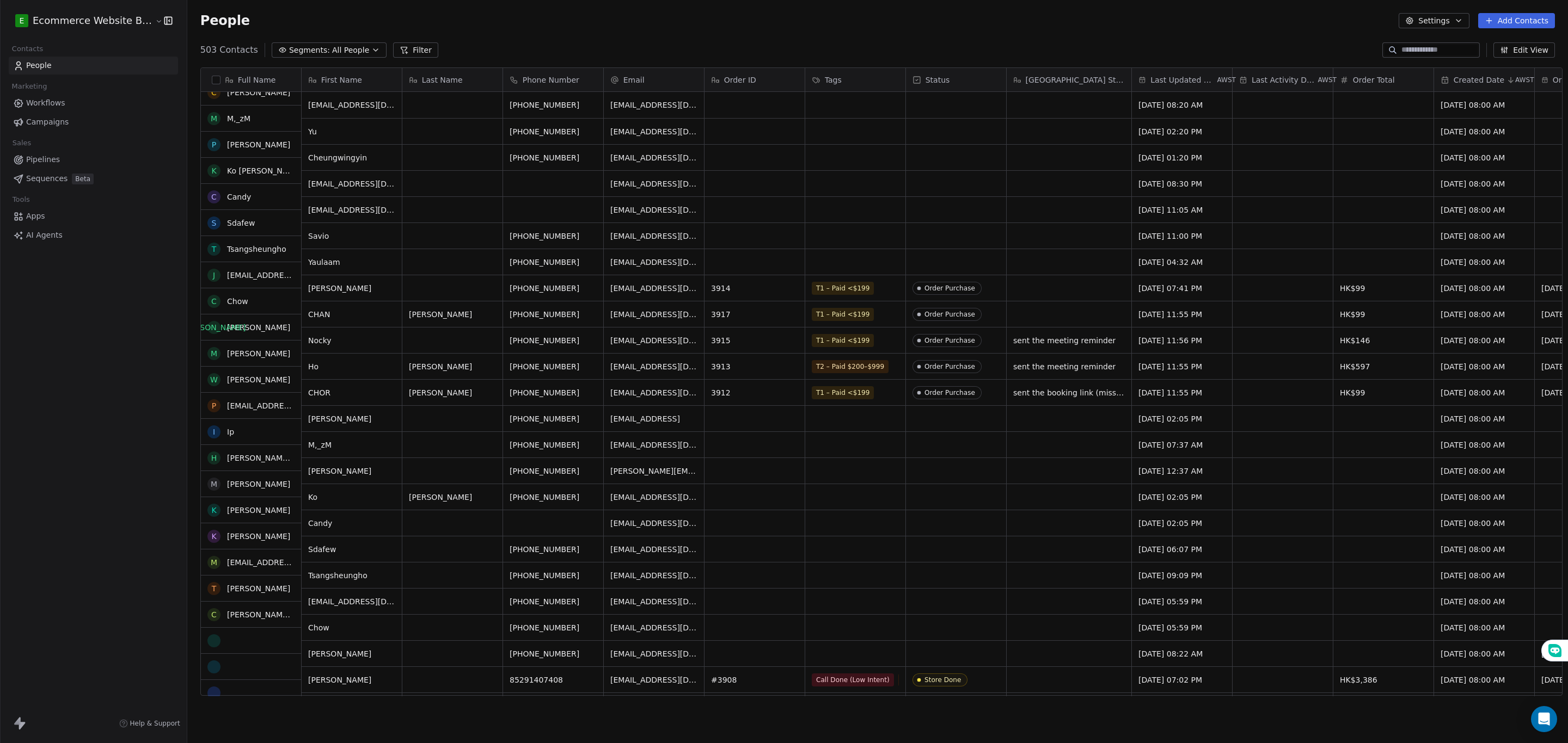
scroll to position [0, 0]
